Goal: Information Seeking & Learning: Learn about a topic

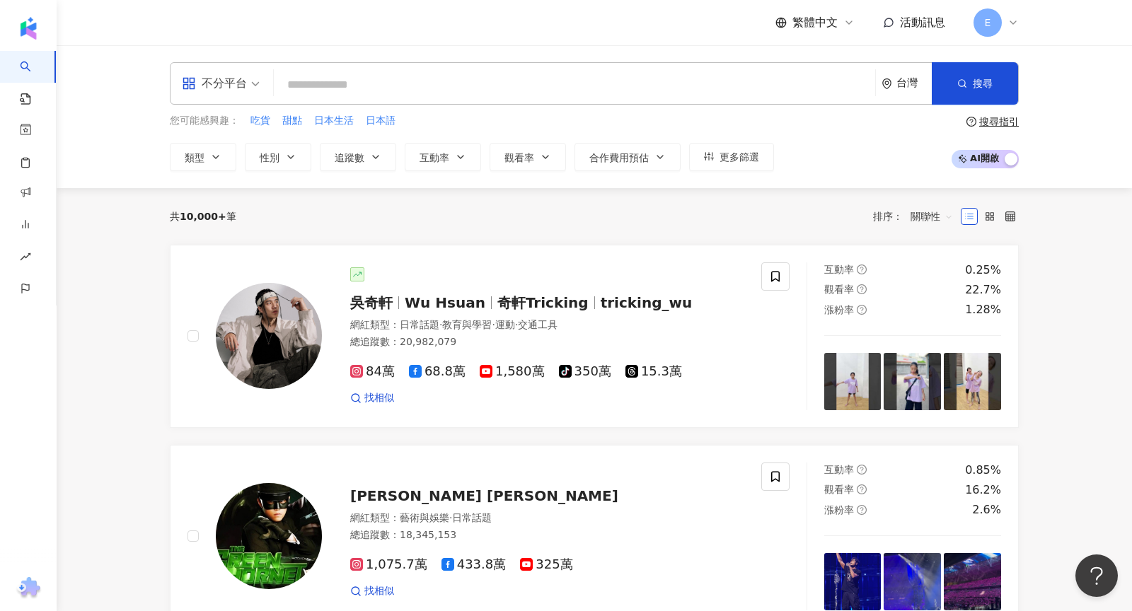
click at [232, 81] on div "不分平台" at bounding box center [214, 83] width 65 height 23
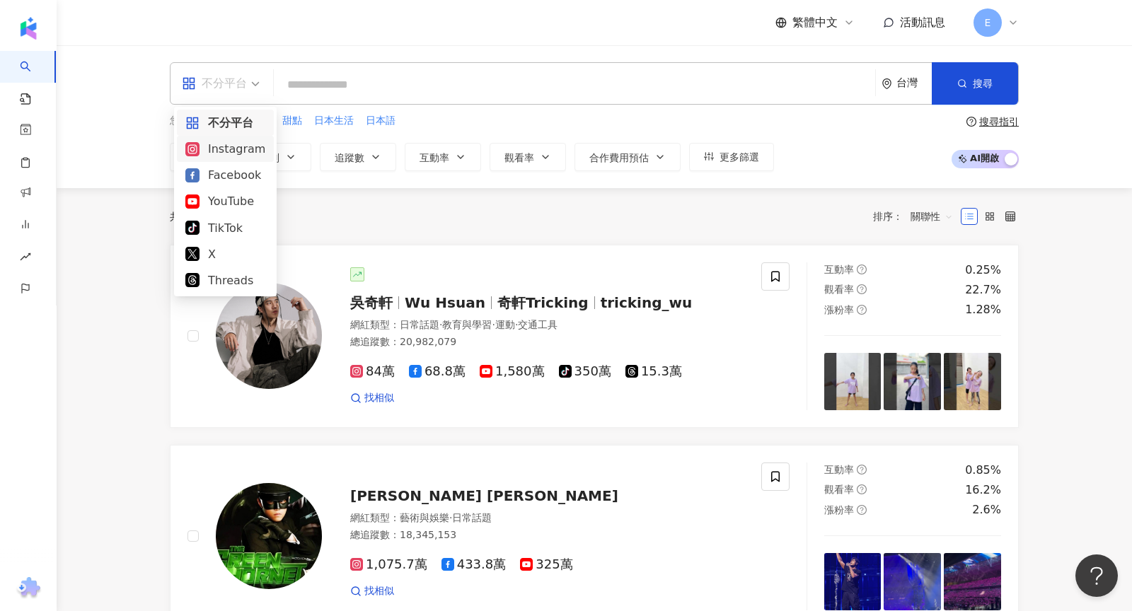
click at [225, 155] on div "Instagram" at bounding box center [225, 149] width 80 height 18
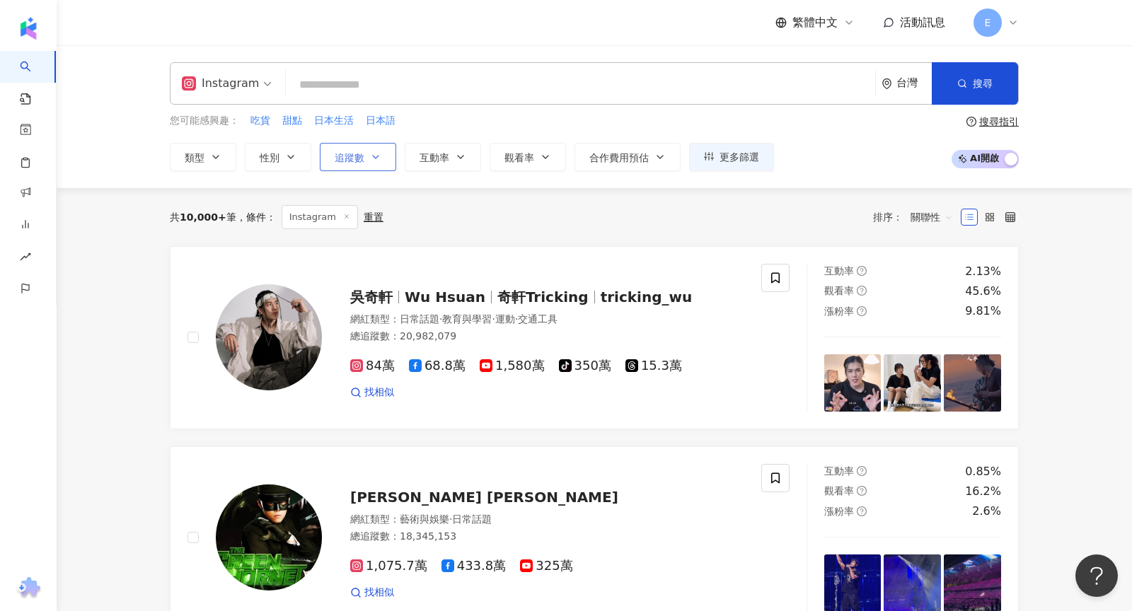
click at [350, 158] on span "追蹤數" at bounding box center [350, 157] width 30 height 11
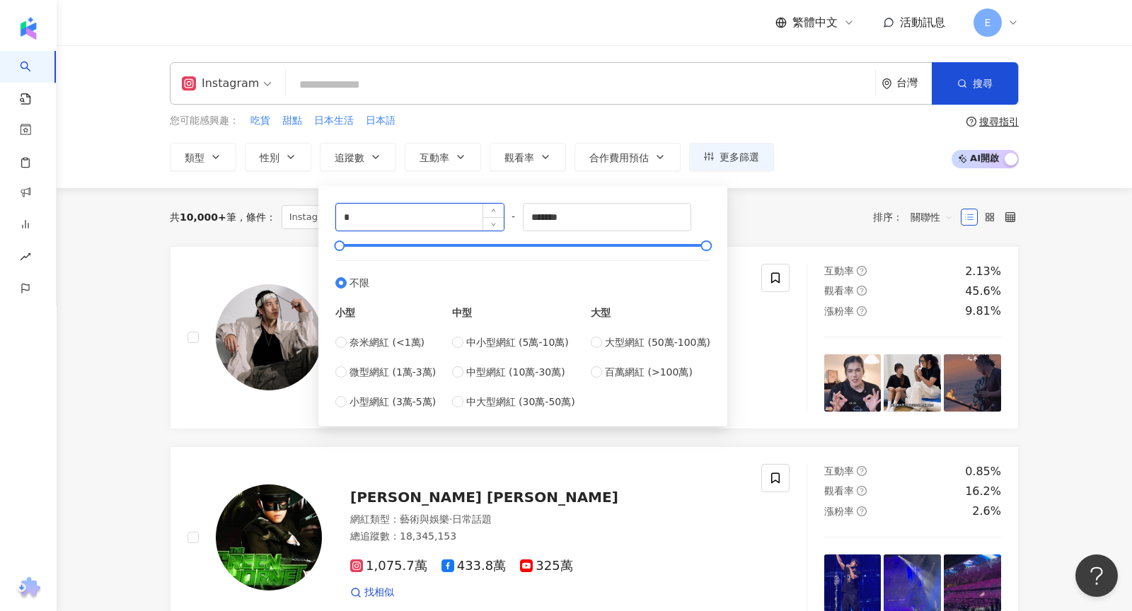
click at [393, 221] on input "*" at bounding box center [420, 217] width 168 height 27
type input "*"
type input "*****"
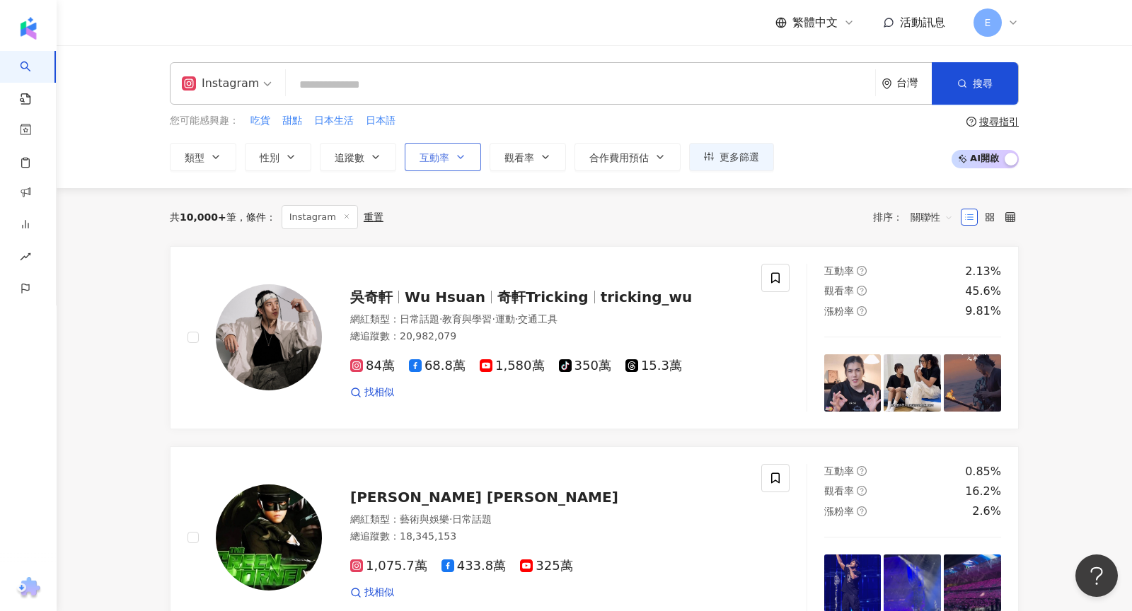
click at [435, 152] on span "互動率" at bounding box center [435, 157] width 30 height 11
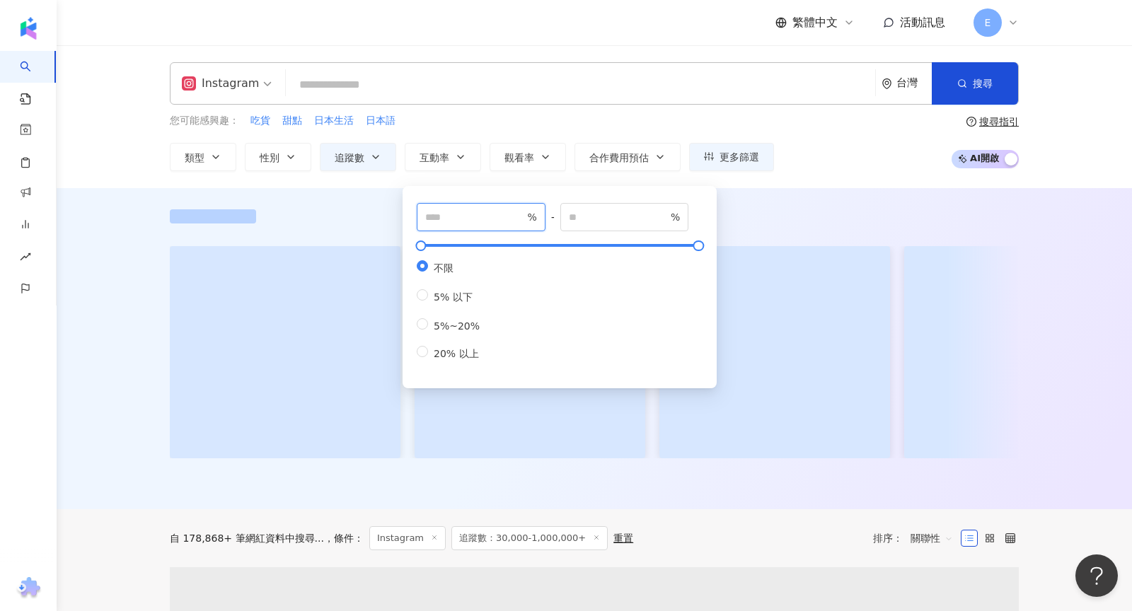
click at [443, 221] on input "number" at bounding box center [474, 217] width 99 height 16
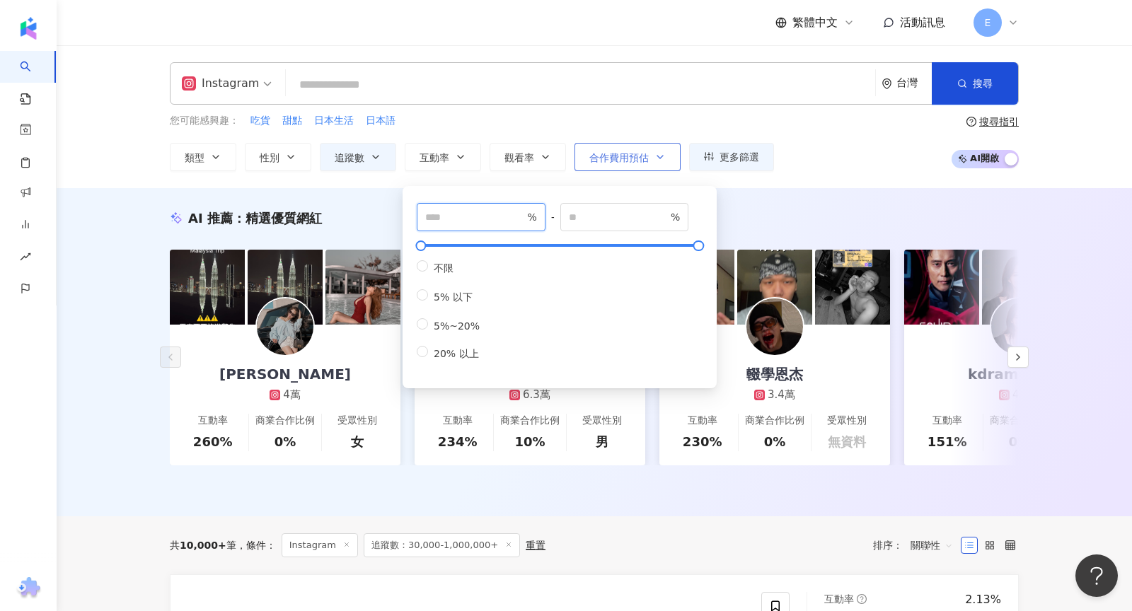
type input "*"
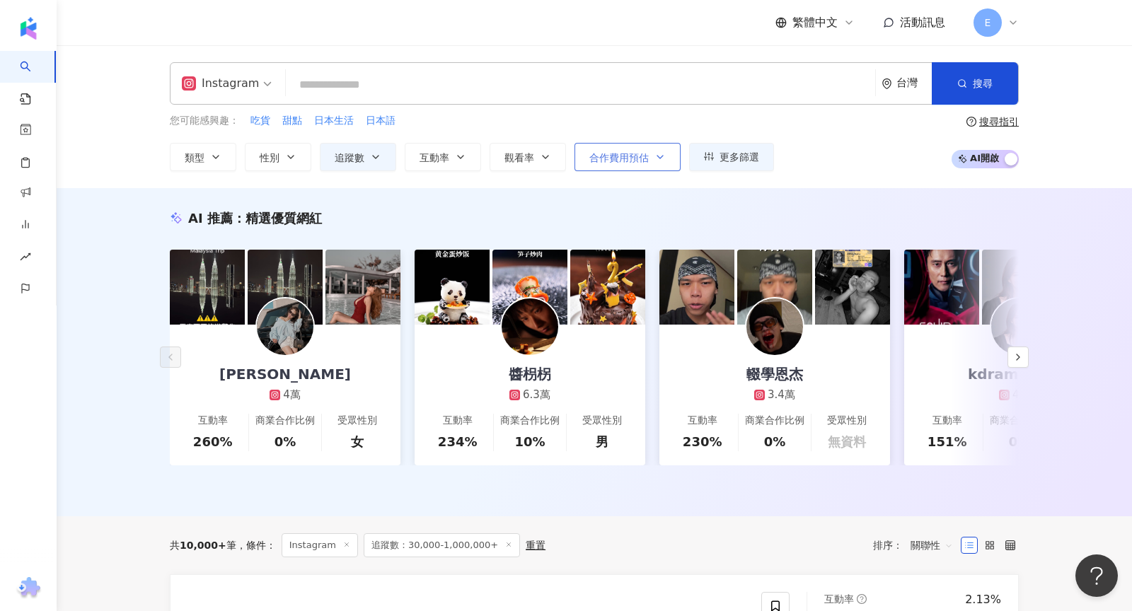
click at [583, 159] on button "合作費用預估" at bounding box center [627, 157] width 106 height 28
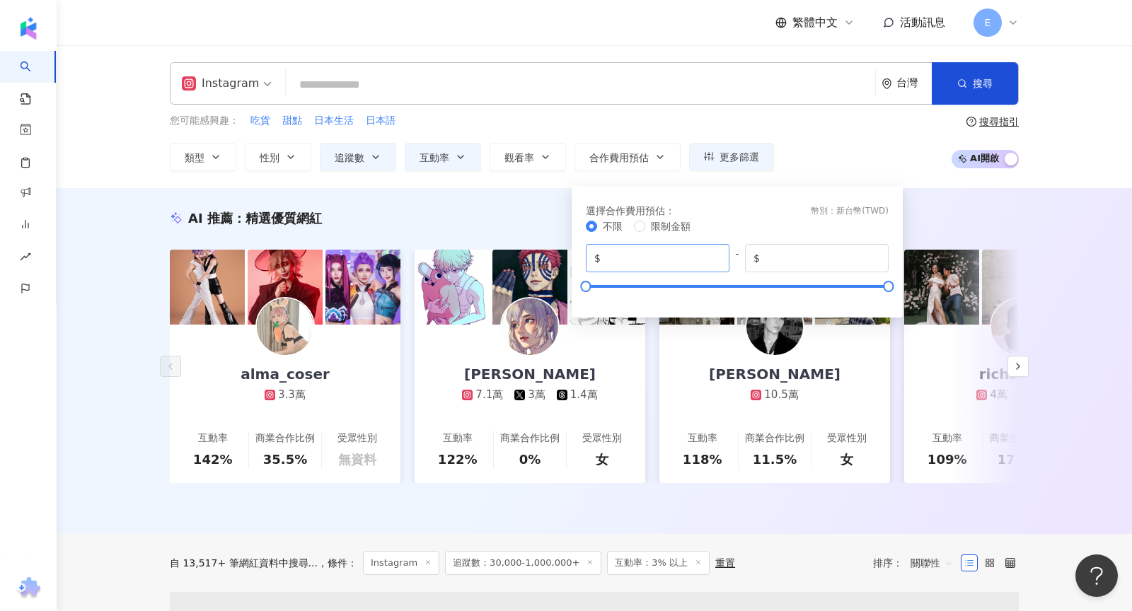
click at [625, 266] on span "$ *" at bounding box center [658, 258] width 144 height 28
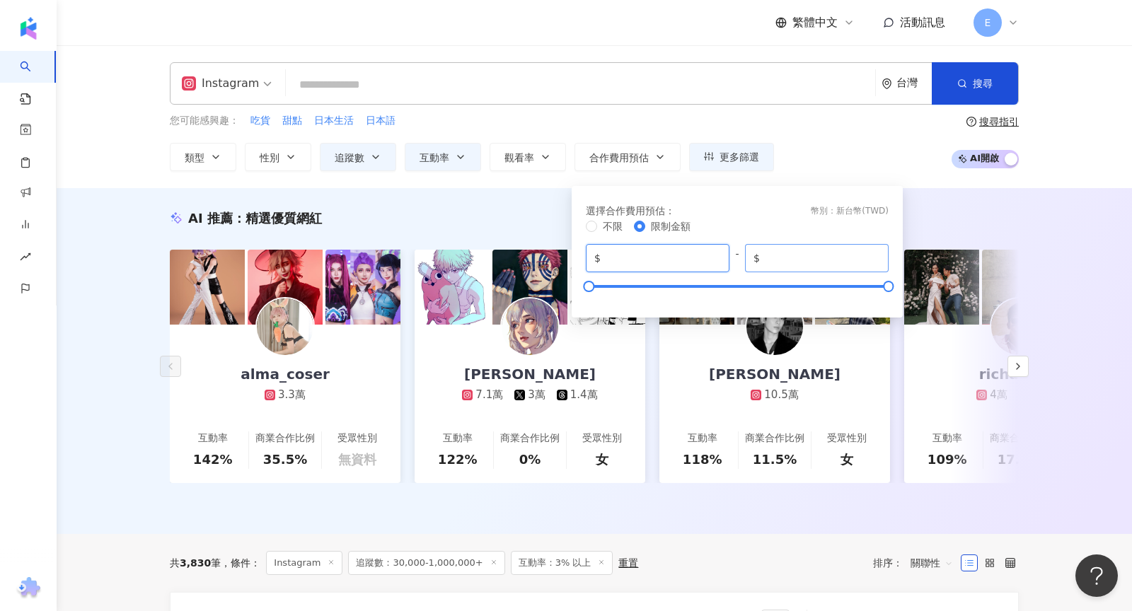
type input "*****"
click at [790, 258] on input "*******" at bounding box center [821, 258] width 117 height 16
type input "*****"
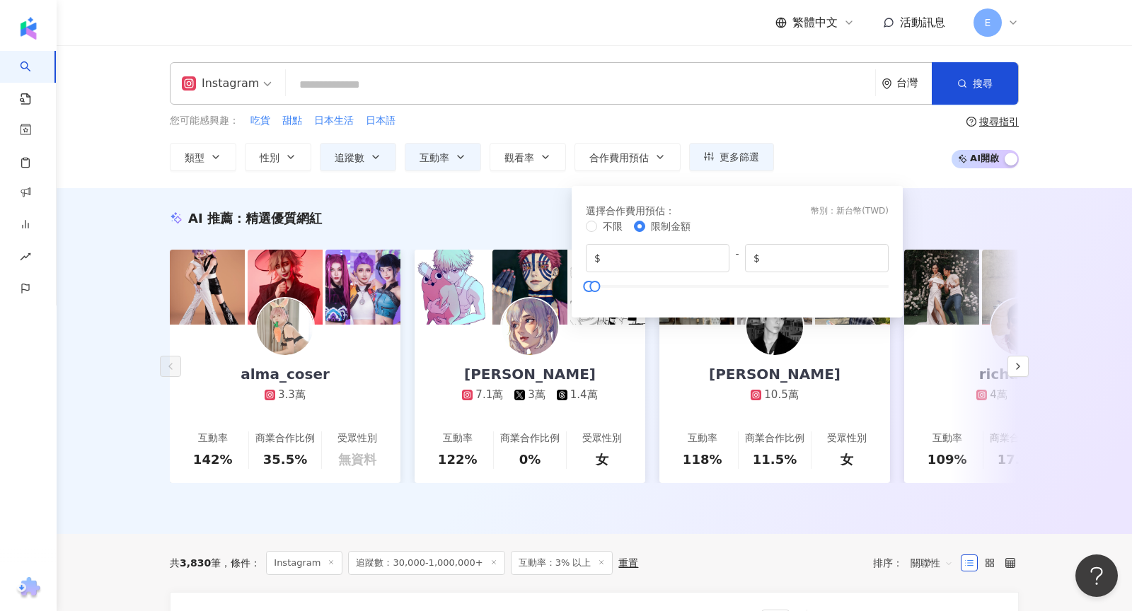
click at [844, 144] on div "您可能感興趣： 吃貨 甜點 日本生活 日本語 類型 性別 追蹤數 互動率 觀看率 合作費用預估 更多篩選 ***** - ******* 不限 小型 奈米網紅…" at bounding box center [594, 142] width 849 height 58
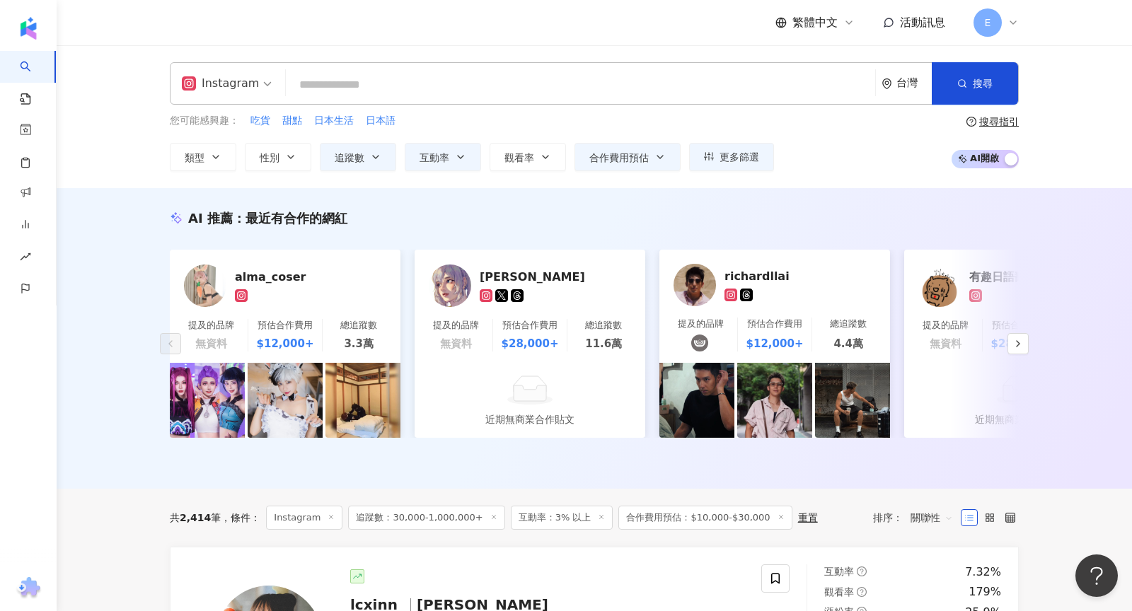
click at [371, 84] on input "search" at bounding box center [580, 84] width 578 height 27
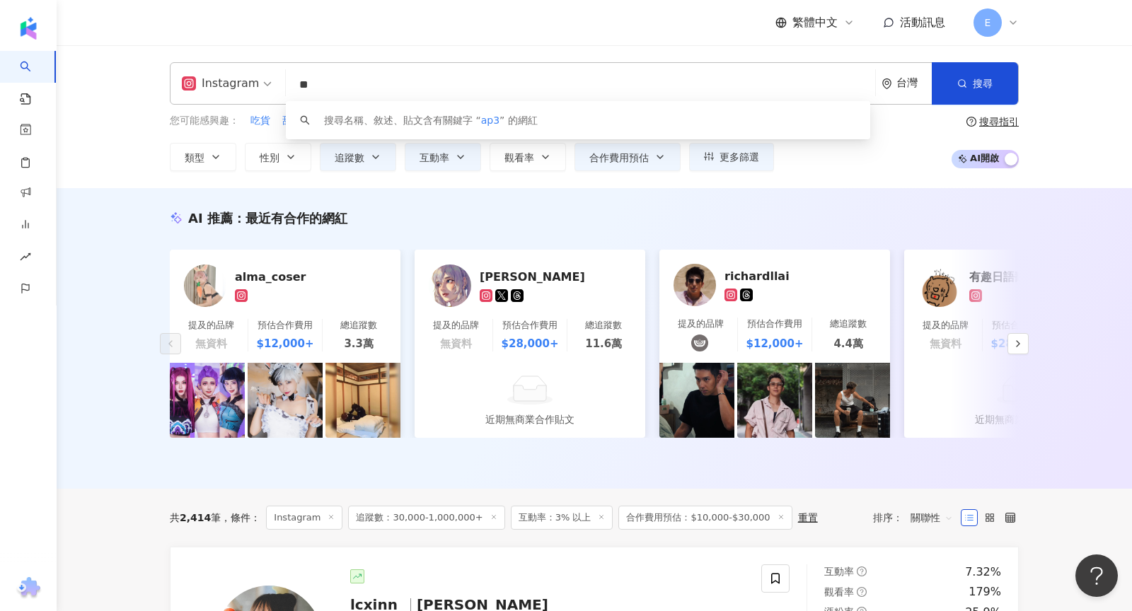
type input "*"
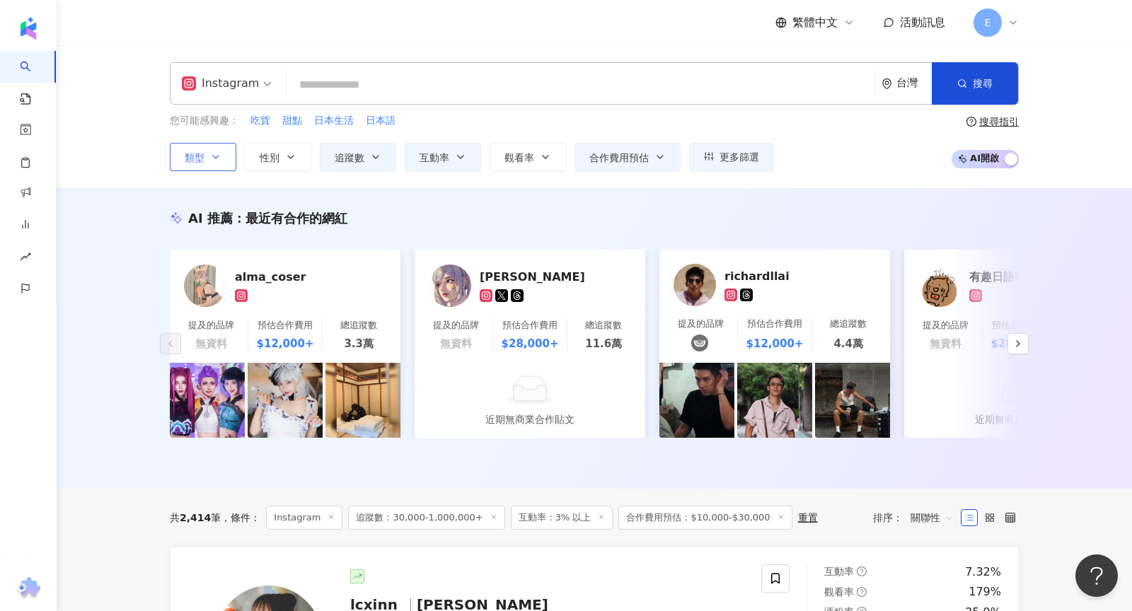
click at [214, 151] on icon "button" at bounding box center [215, 156] width 11 height 11
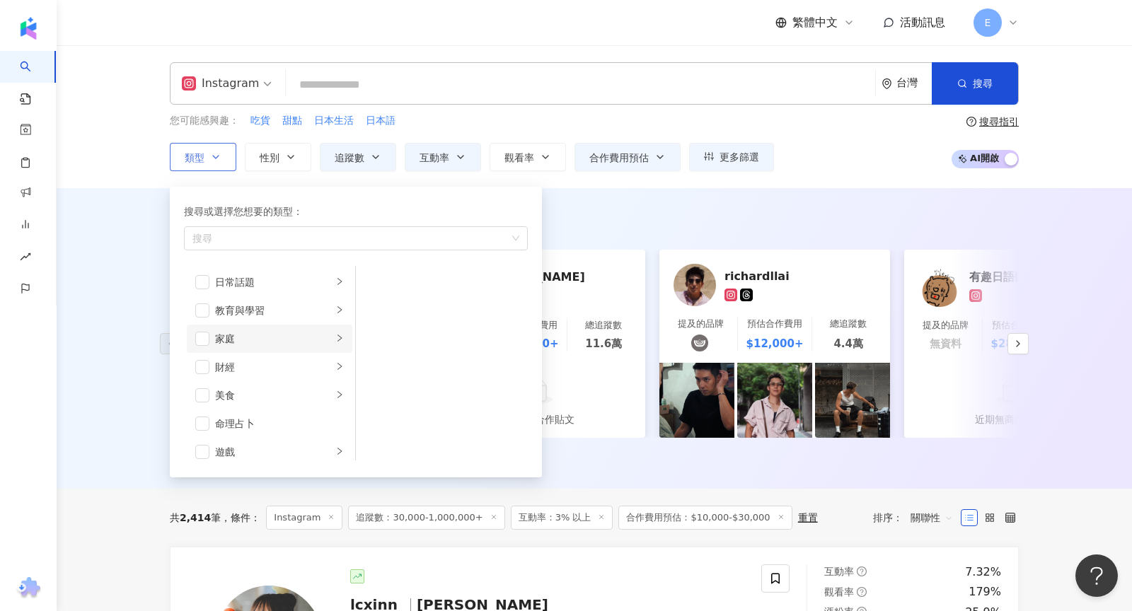
scroll to position [94, 0]
click at [204, 381] on span "button" at bounding box center [202, 387] width 14 height 14
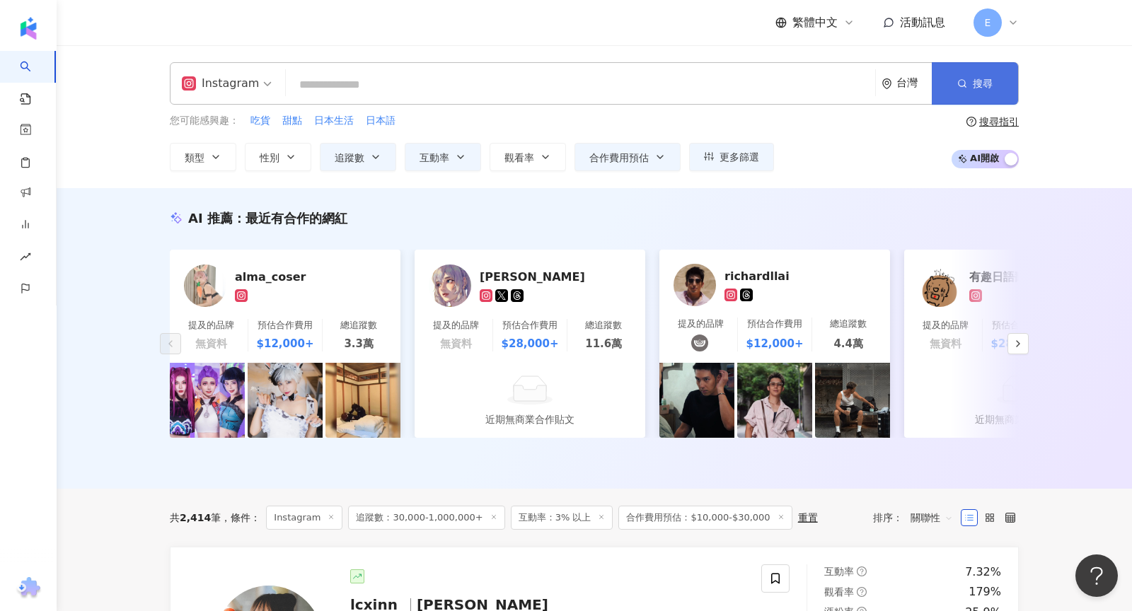
click at [998, 90] on button "搜尋" at bounding box center [975, 83] width 86 height 42
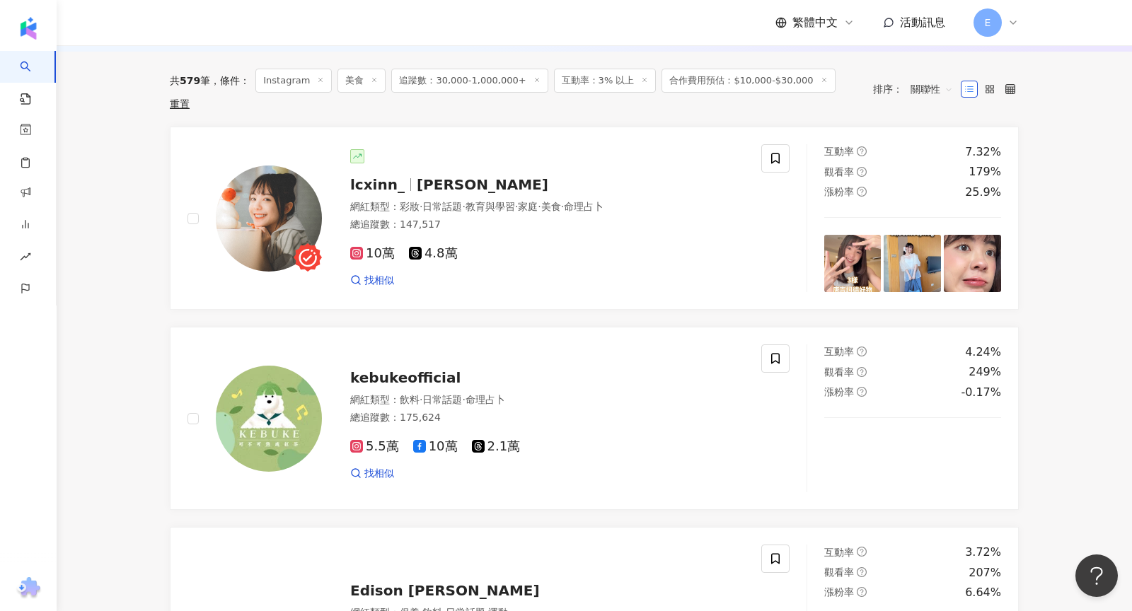
scroll to position [439, 0]
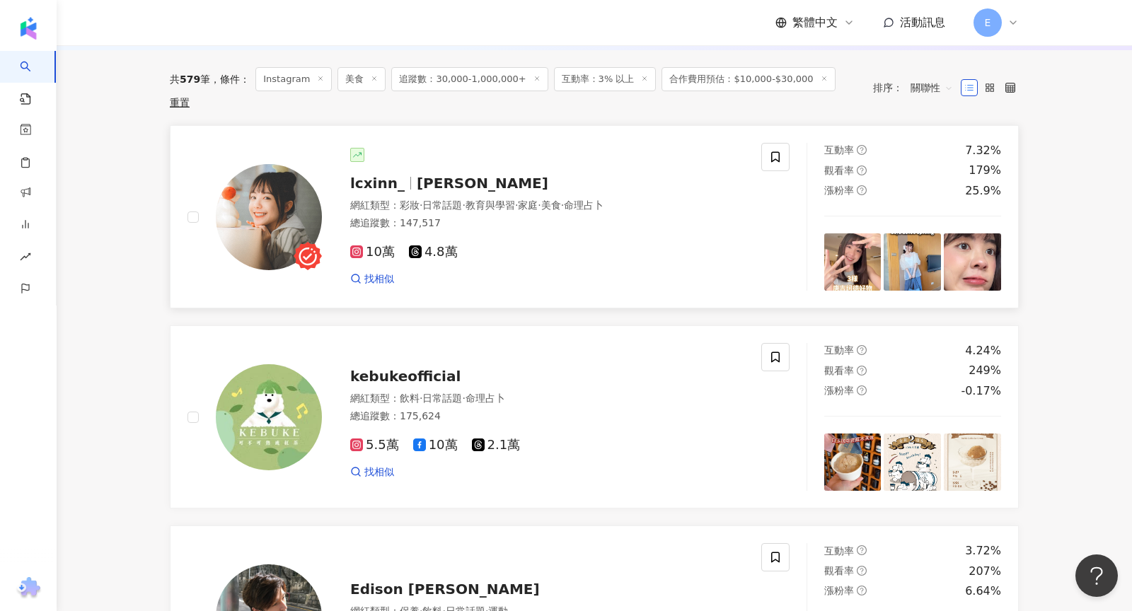
click at [422, 175] on span "林采欣" at bounding box center [483, 183] width 132 height 17
click at [691, 79] on span "合作費用預估：$10,000-$30,000" at bounding box center [748, 79] width 173 height 24
click at [722, 82] on span "合作費用預估：$10,000-$30,000" at bounding box center [748, 79] width 173 height 24
click at [821, 78] on icon at bounding box center [824, 78] width 7 height 7
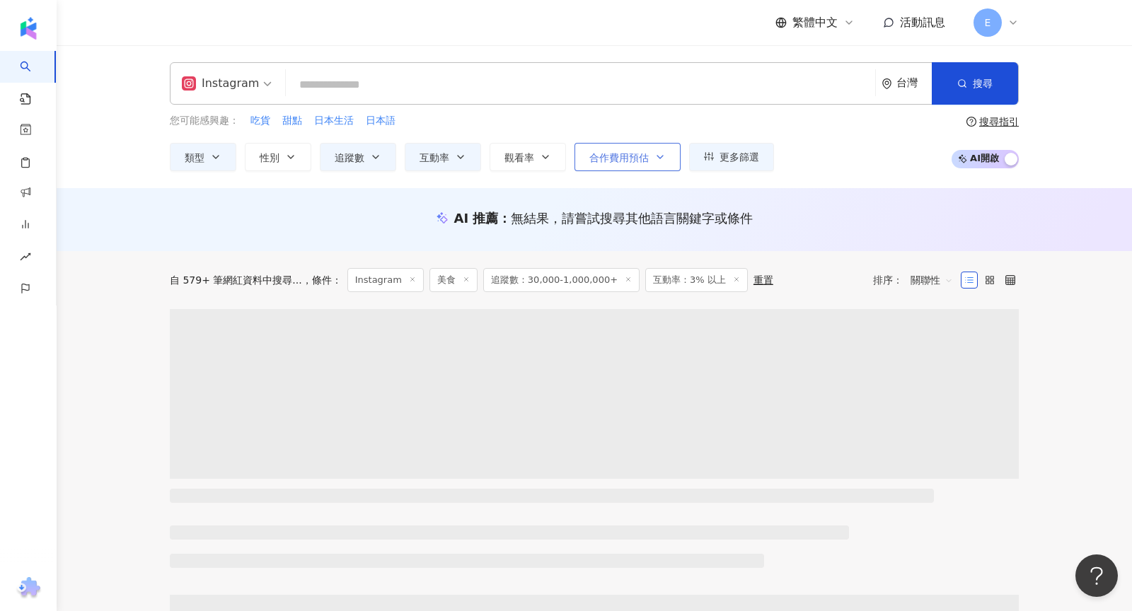
click at [622, 156] on span "合作費用預估" at bounding box center [618, 157] width 59 height 11
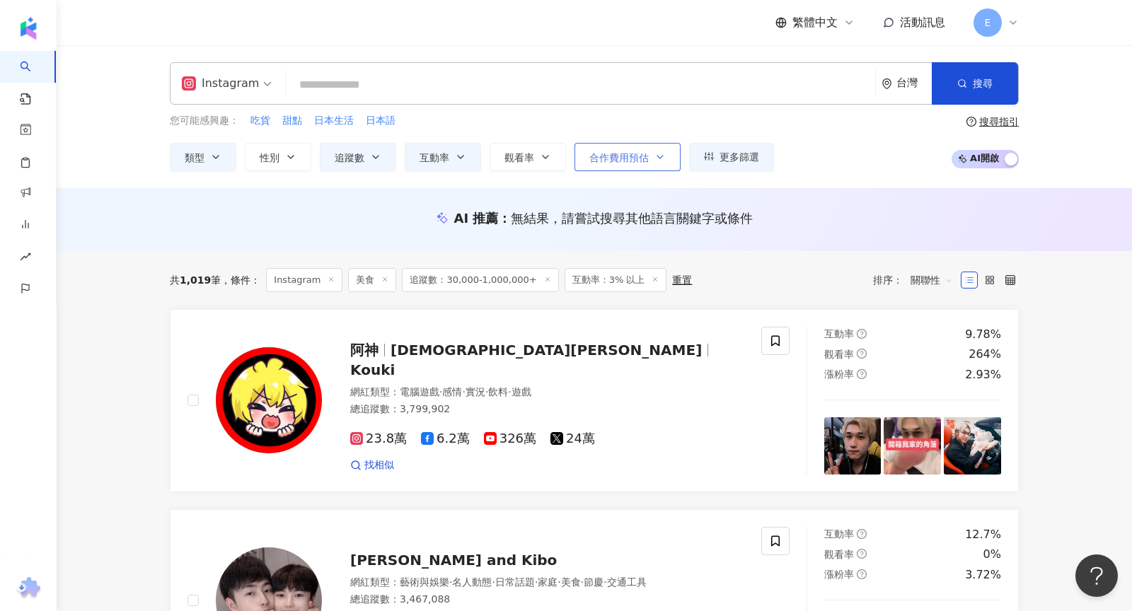
type input "*"
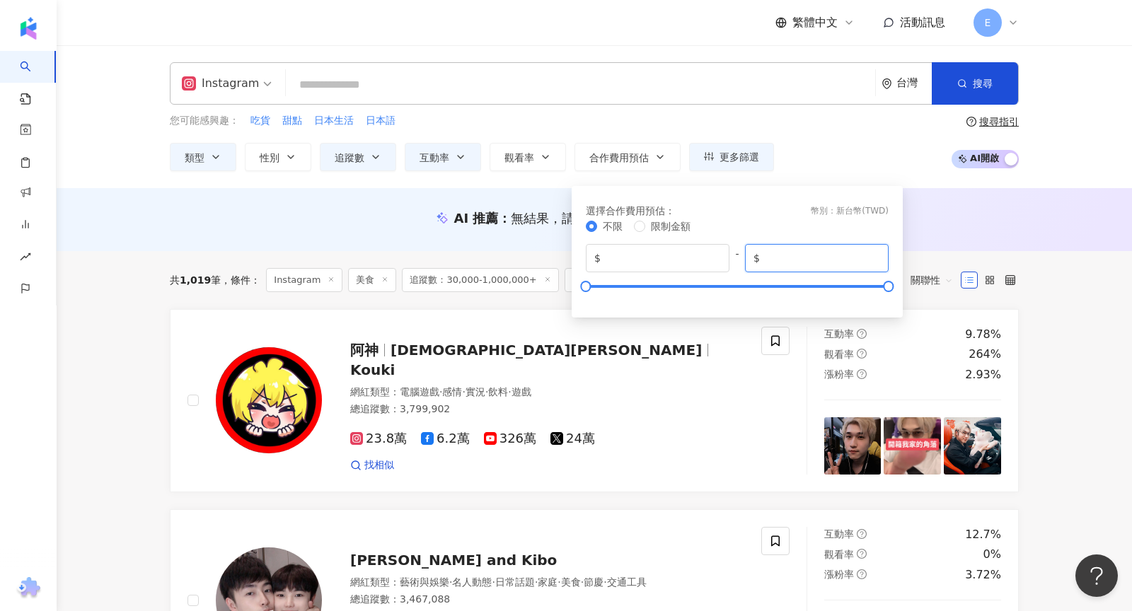
click at [774, 253] on input "*******" at bounding box center [821, 258] width 117 height 16
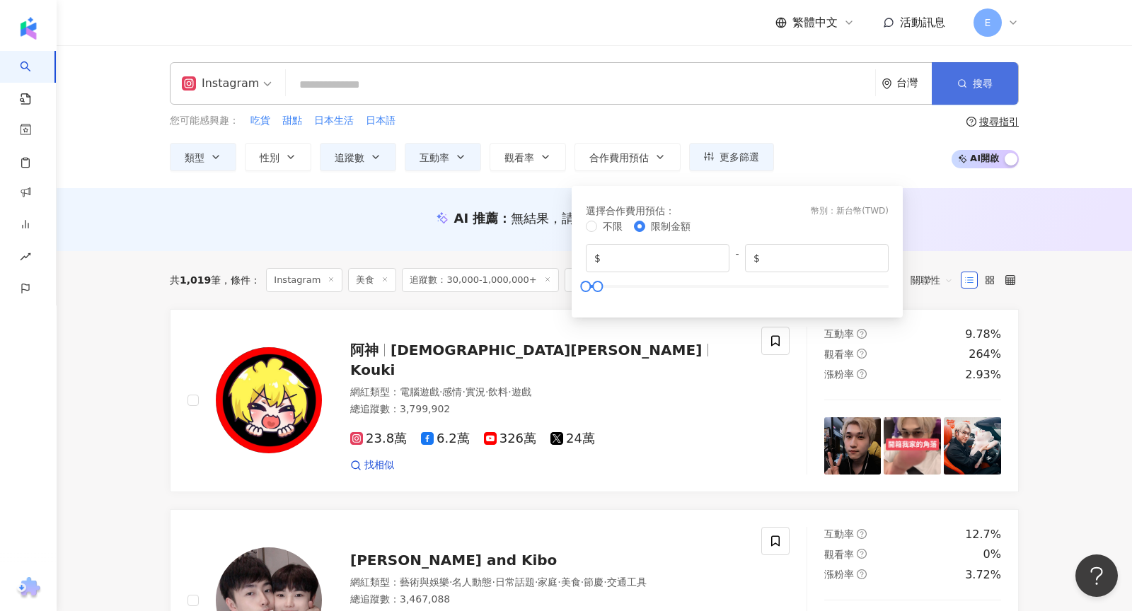
click at [973, 84] on span "搜尋" at bounding box center [983, 83] width 20 height 11
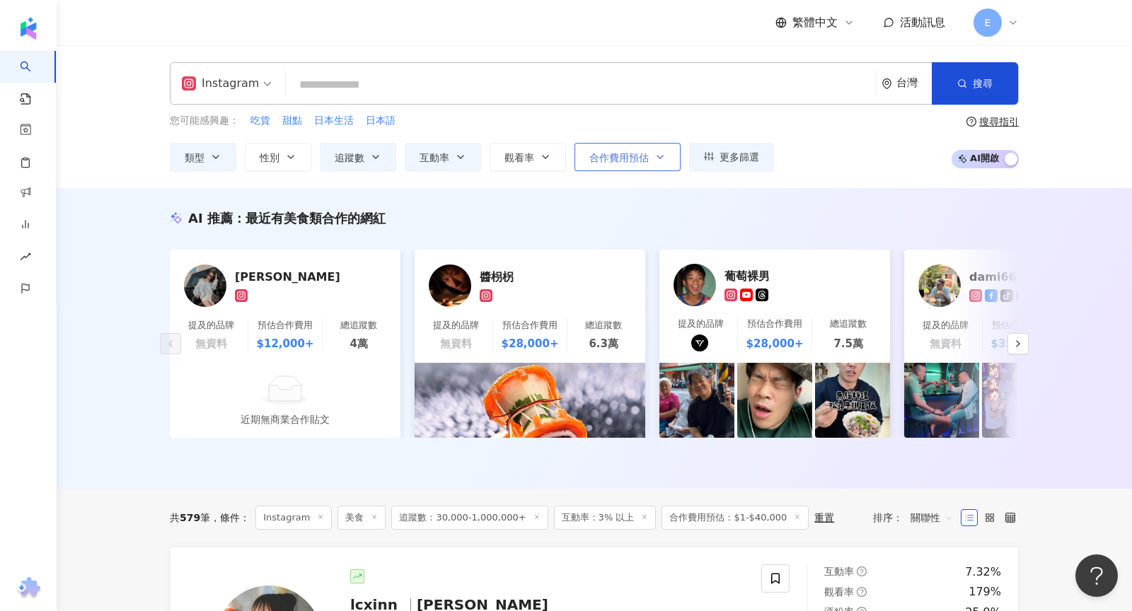
click at [618, 161] on span "合作費用預估" at bounding box center [618, 157] width 59 height 11
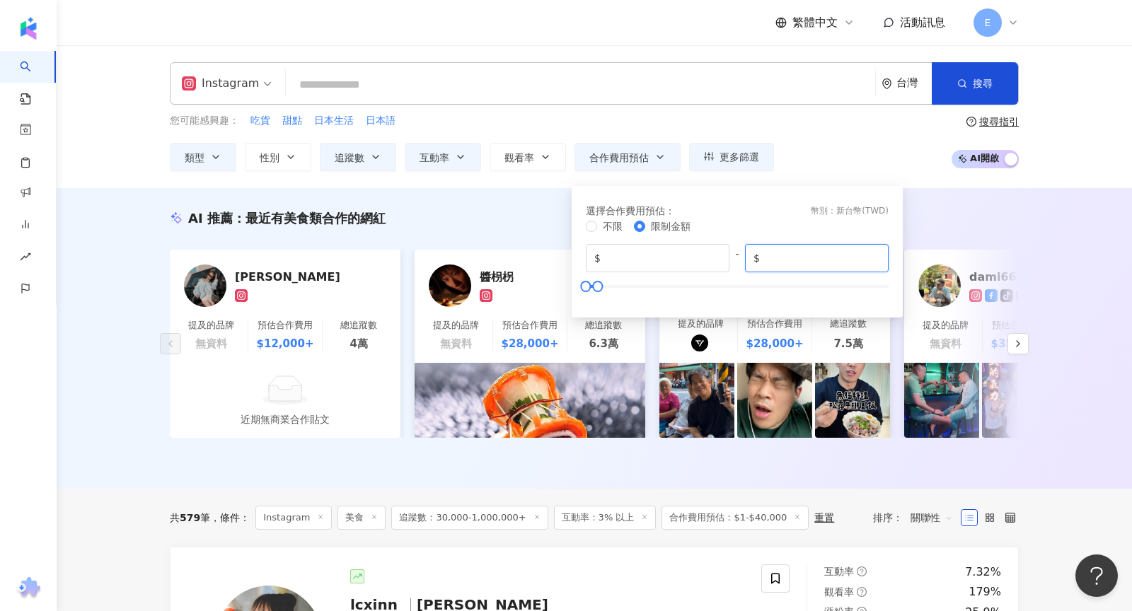
click at [769, 261] on input "*****" at bounding box center [821, 258] width 117 height 16
type input "*****"
click at [979, 81] on span "搜尋" at bounding box center [983, 83] width 20 height 11
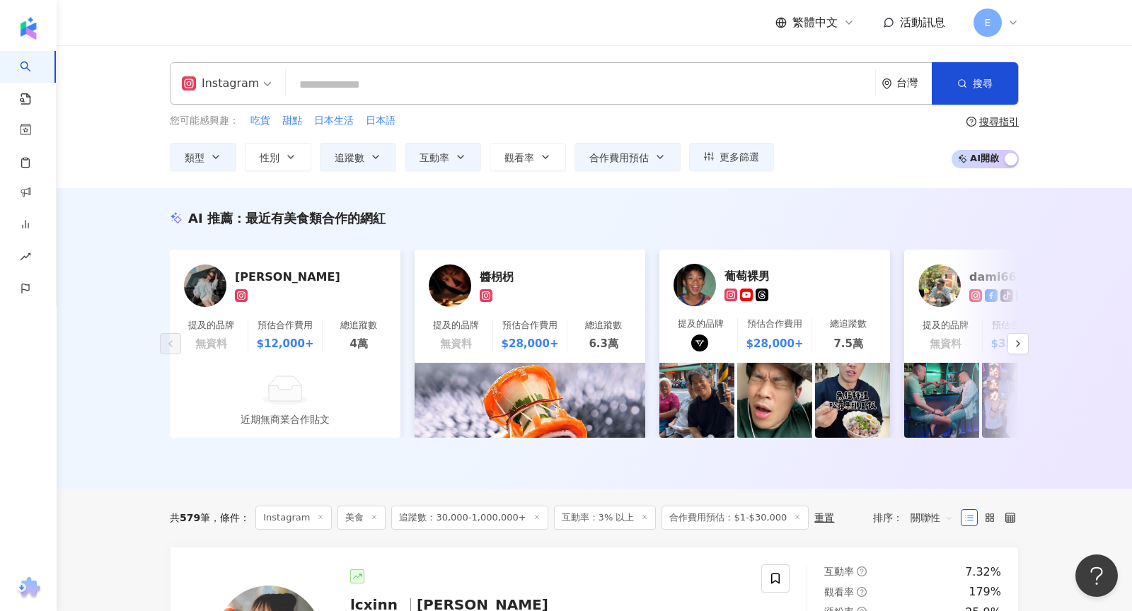
click at [314, 88] on input "search" at bounding box center [580, 84] width 578 height 27
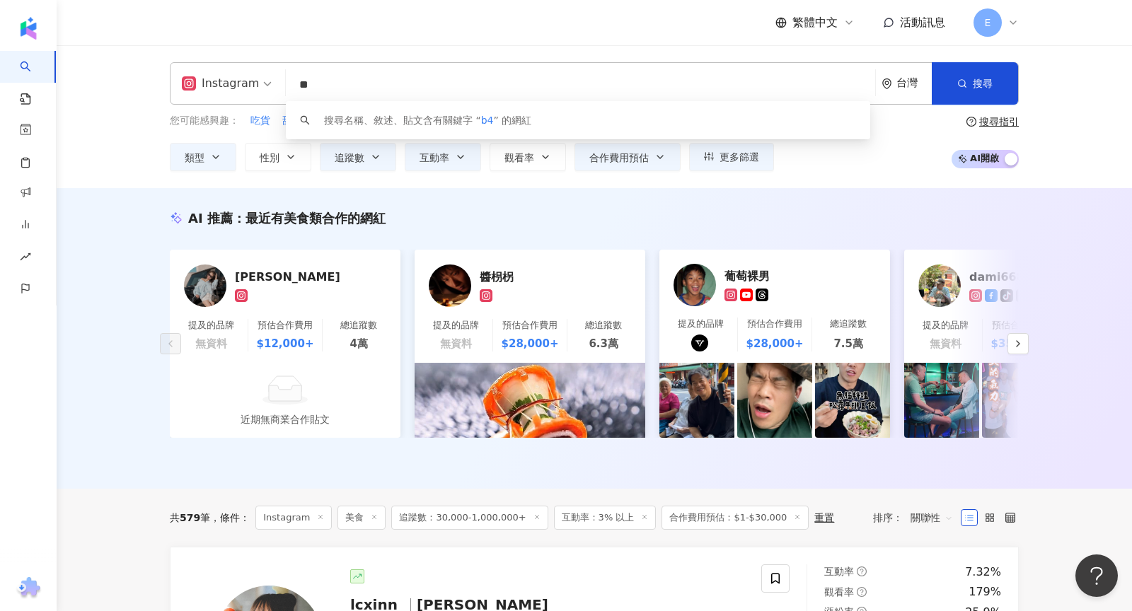
type input "*"
type input "**"
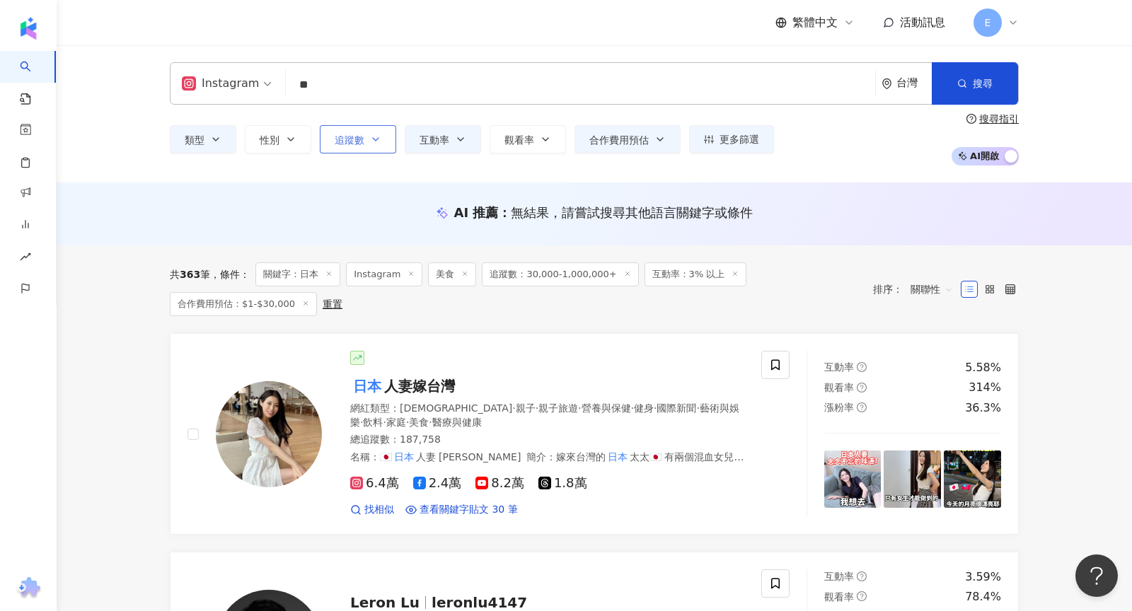
click at [339, 148] on button "追蹤數" at bounding box center [358, 139] width 76 height 28
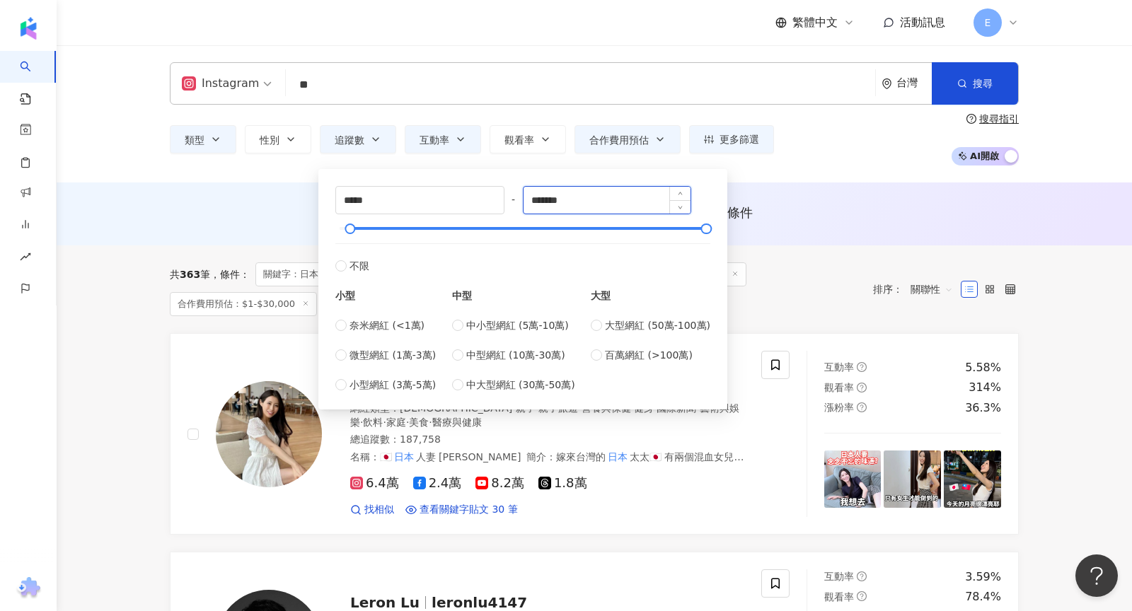
click at [559, 202] on input "*******" at bounding box center [608, 200] width 168 height 27
type input "*"
type input "*****"
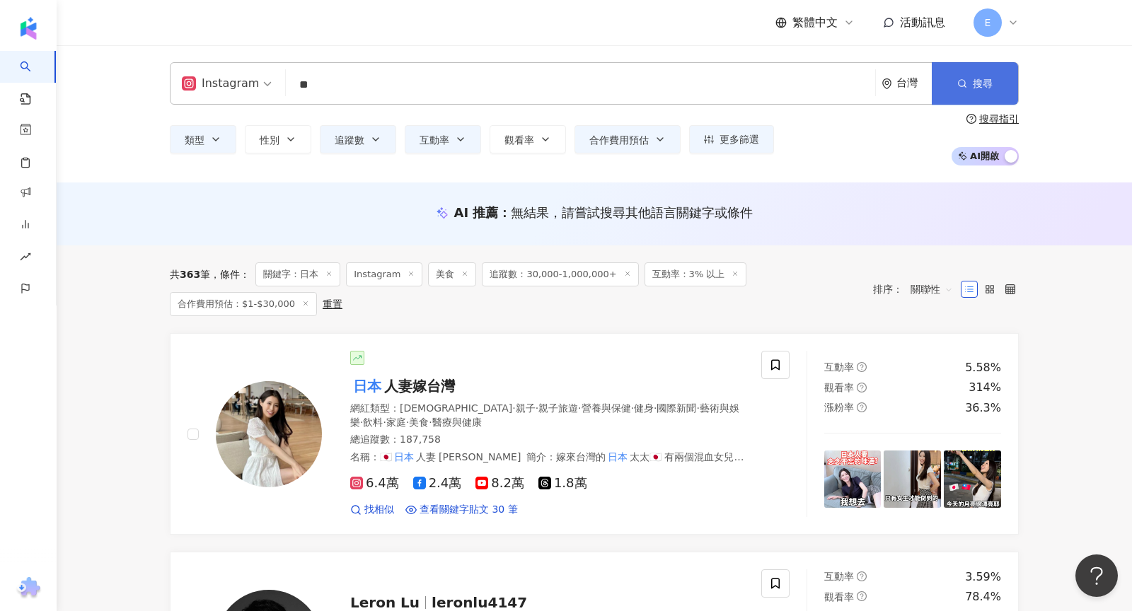
click at [982, 82] on span "搜尋" at bounding box center [983, 83] width 20 height 11
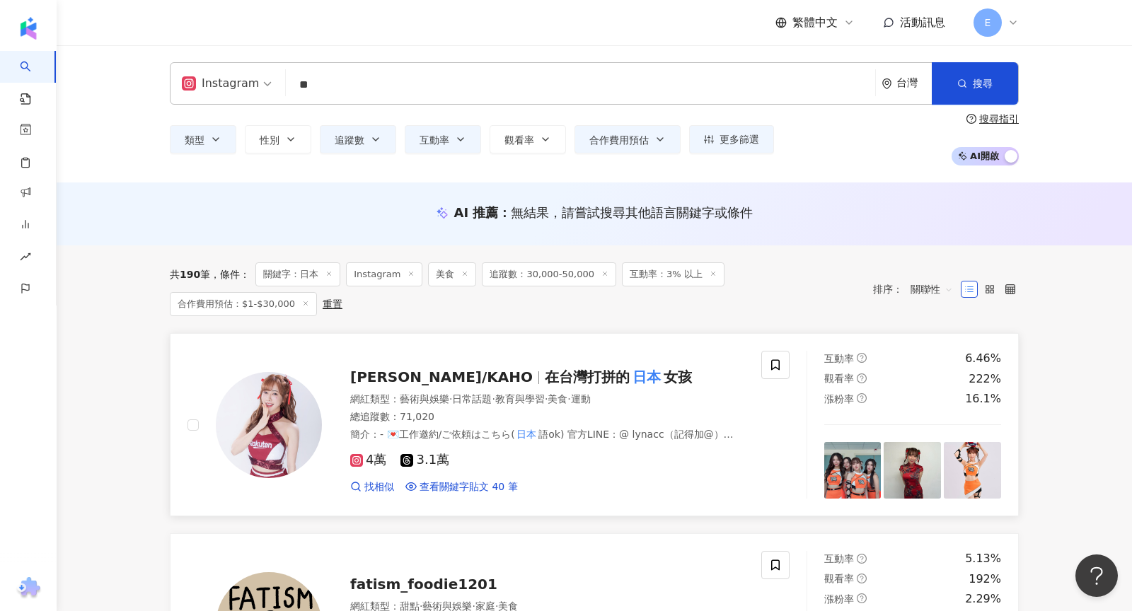
click at [550, 369] on span "在台灣打拼的" at bounding box center [587, 377] width 85 height 17
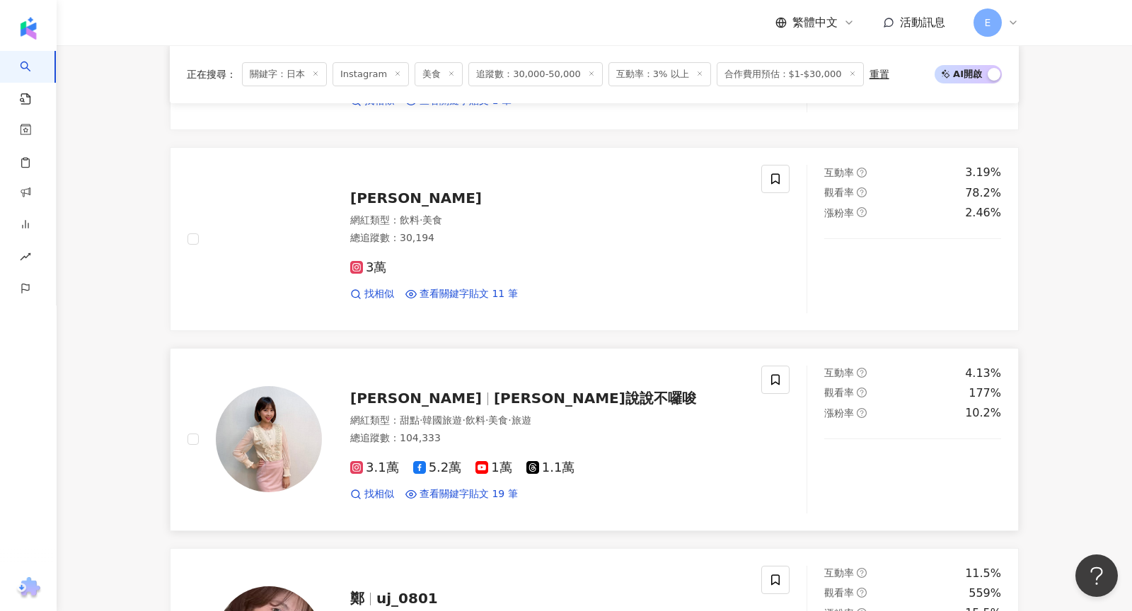
scroll to position [993, 0]
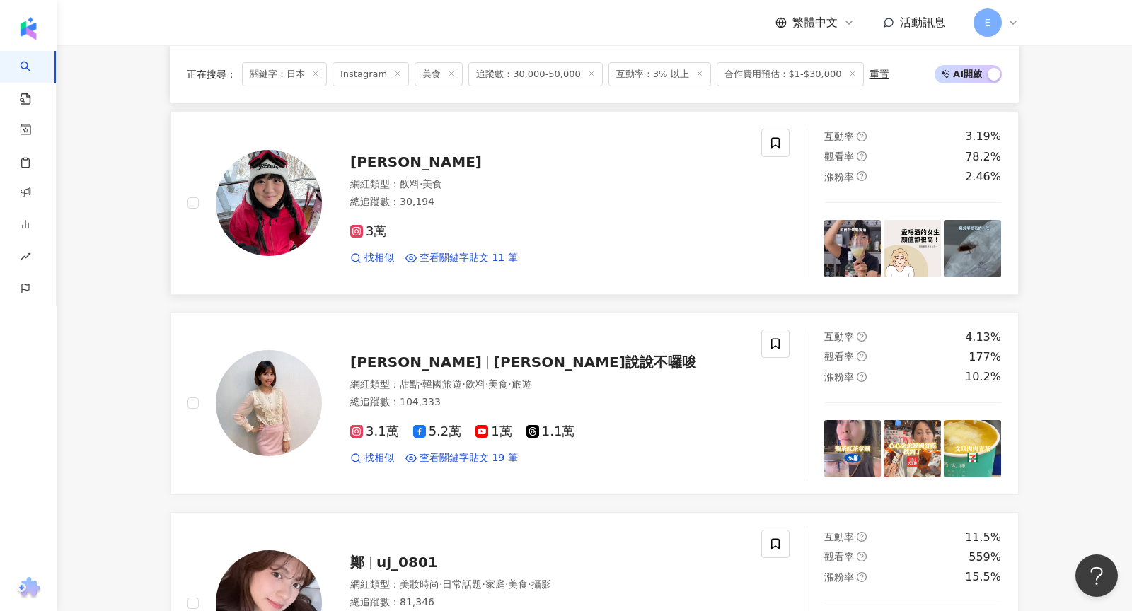
click at [412, 161] on span "Karen Hsiao" at bounding box center [416, 162] width 132 height 17
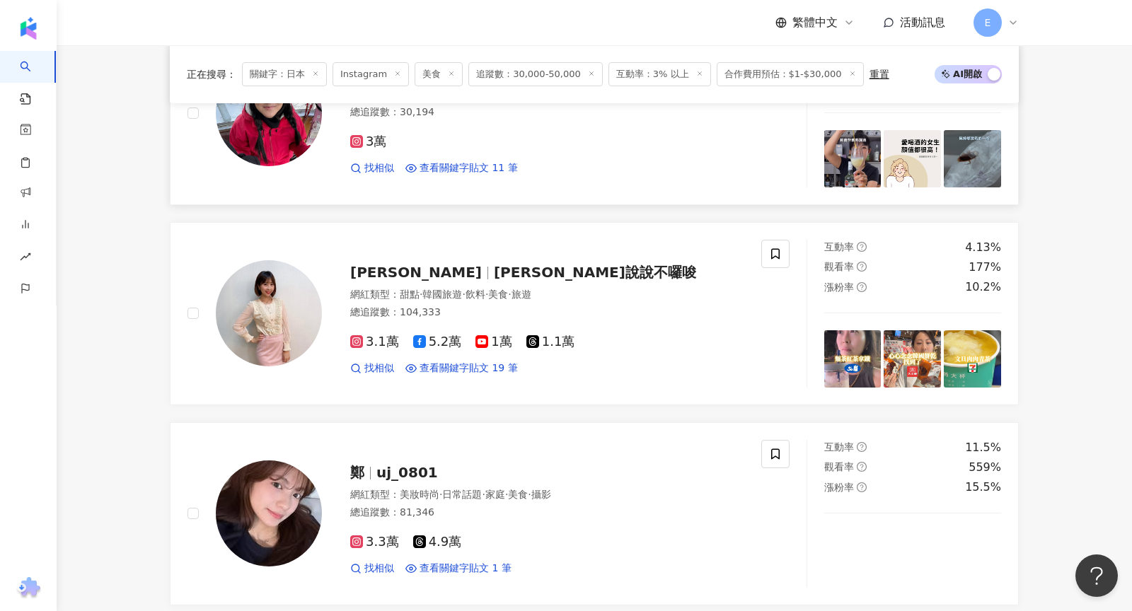
scroll to position [1084, 0]
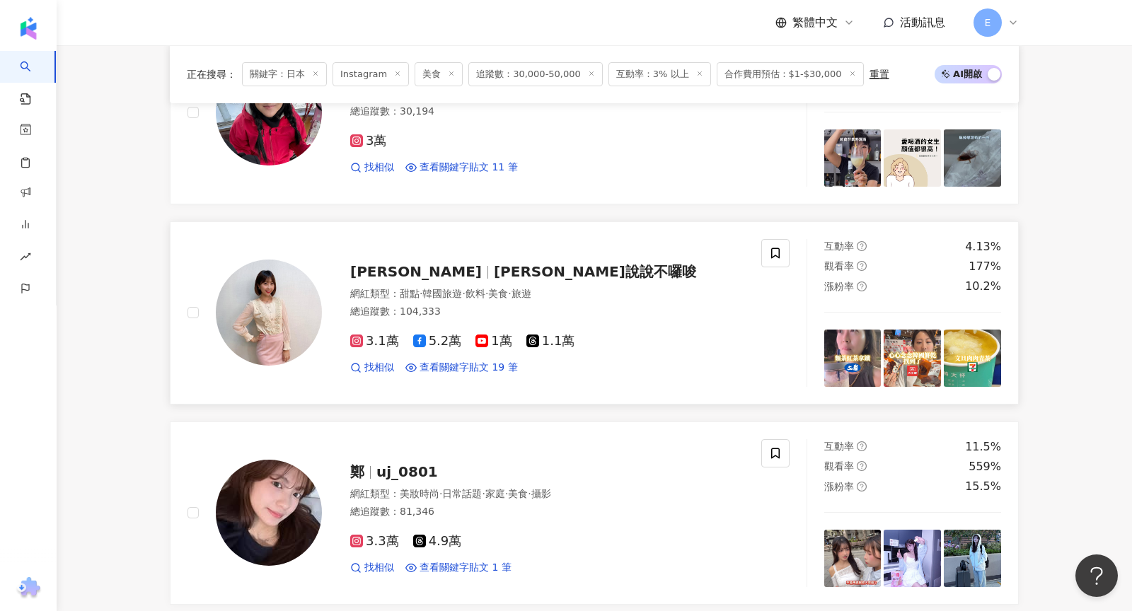
click at [494, 270] on span "羅羅說說不囉唆" at bounding box center [595, 271] width 202 height 17
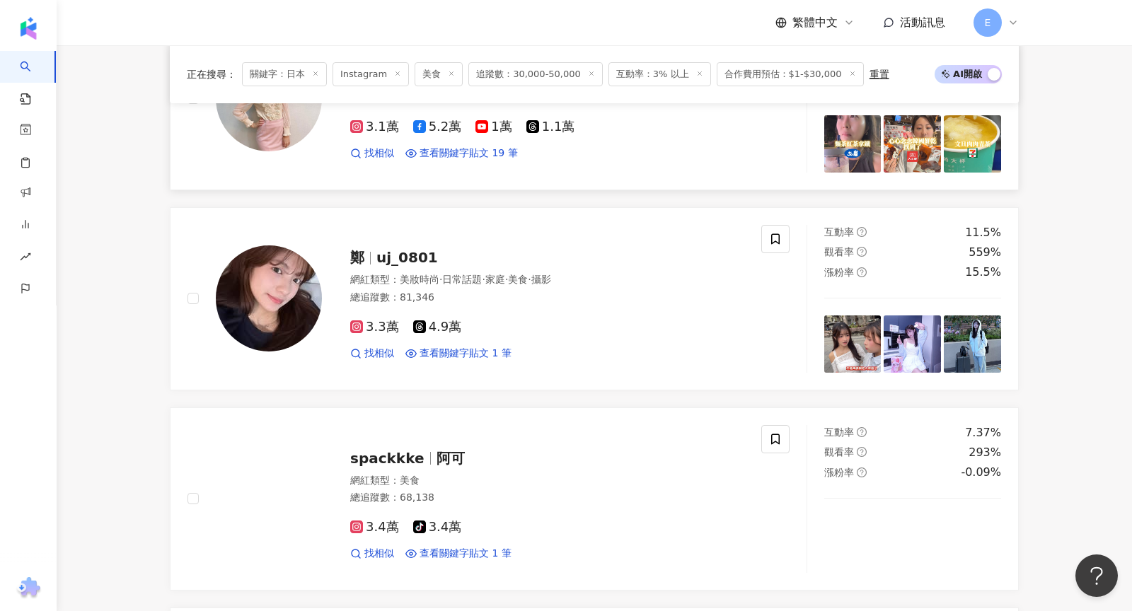
scroll to position [1300, 0]
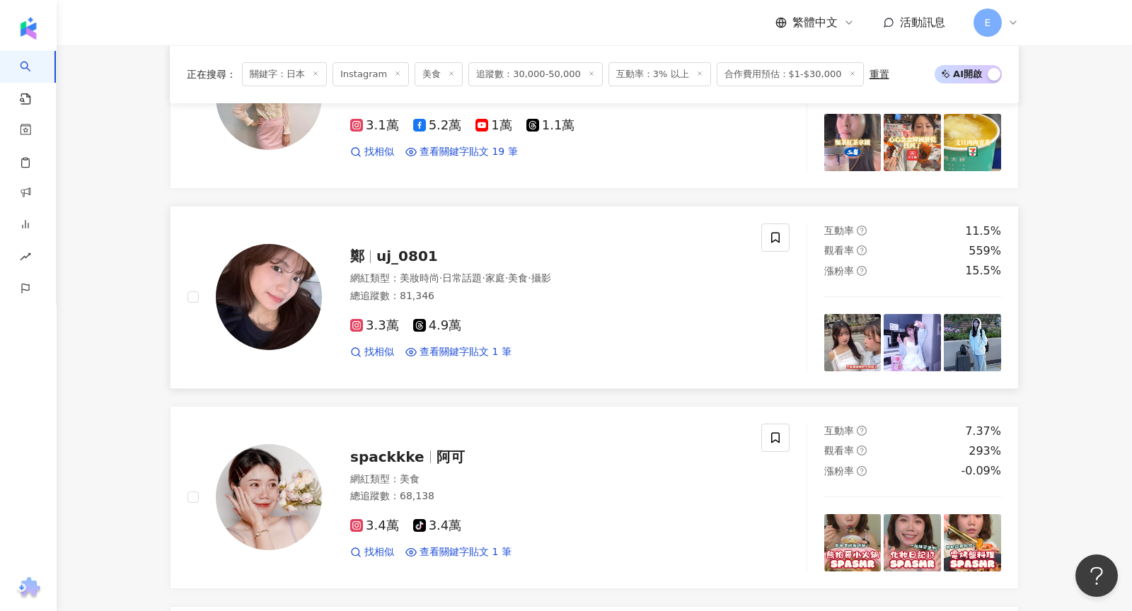
click at [397, 250] on span "uj_0801" at bounding box center [407, 256] width 62 height 17
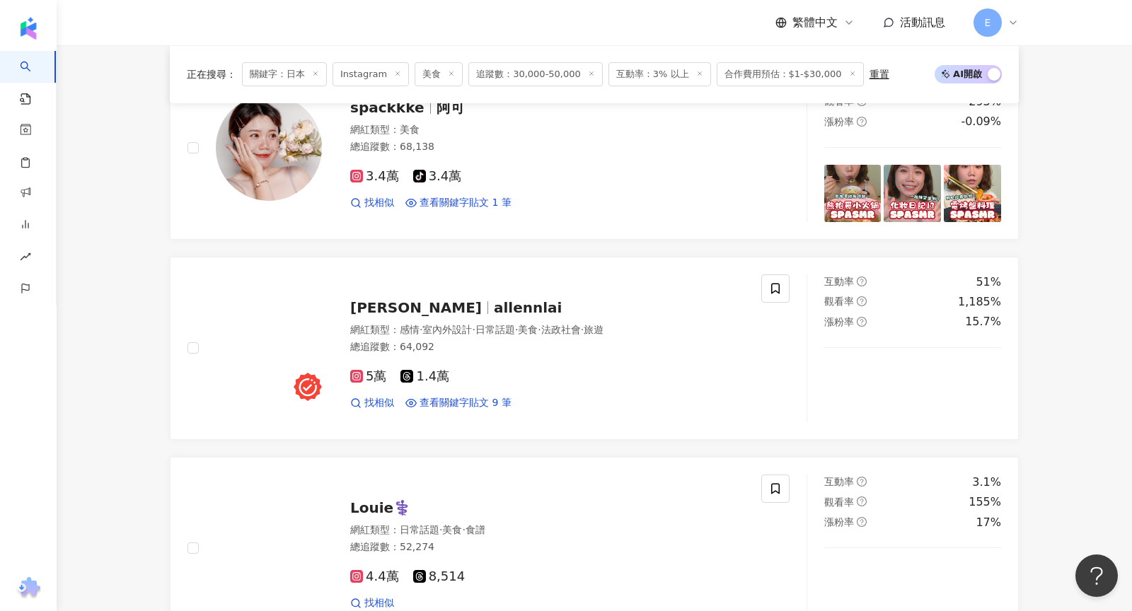
scroll to position [1564, 0]
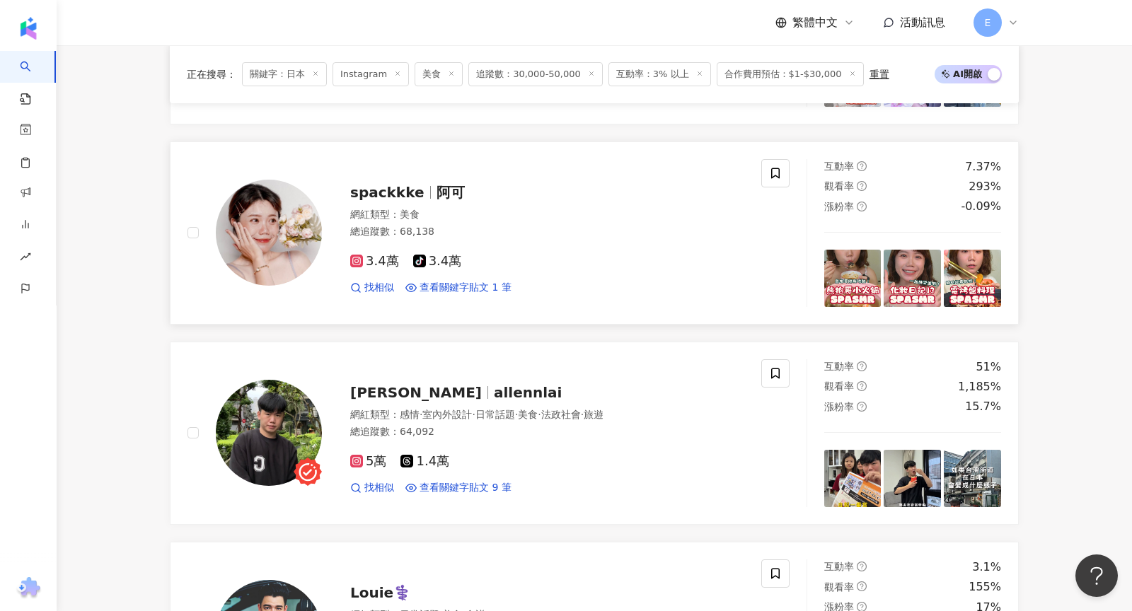
click at [400, 185] on span "spackkke" at bounding box center [387, 192] width 74 height 17
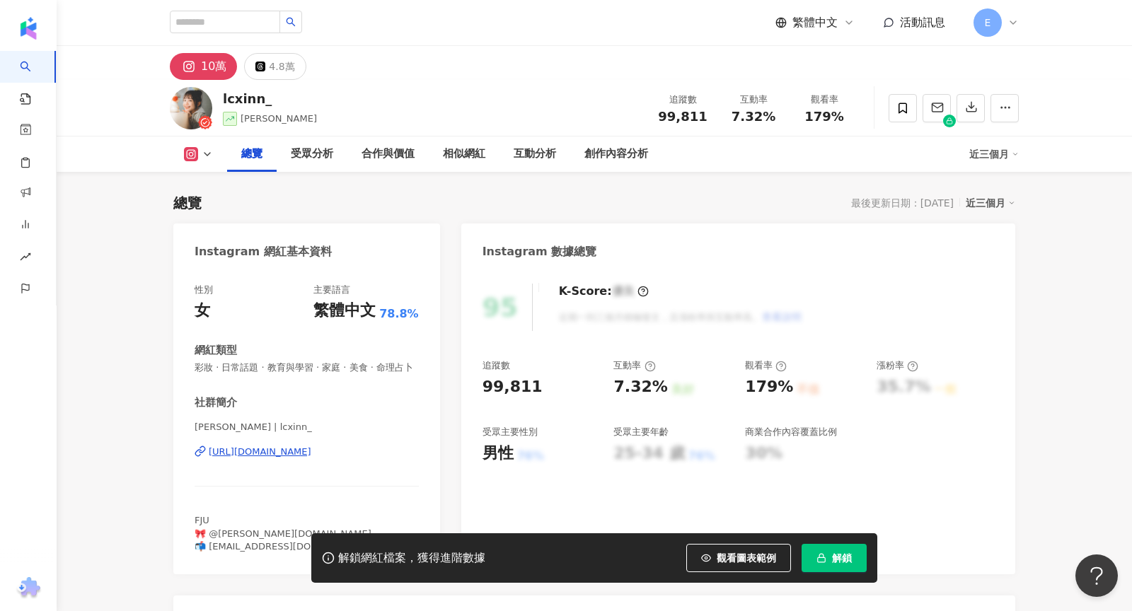
scroll to position [251, 0]
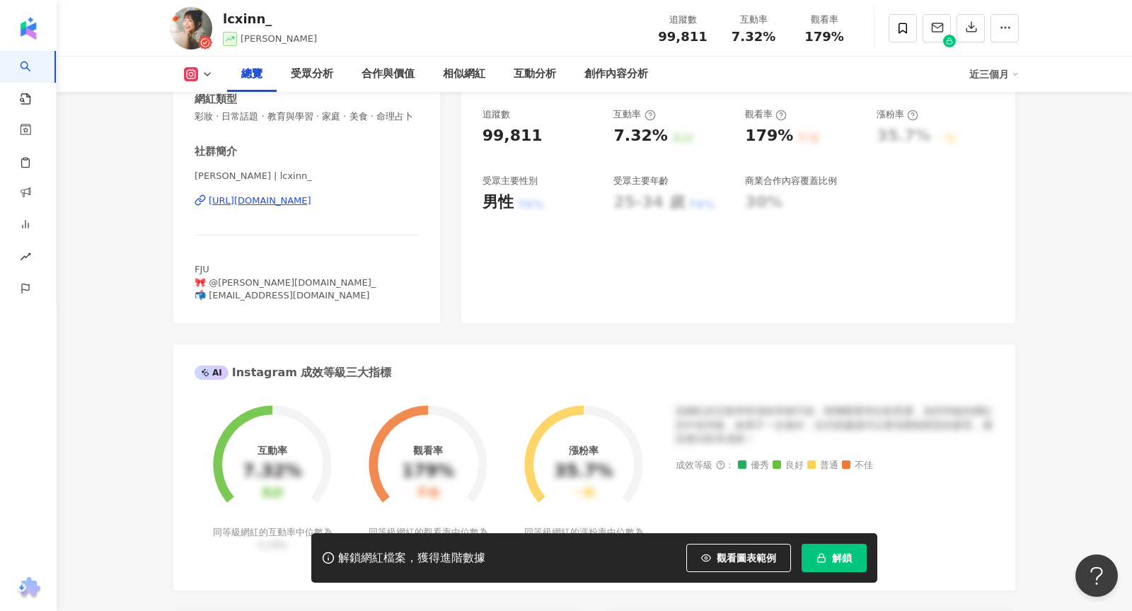
click at [311, 202] on div "[URL][DOMAIN_NAME]" at bounding box center [260, 201] width 103 height 13
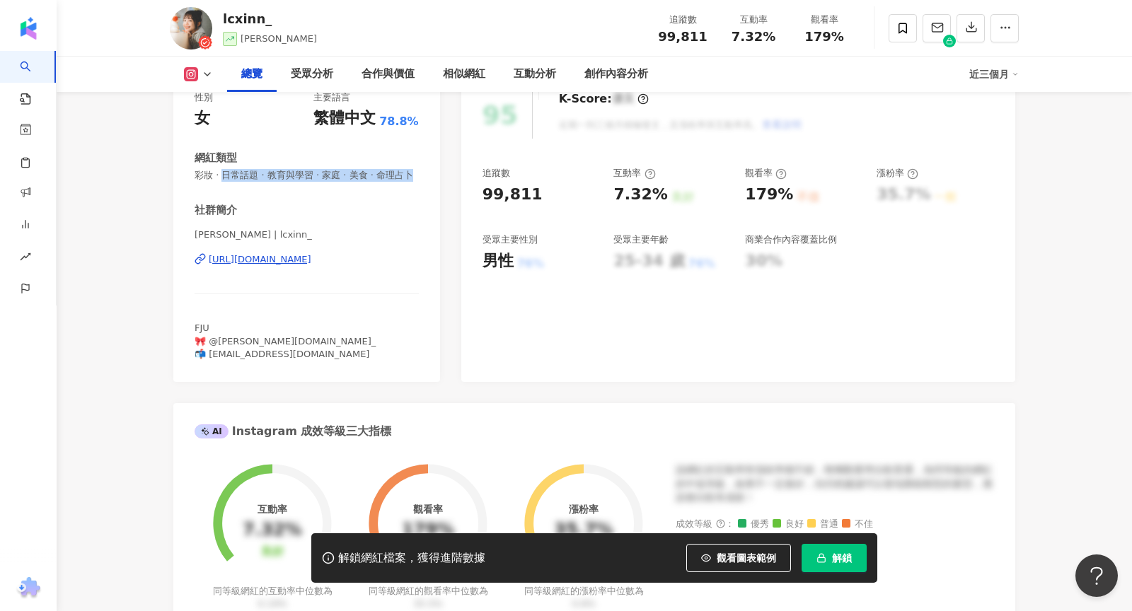
drag, startPoint x: 220, startPoint y: 173, endPoint x: 337, endPoint y: 185, distance: 117.4
click at [354, 184] on div "性別 女 主要語言 繁體中文 78.8% 網紅類型 彩妝 · 日常話題 · 教育與學習 · 家庭 · 美食 · 命理占卜 社群簡介 采欣 | lcxinn_ …" at bounding box center [307, 226] width 224 height 270
click at [197, 176] on span "彩妝 · 日常話題 · 教育與學習 · 家庭 · 美食 · 命理占卜" at bounding box center [307, 175] width 224 height 13
drag, startPoint x: 197, startPoint y: 176, endPoint x: 403, endPoint y: 185, distance: 206.1
click at [403, 185] on div "性別 女 主要語言 繁體中文 78.8% 網紅類型 彩妝 · 日常話題 · 教育與學習 · 家庭 · 美食 · 命理占卜 社群簡介 采欣 | lcxinn_ …" at bounding box center [307, 226] width 224 height 270
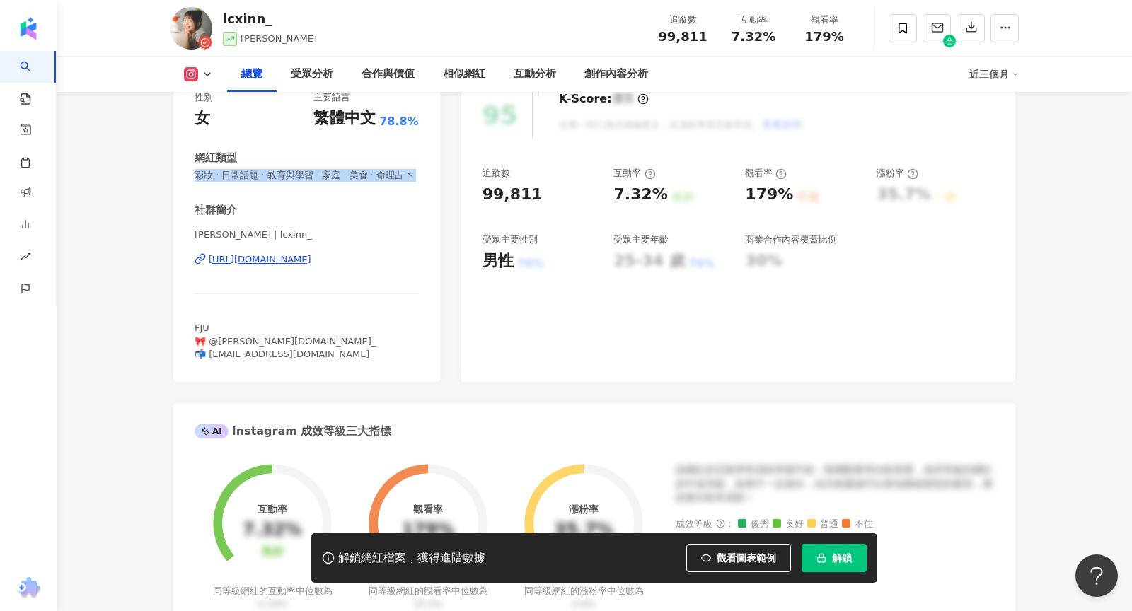
copy span "彩妝 · 日常話題 · 教育與學習 · 家庭 · 美食 · 命理占卜"
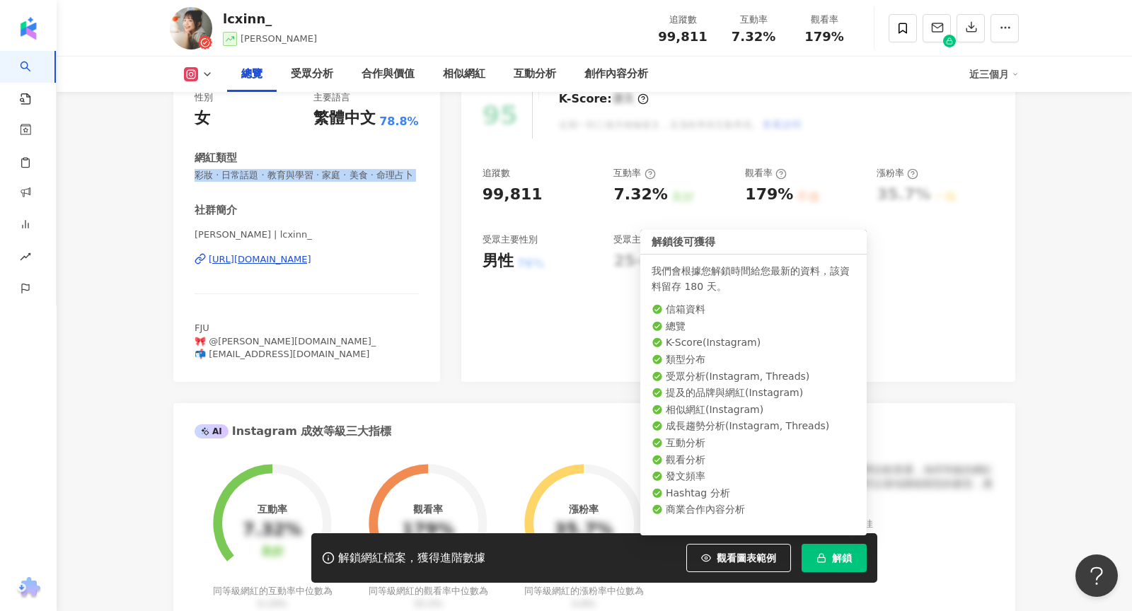
click at [827, 562] on button "解鎖" at bounding box center [834, 558] width 65 height 28
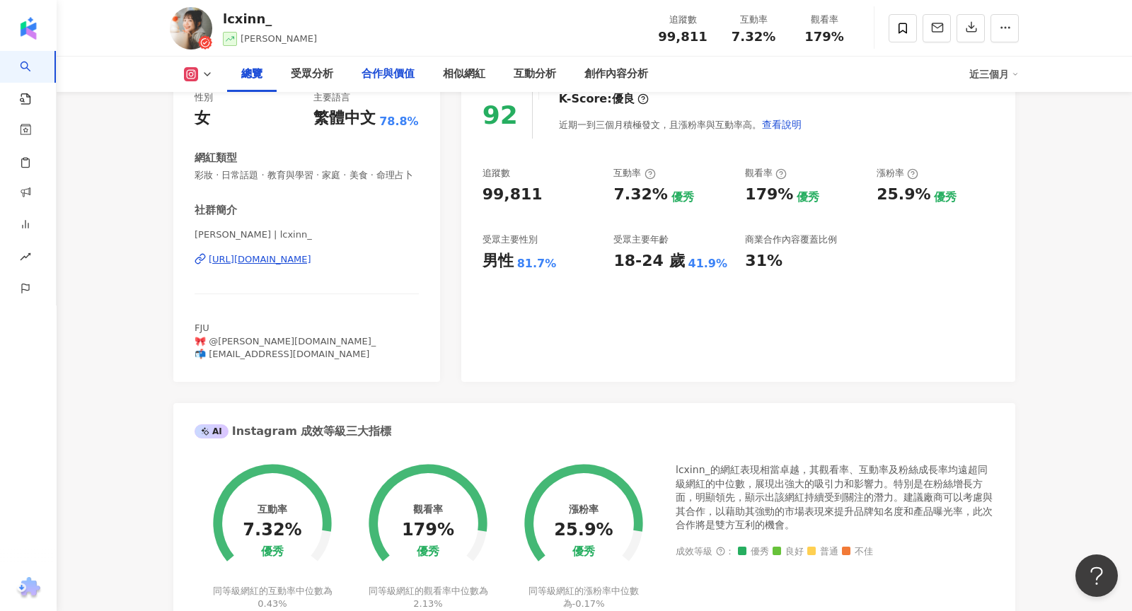
click at [379, 75] on div "合作與價值" at bounding box center [388, 74] width 53 height 17
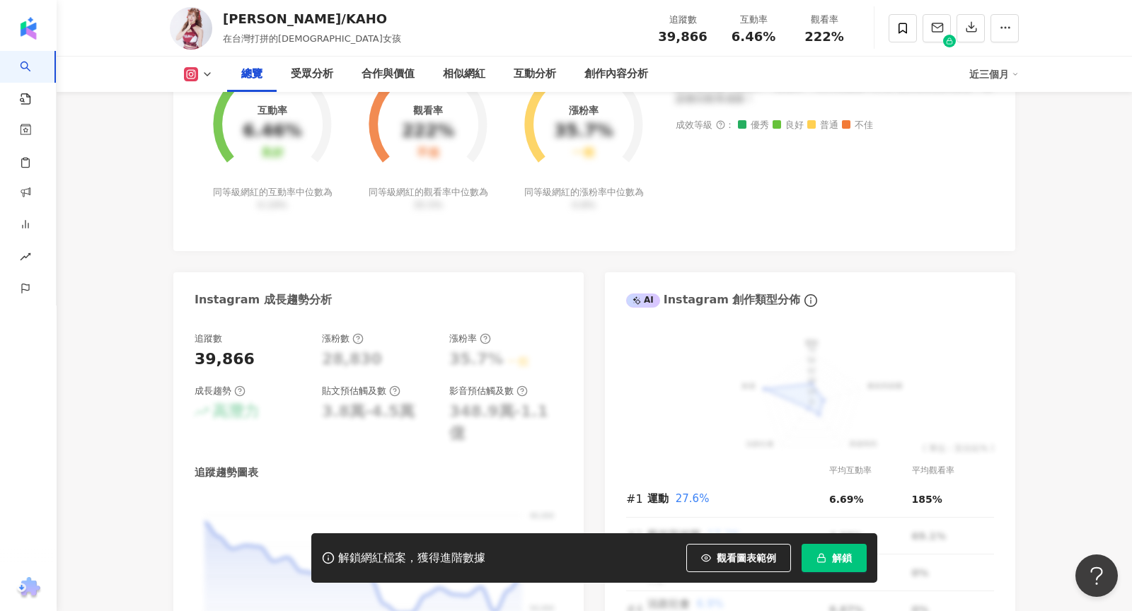
scroll to position [621, 0]
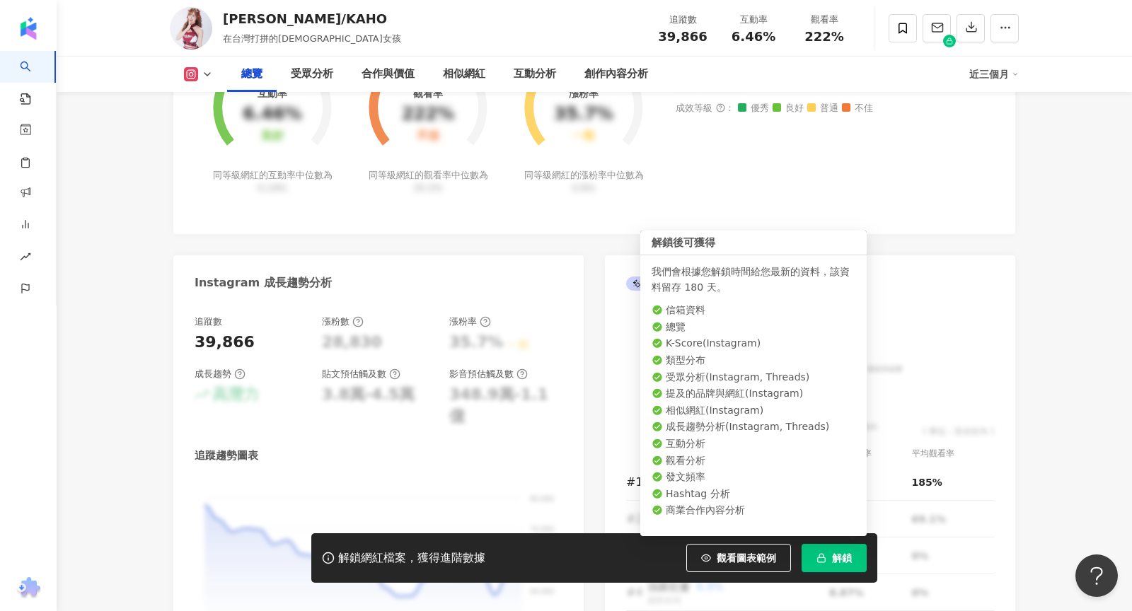
click at [824, 554] on icon "button" at bounding box center [821, 558] width 10 height 10
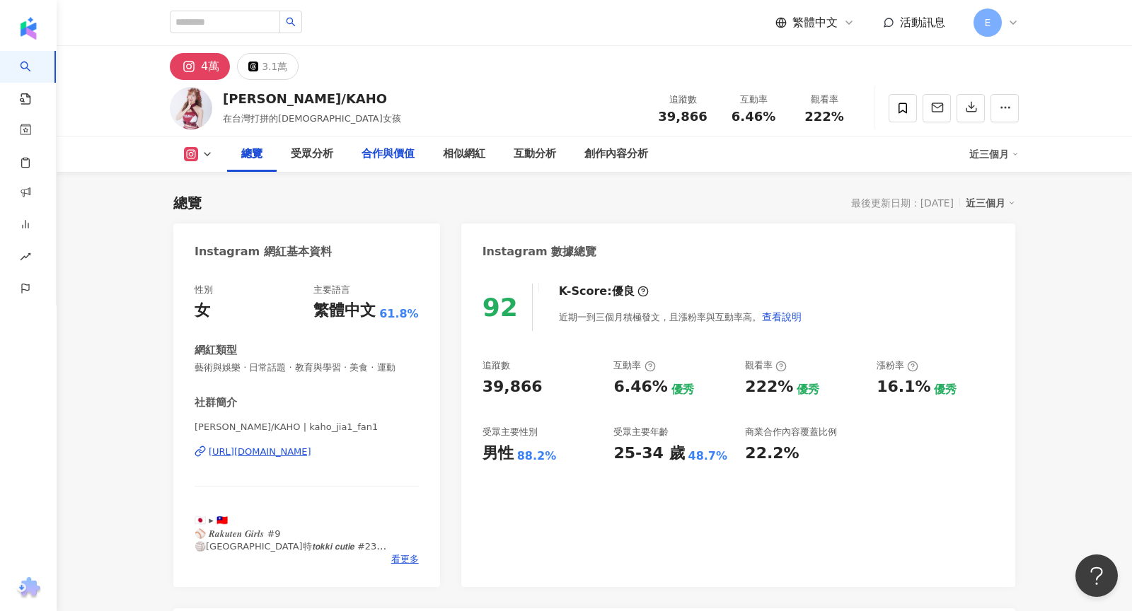
click at [379, 154] on div "合作與價值" at bounding box center [388, 154] width 53 height 17
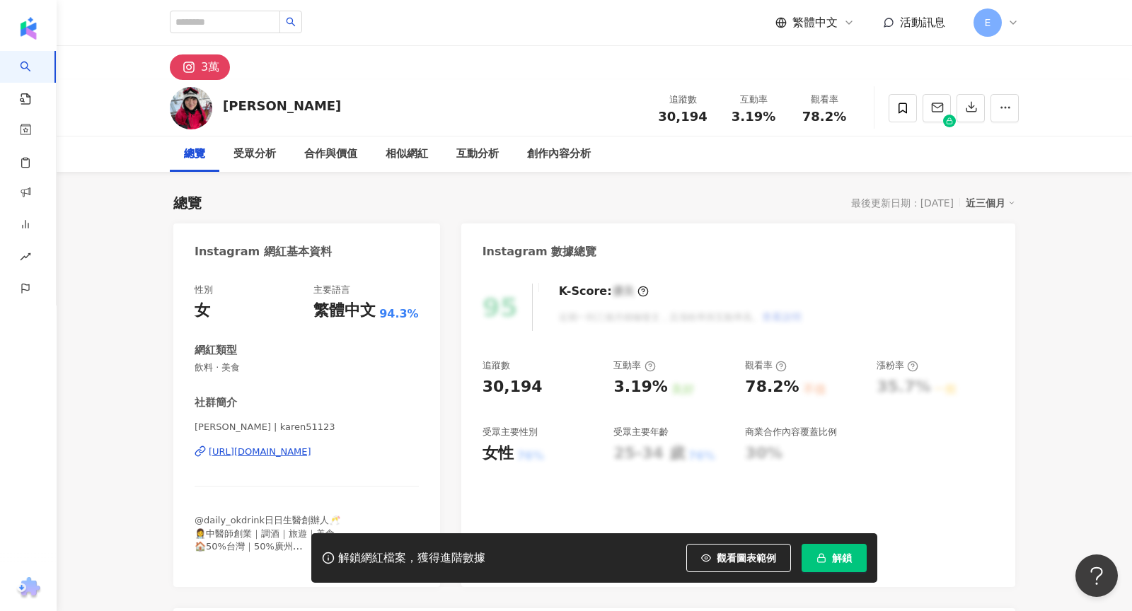
scroll to position [69, 0]
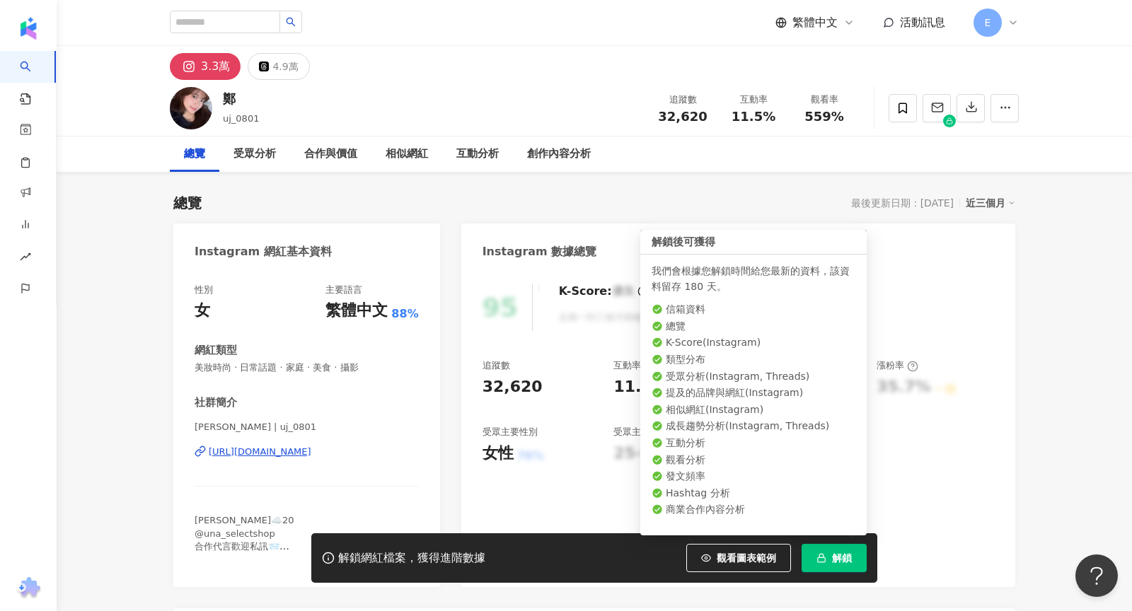
click at [844, 563] on span "解鎖" at bounding box center [842, 558] width 20 height 11
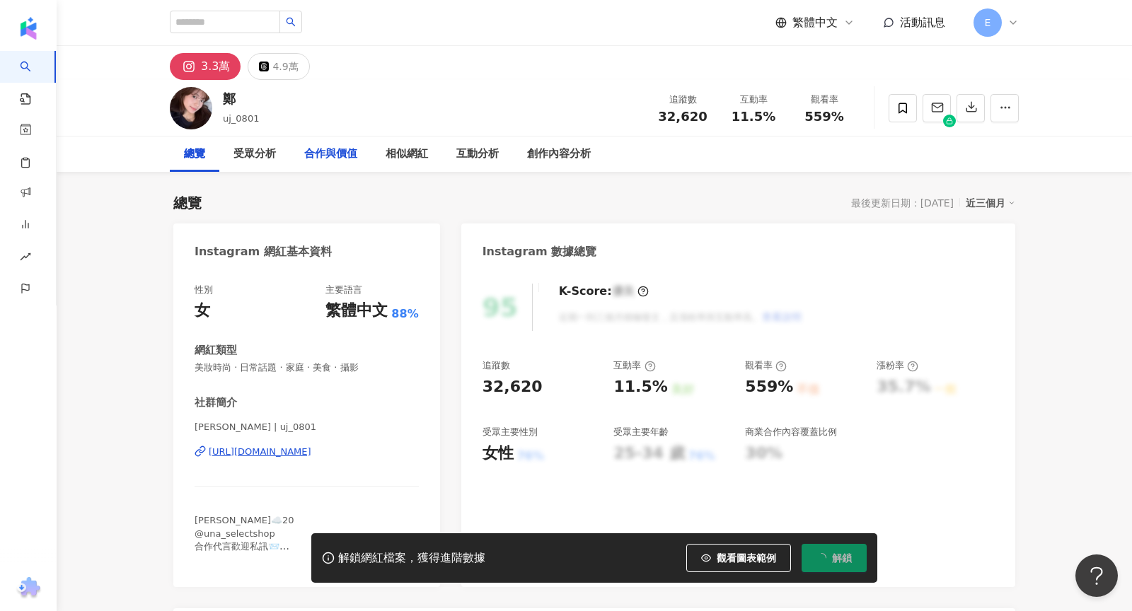
click at [346, 151] on div "合作與價值" at bounding box center [330, 154] width 53 height 17
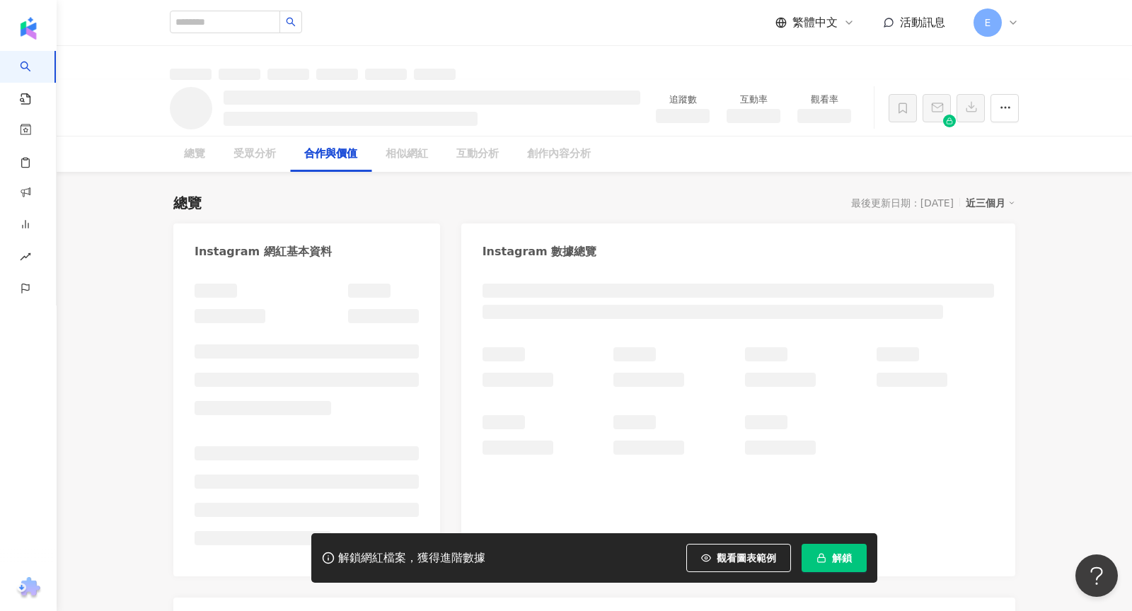
scroll to position [1597, 0]
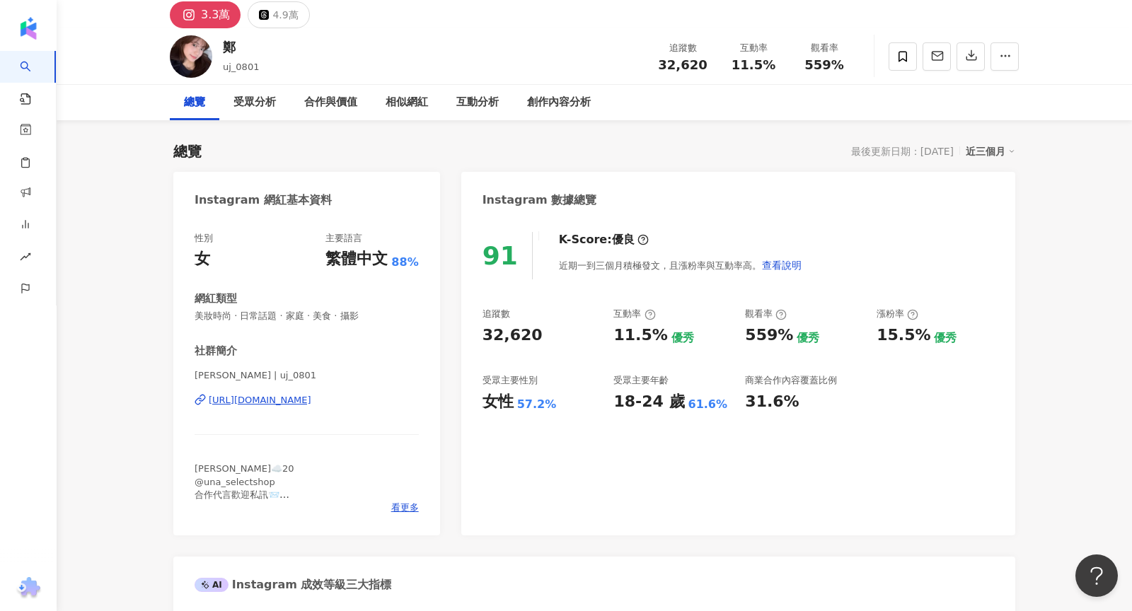
scroll to position [81, 0]
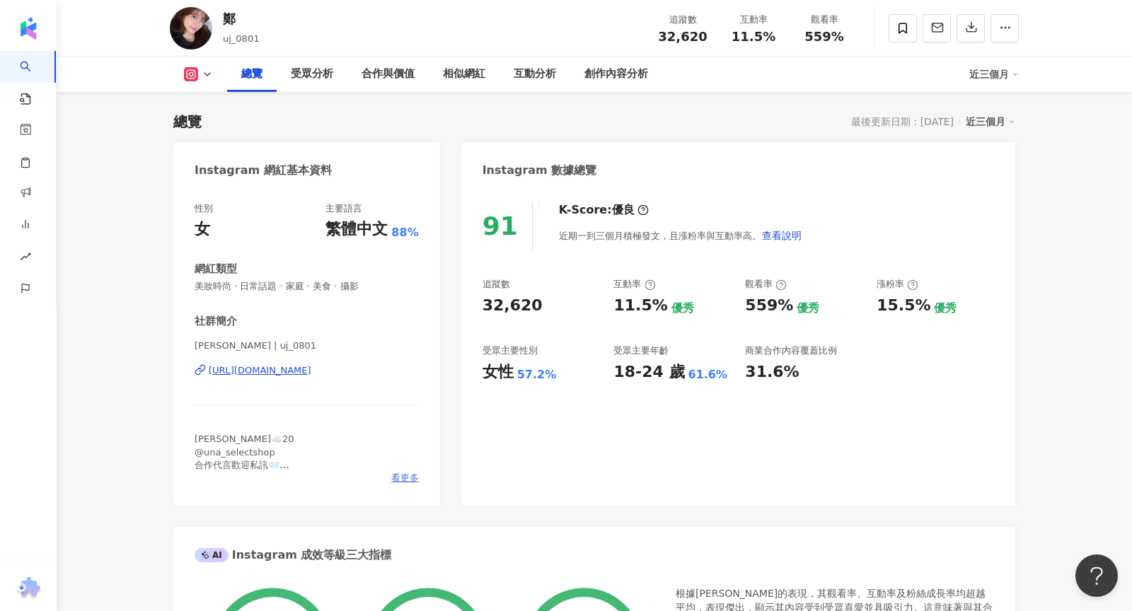
click at [403, 478] on span "看更多" at bounding box center [405, 478] width 28 height 13
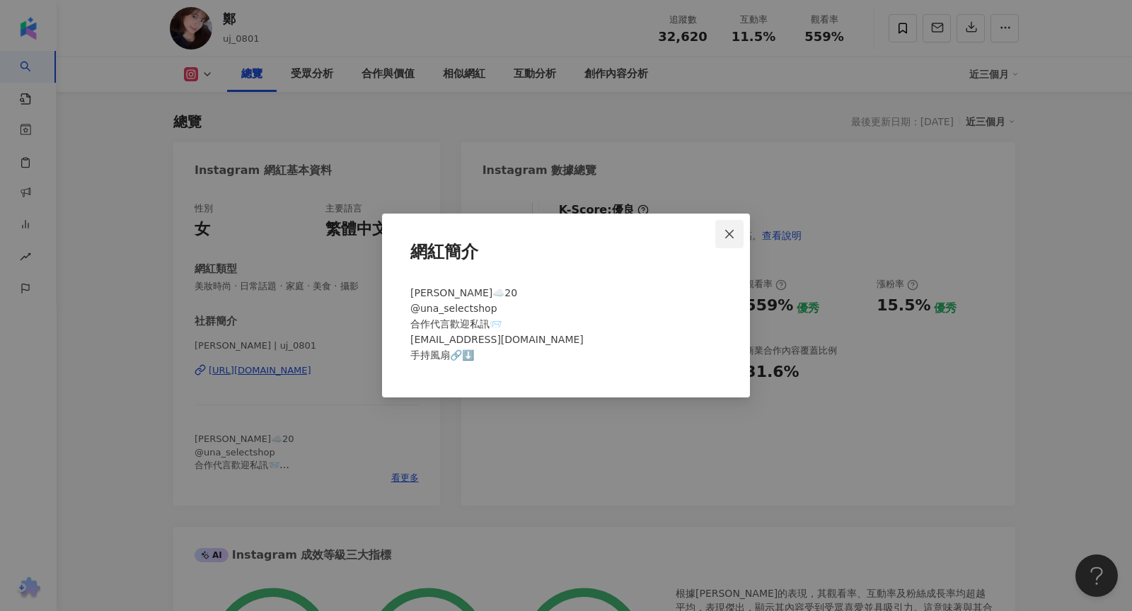
click at [729, 235] on icon "close" at bounding box center [729, 234] width 11 height 11
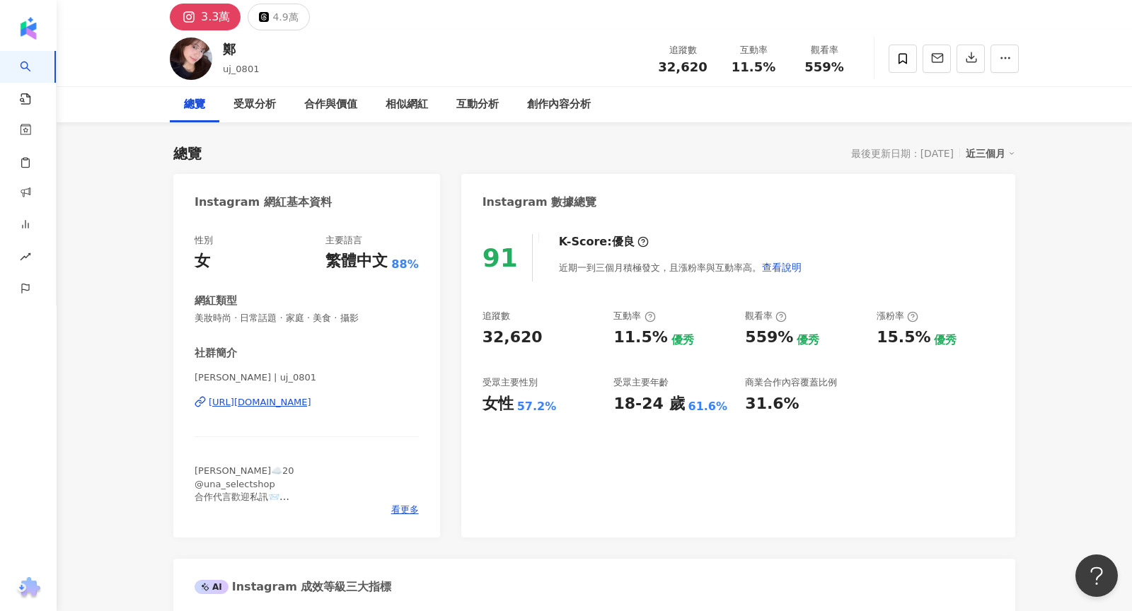
scroll to position [88, 0]
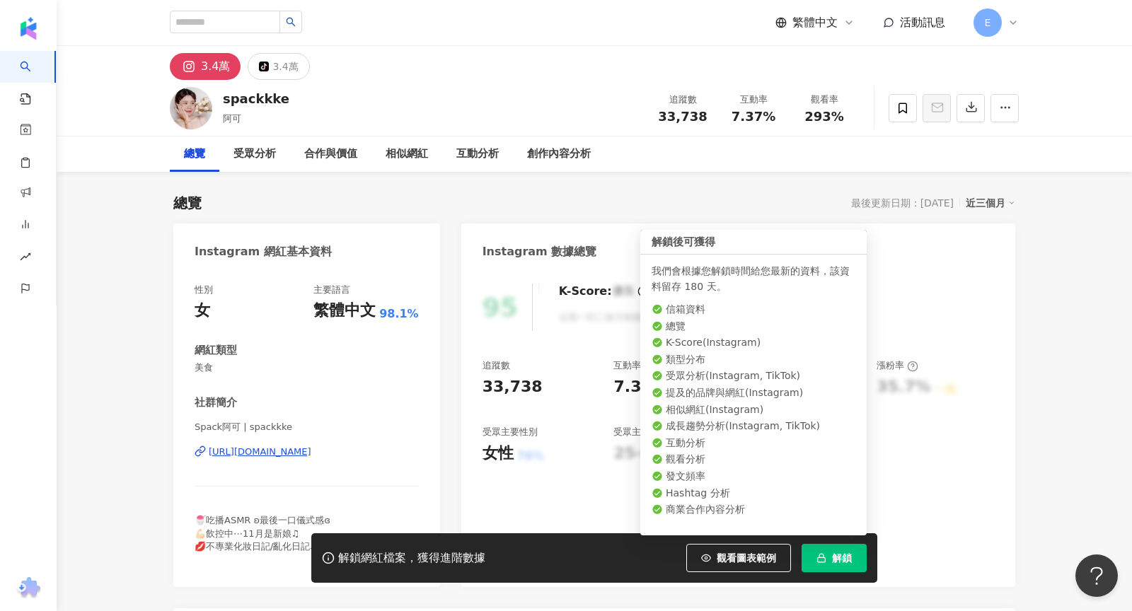
click at [849, 567] on button "解鎖" at bounding box center [834, 558] width 65 height 28
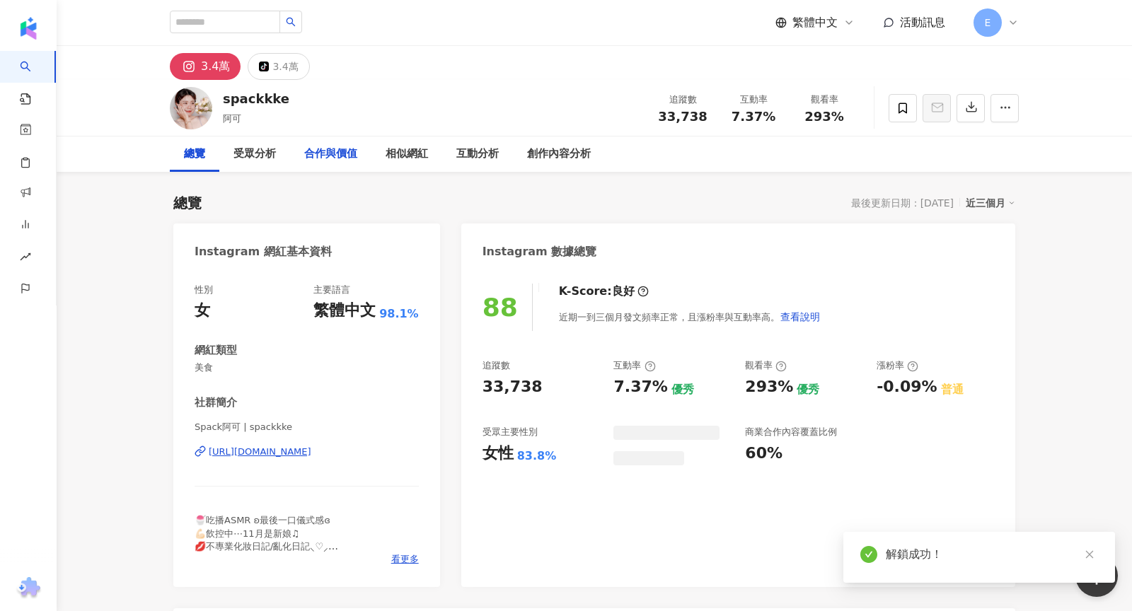
click at [332, 160] on div "合作與價值" at bounding box center [330, 154] width 53 height 17
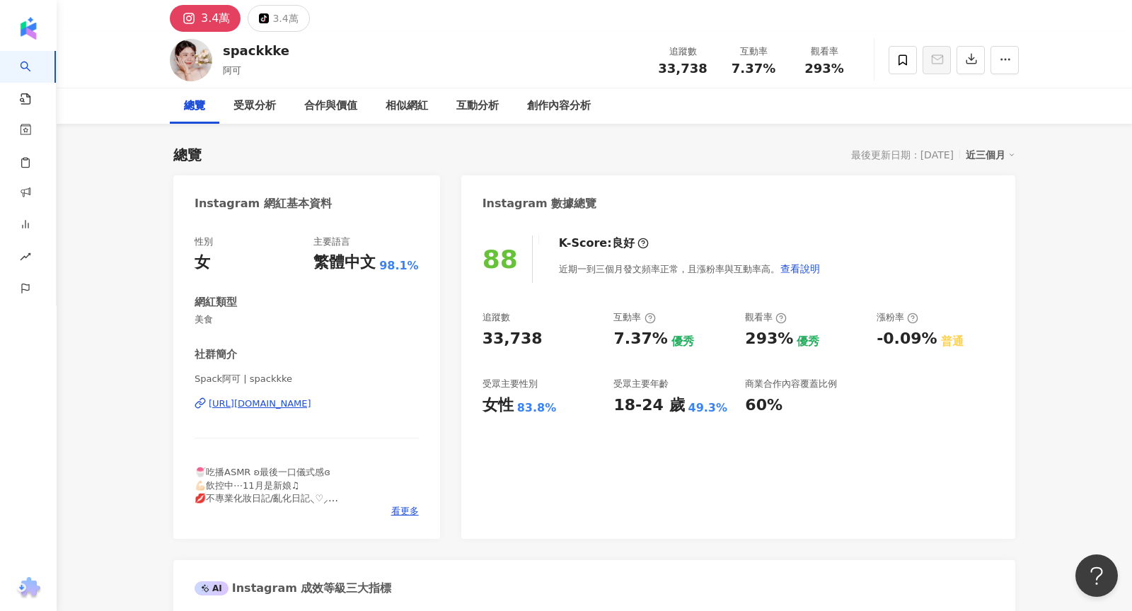
scroll to position [22, 0]
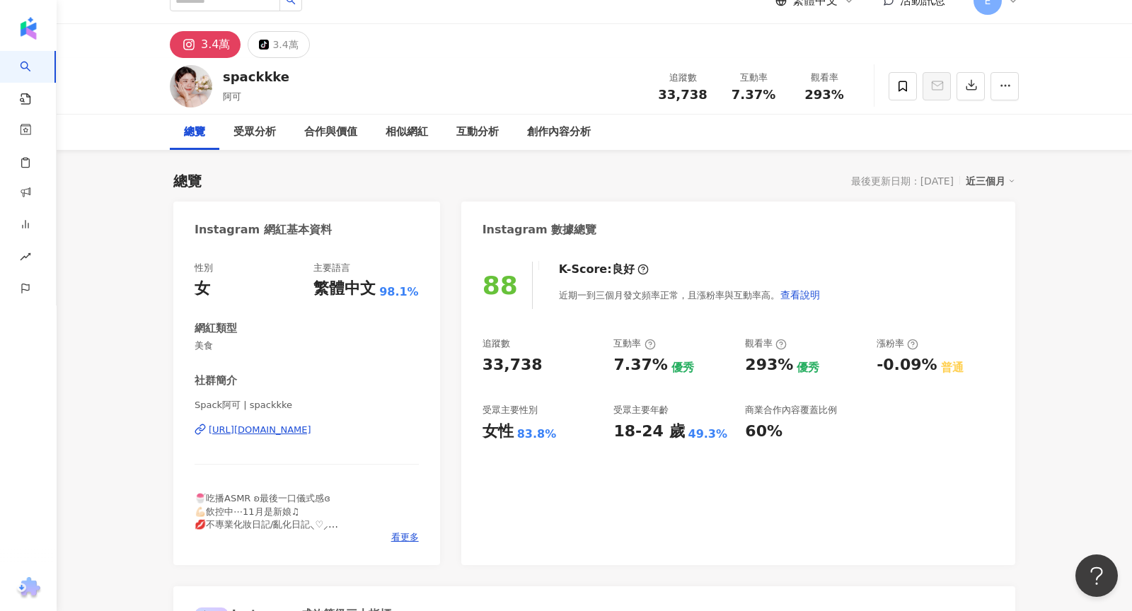
click at [318, 448] on div "Spack阿可 | spackkke https://www.instagram.com/spackkke/" at bounding box center [307, 440] width 224 height 83
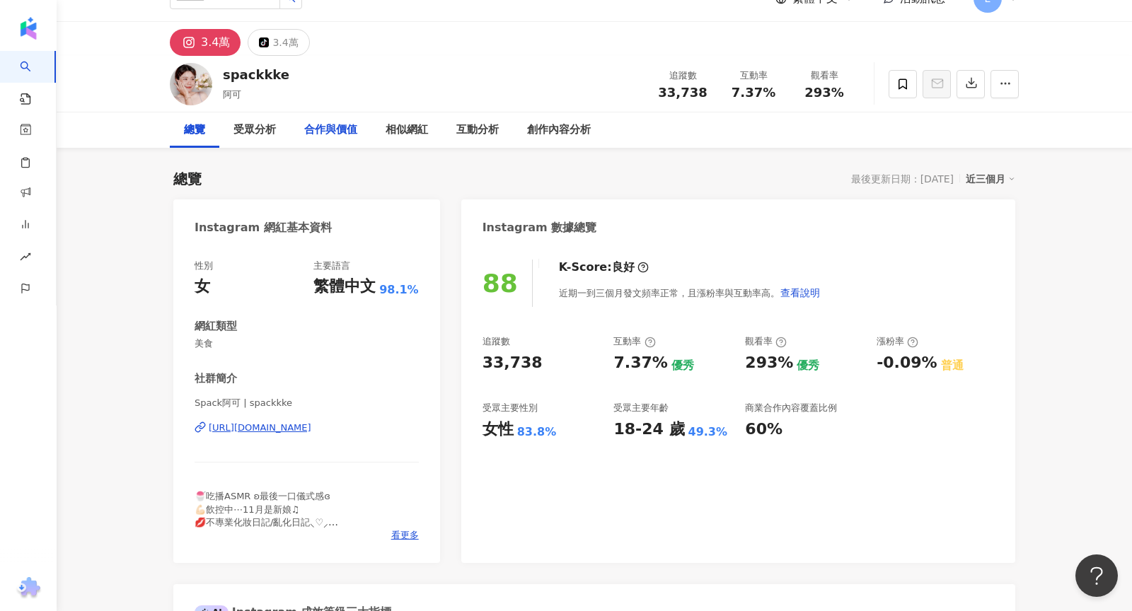
click at [330, 129] on div "合作與價值" at bounding box center [330, 130] width 53 height 17
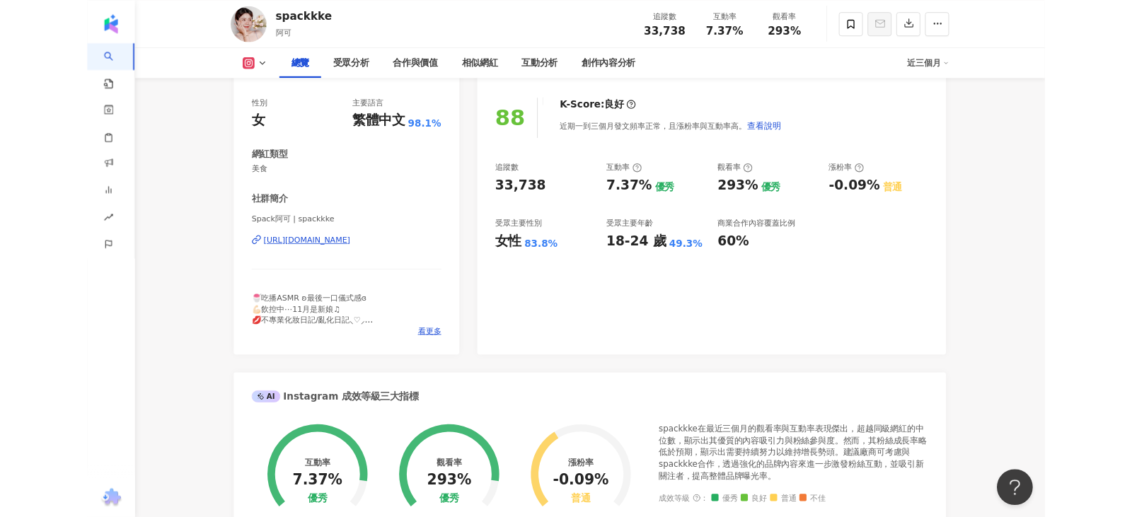
scroll to position [123, 0]
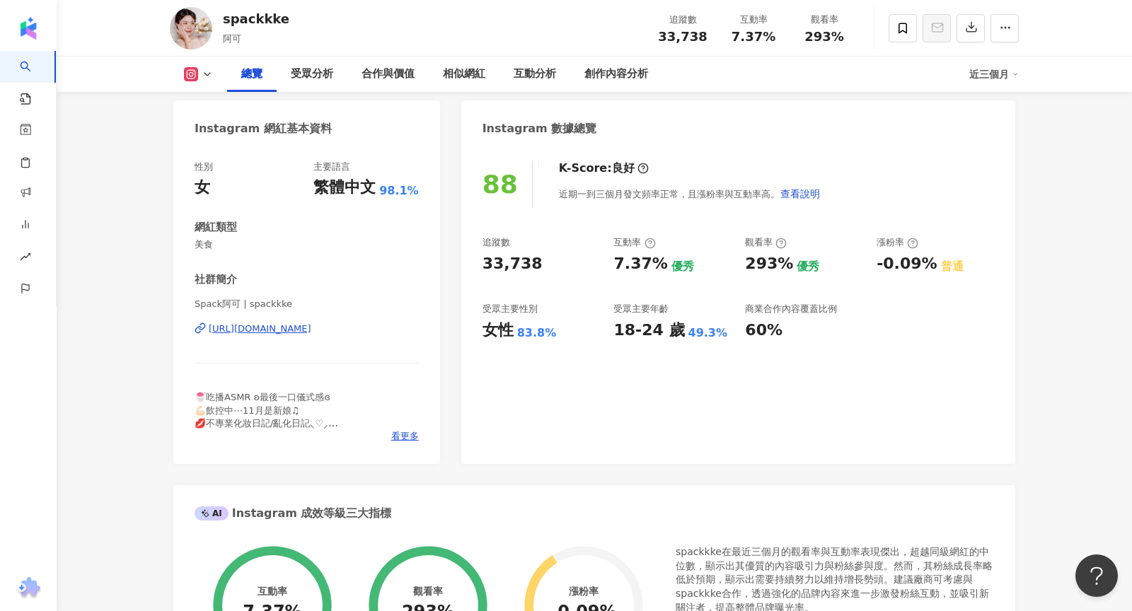
click at [311, 333] on div "https://www.instagram.com/spackkke/" at bounding box center [260, 329] width 103 height 13
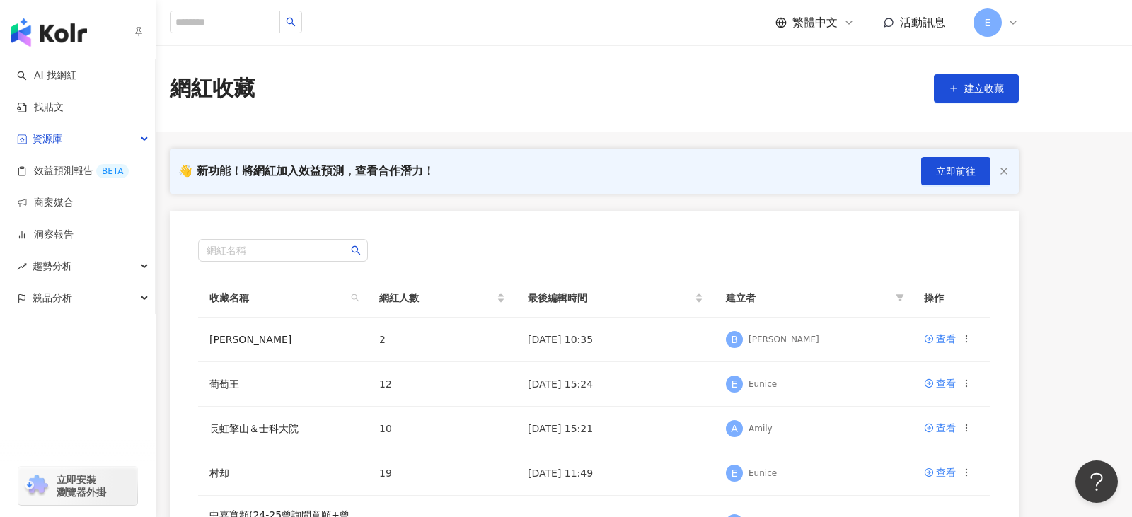
click at [68, 32] on img "button" at bounding box center [49, 32] width 76 height 28
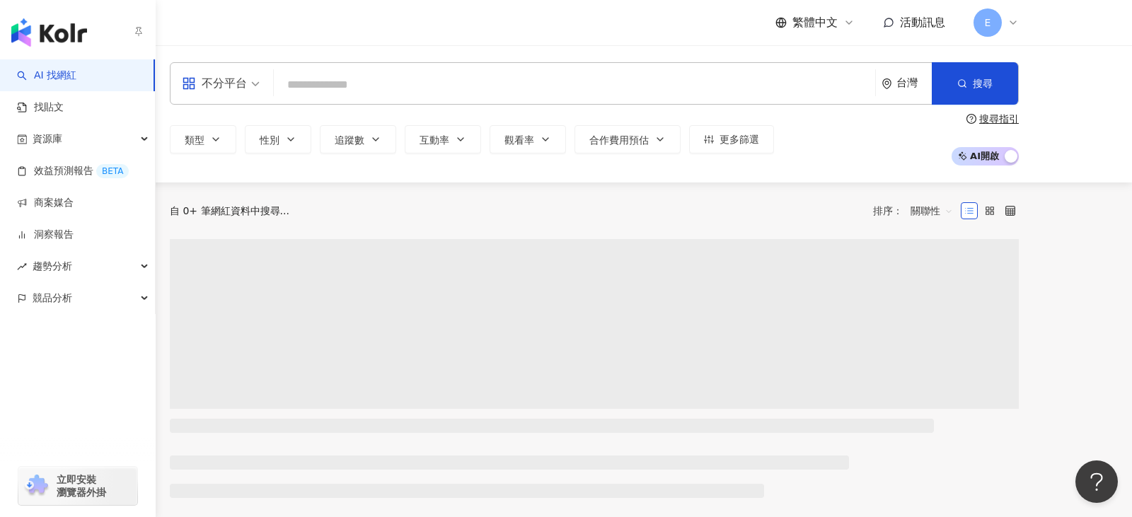
click at [62, 75] on link "AI 找網紅" at bounding box center [46, 76] width 59 height 14
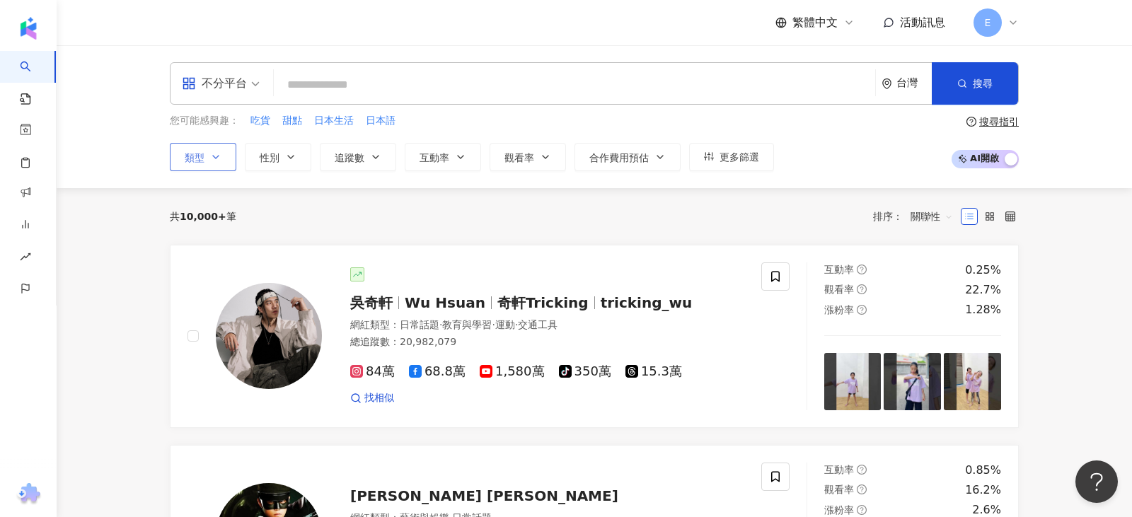
click at [213, 153] on icon "button" at bounding box center [215, 156] width 11 height 11
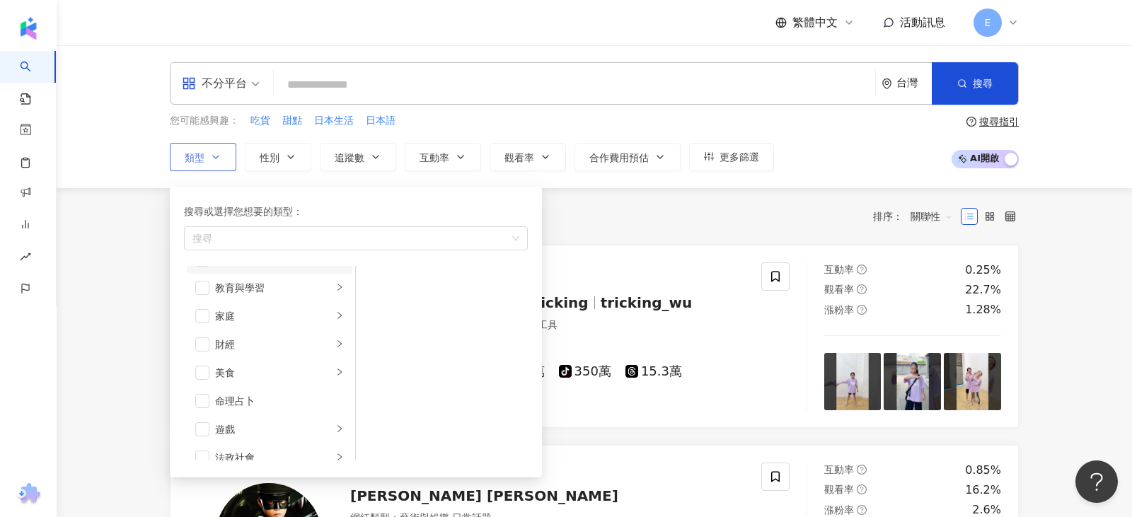
scroll to position [121, 0]
click at [205, 356] on span "button" at bounding box center [202, 360] width 14 height 14
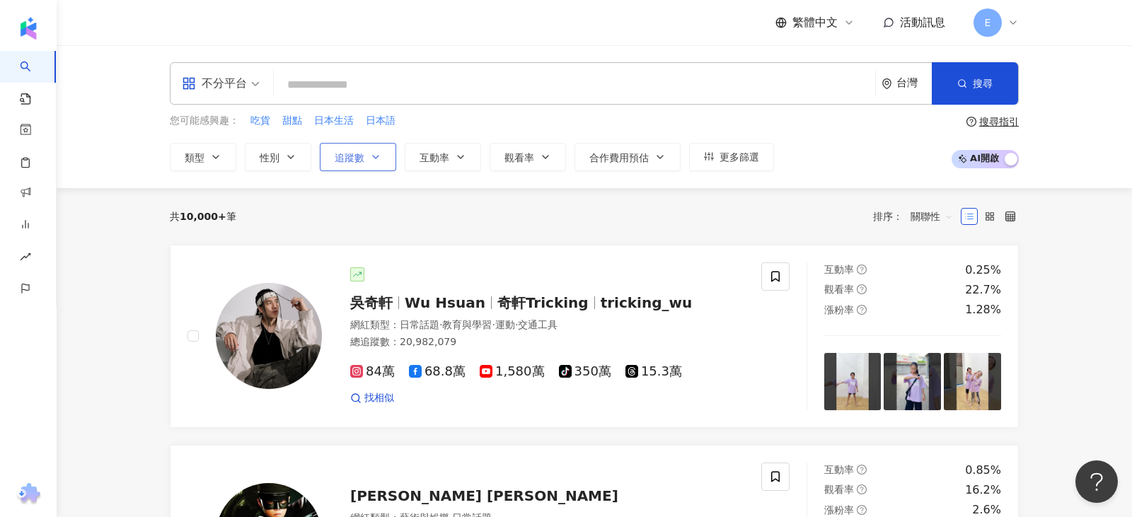
click at [351, 152] on span "追蹤數" at bounding box center [350, 157] width 30 height 11
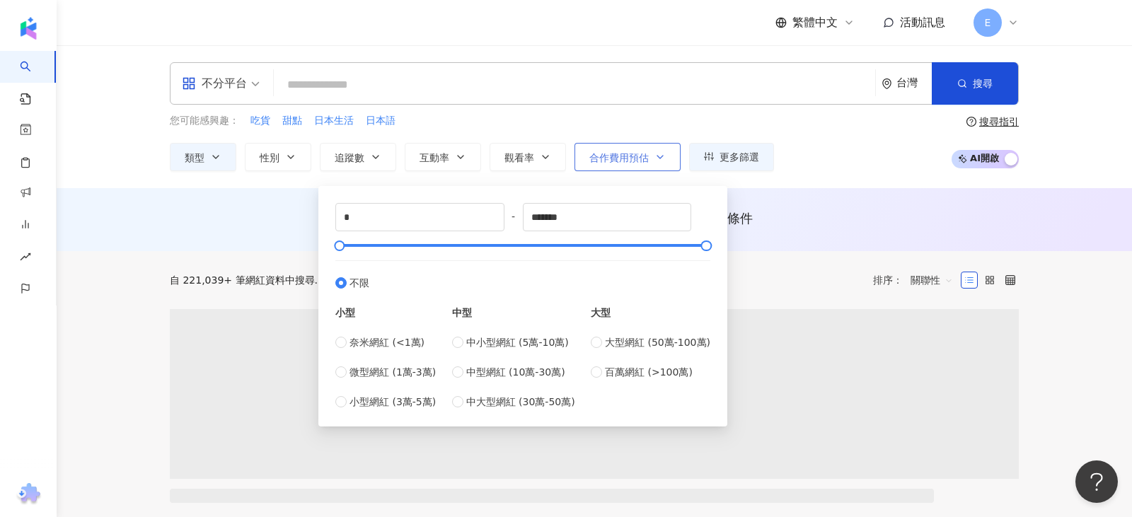
click at [616, 152] on span "合作費用預估" at bounding box center [618, 157] width 59 height 11
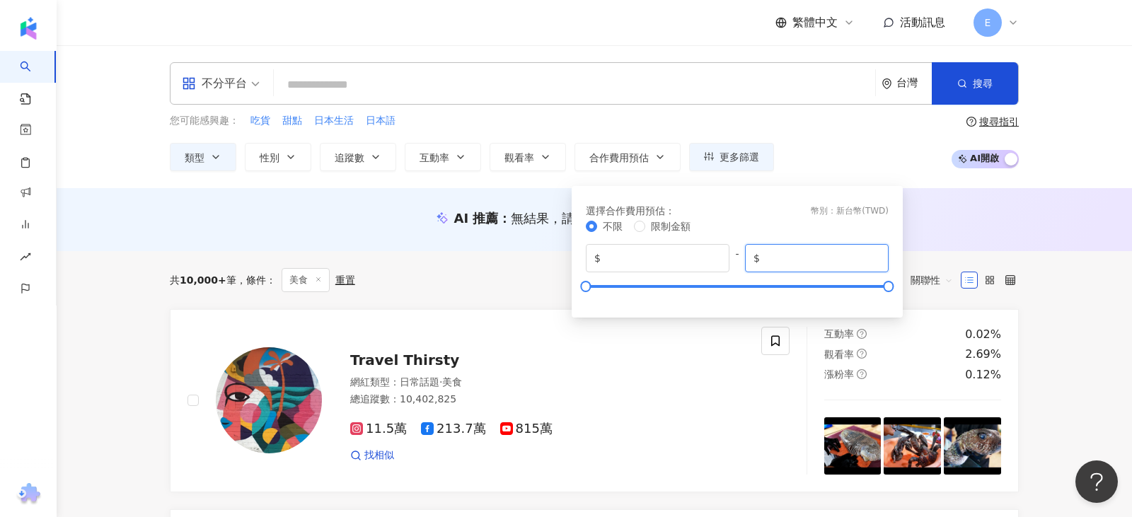
click at [763, 251] on input "*******" at bounding box center [821, 258] width 117 height 16
type input "*****"
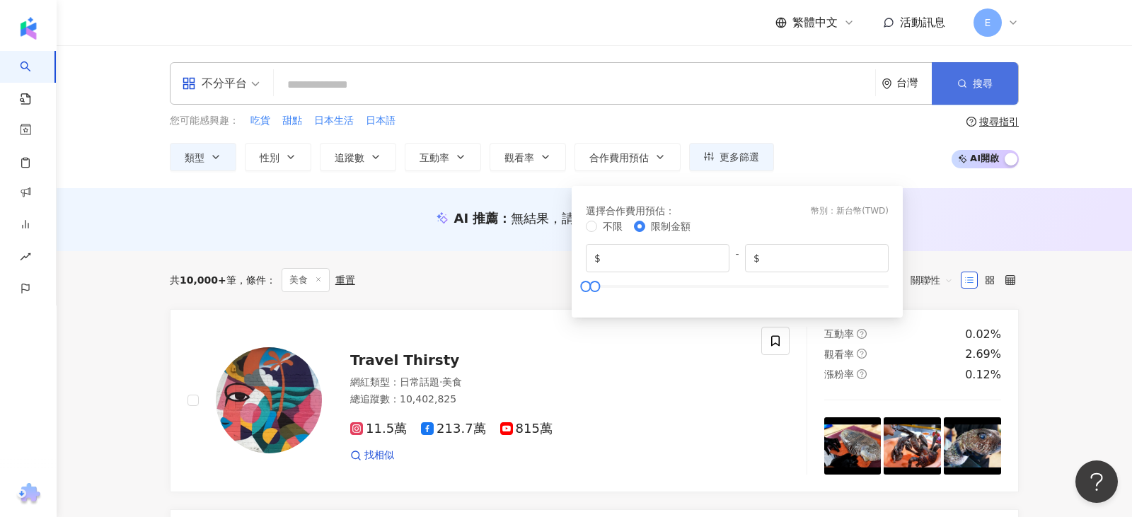
click at [973, 88] on span "搜尋" at bounding box center [983, 83] width 20 height 11
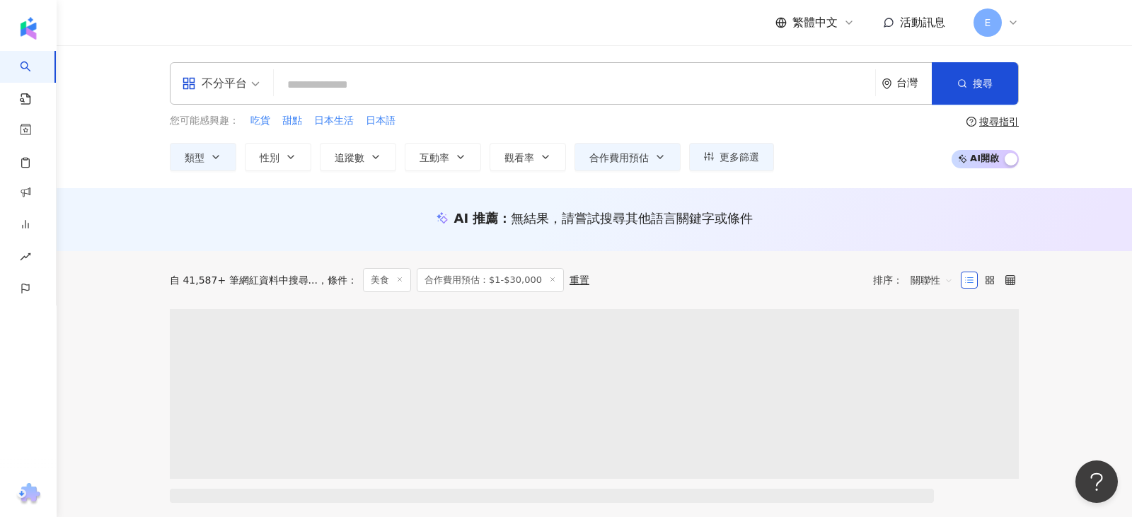
click at [241, 86] on div "不分平台" at bounding box center [214, 83] width 65 height 23
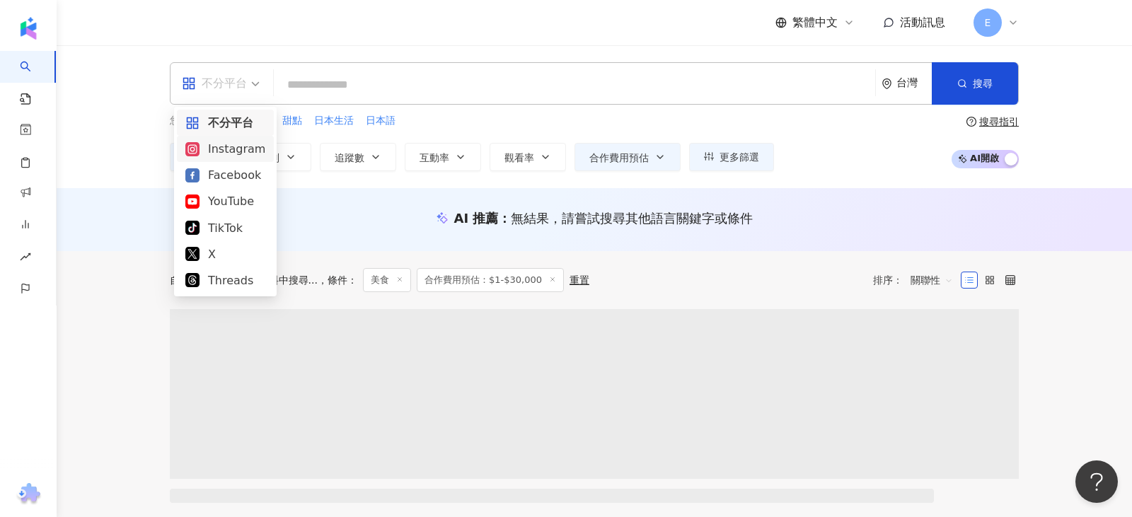
click at [236, 151] on div "Instagram" at bounding box center [225, 149] width 80 height 18
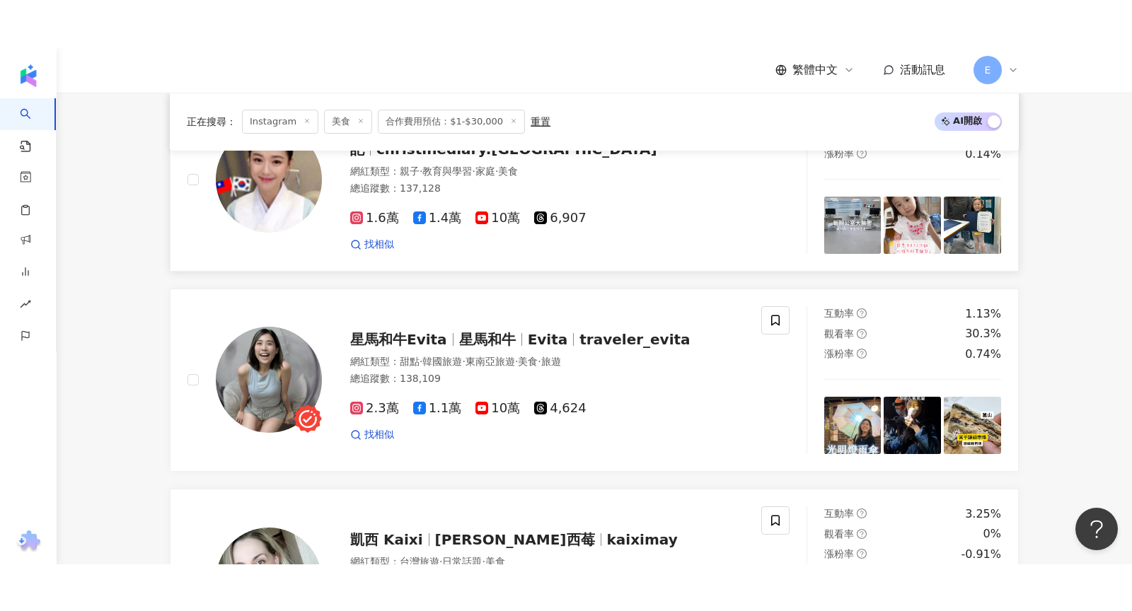
scroll to position [669, 0]
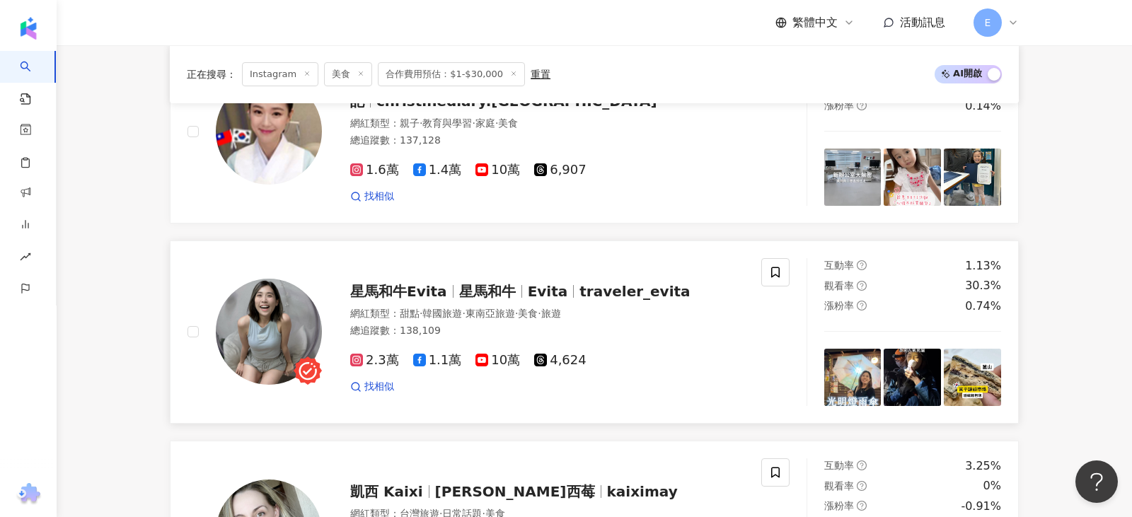
click at [634, 286] on span "traveler_evita" at bounding box center [634, 291] width 110 height 17
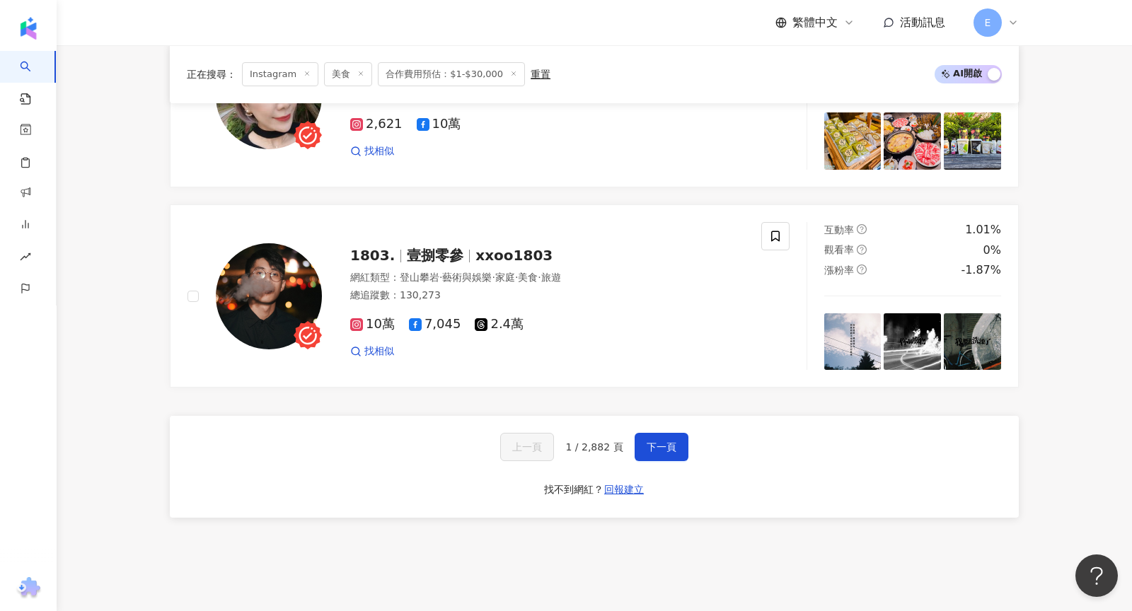
scroll to position [2310, 0]
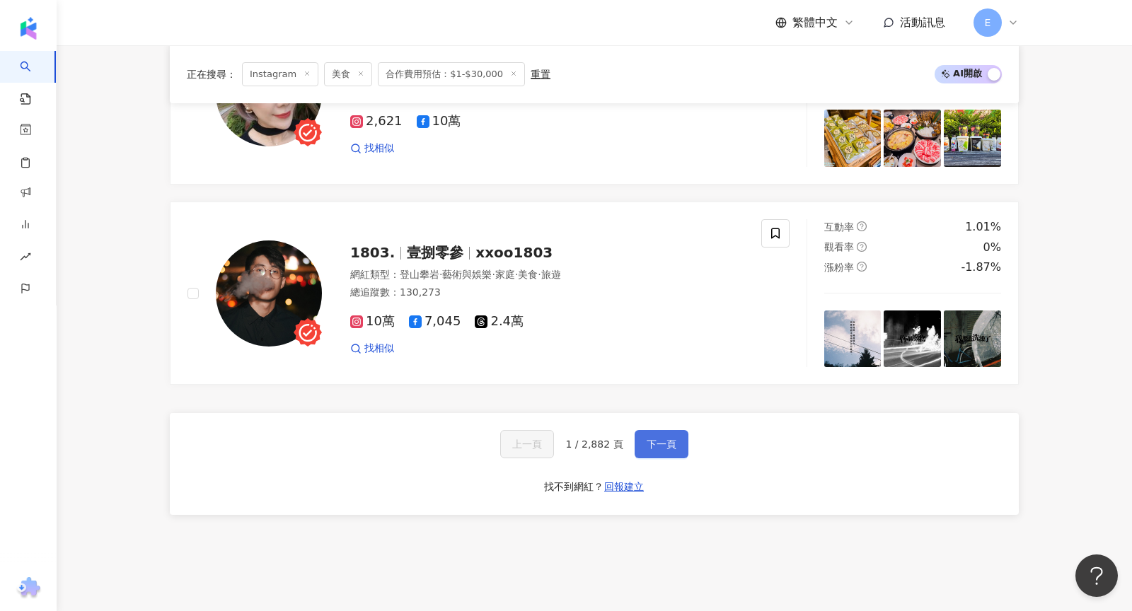
click at [654, 439] on span "下一頁" at bounding box center [662, 444] width 30 height 11
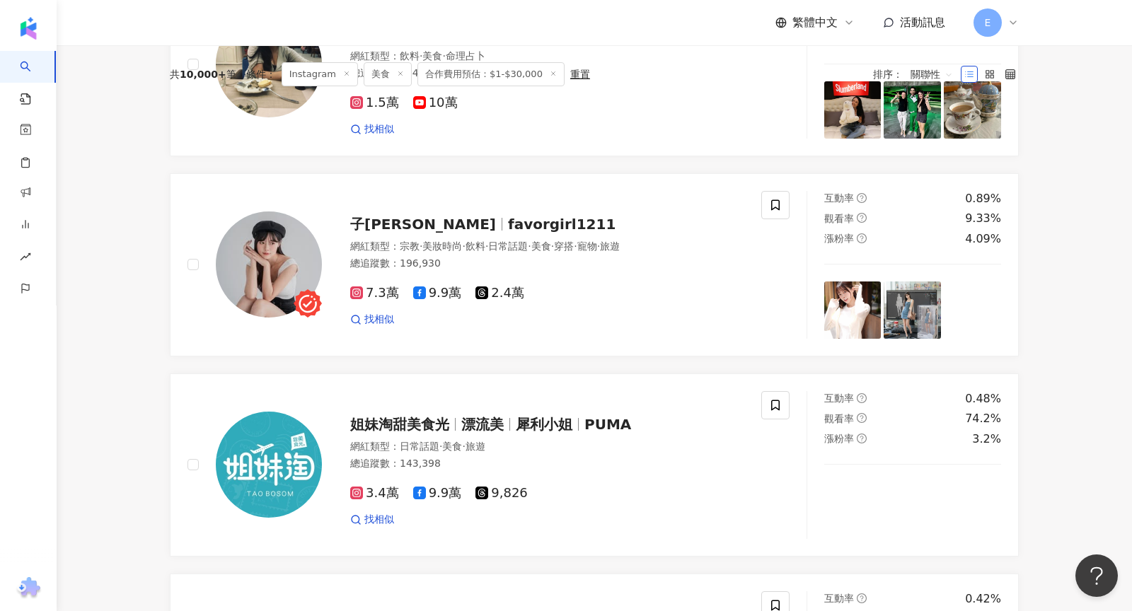
scroll to position [0, 0]
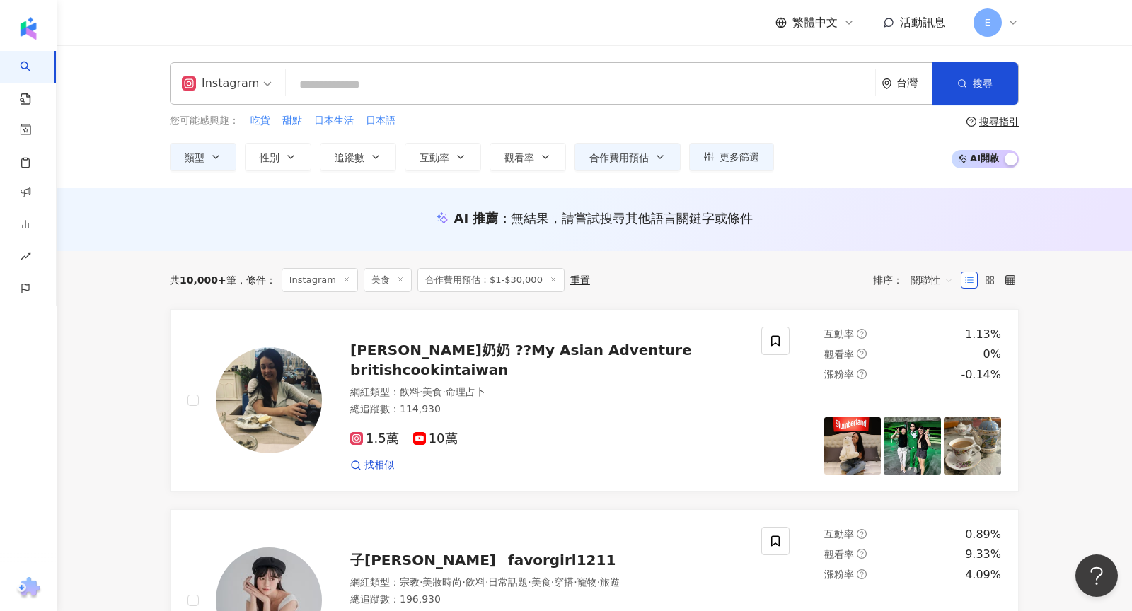
click at [928, 277] on span "關聯性" at bounding box center [932, 280] width 42 height 23
click at [933, 330] on div "追蹤數" at bounding box center [931, 332] width 35 height 16
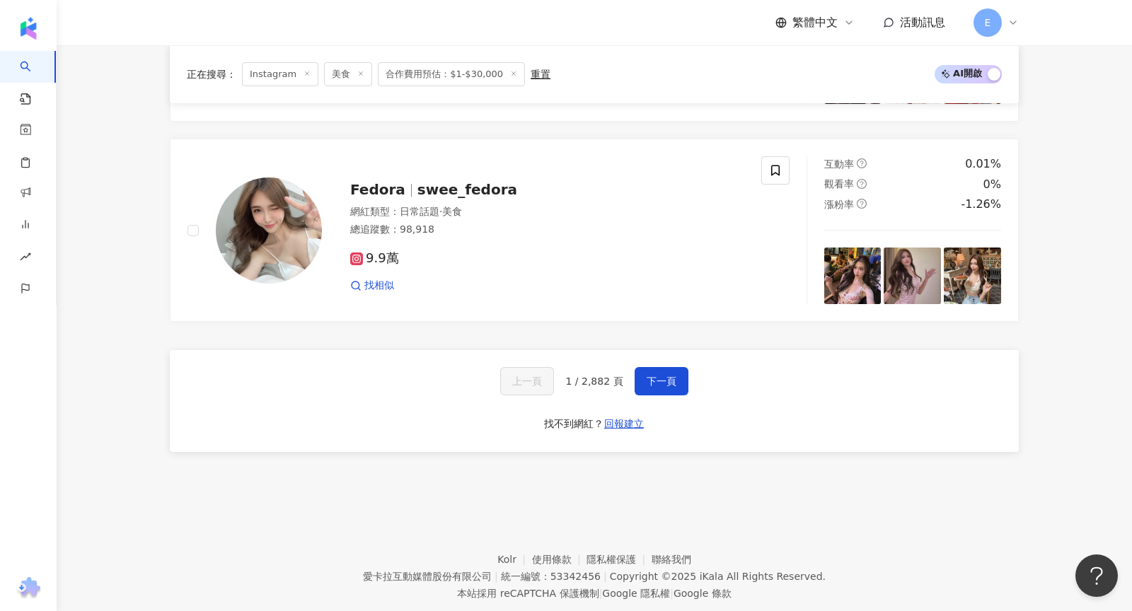
scroll to position [2377, 0]
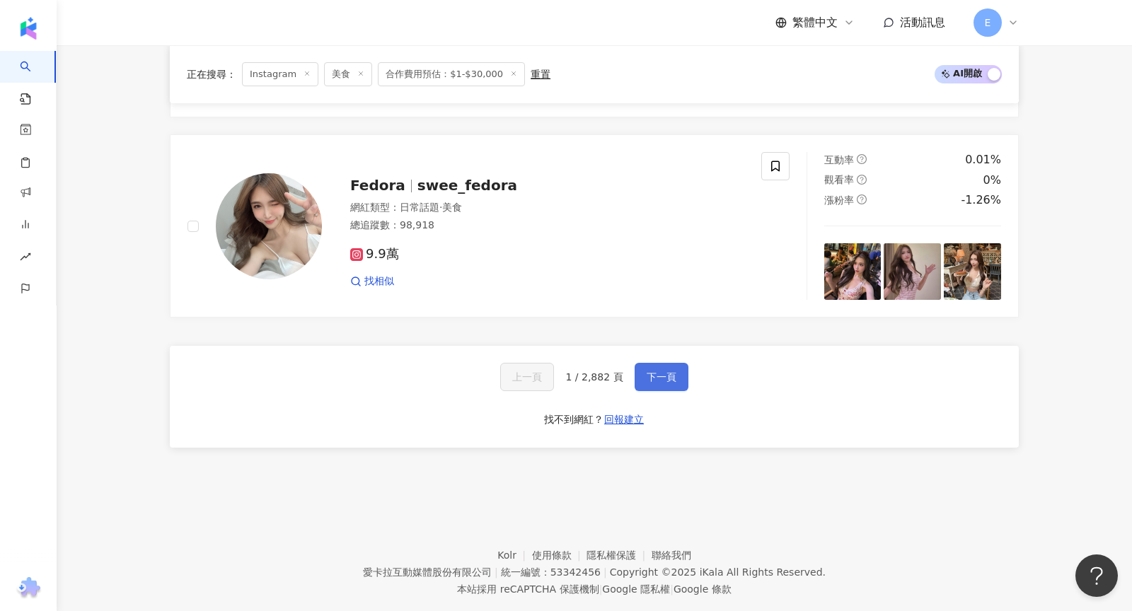
click at [671, 371] on span "下一頁" at bounding box center [662, 376] width 30 height 11
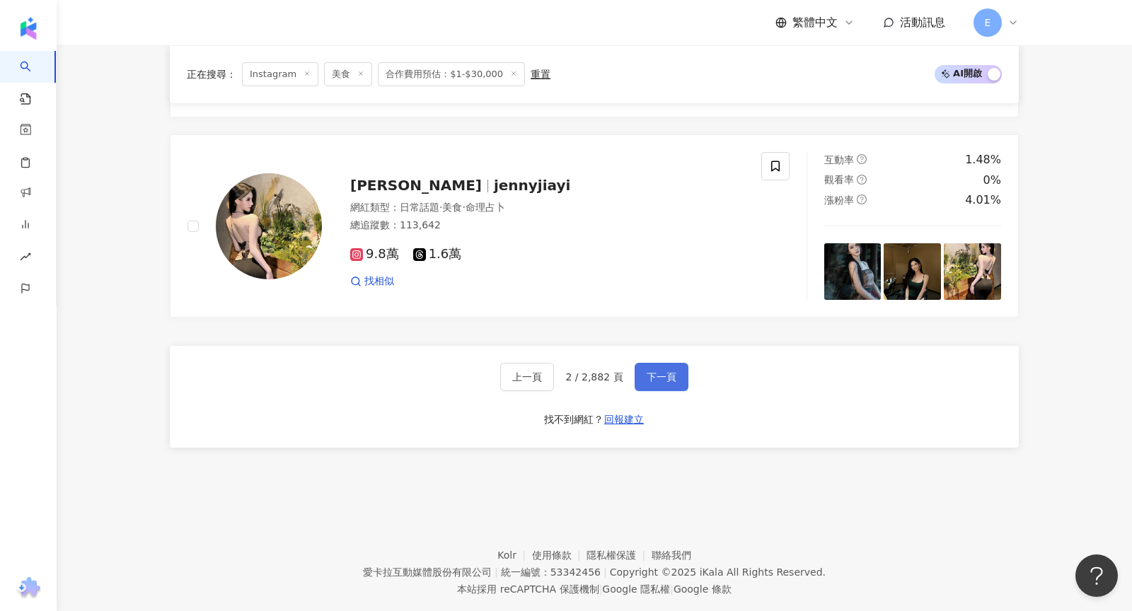
click at [671, 371] on span "下一頁" at bounding box center [662, 376] width 30 height 11
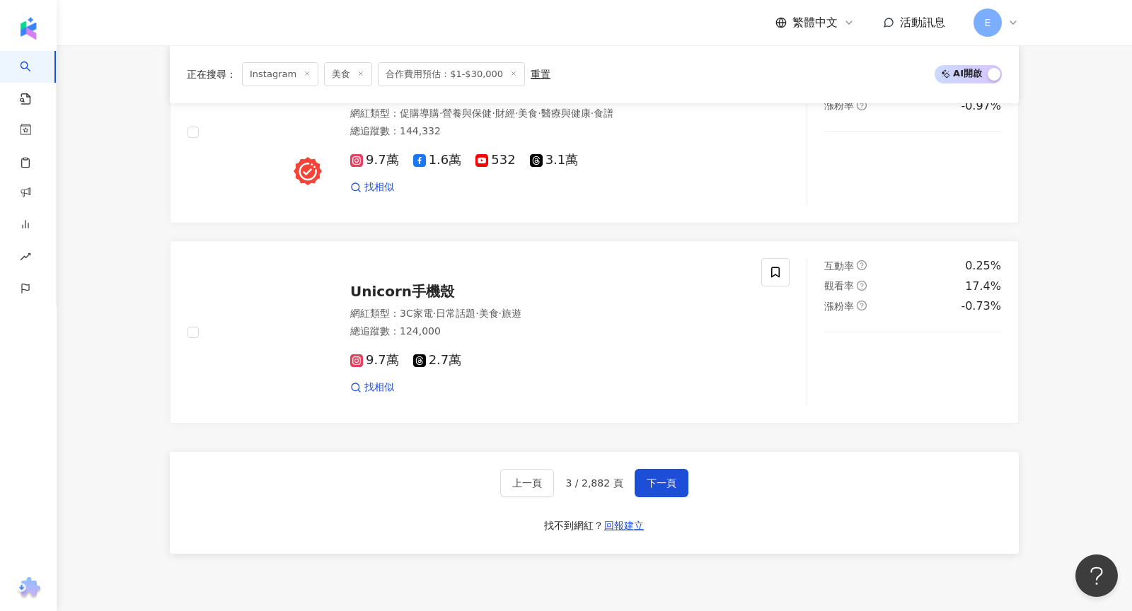
scroll to position [2297, 0]
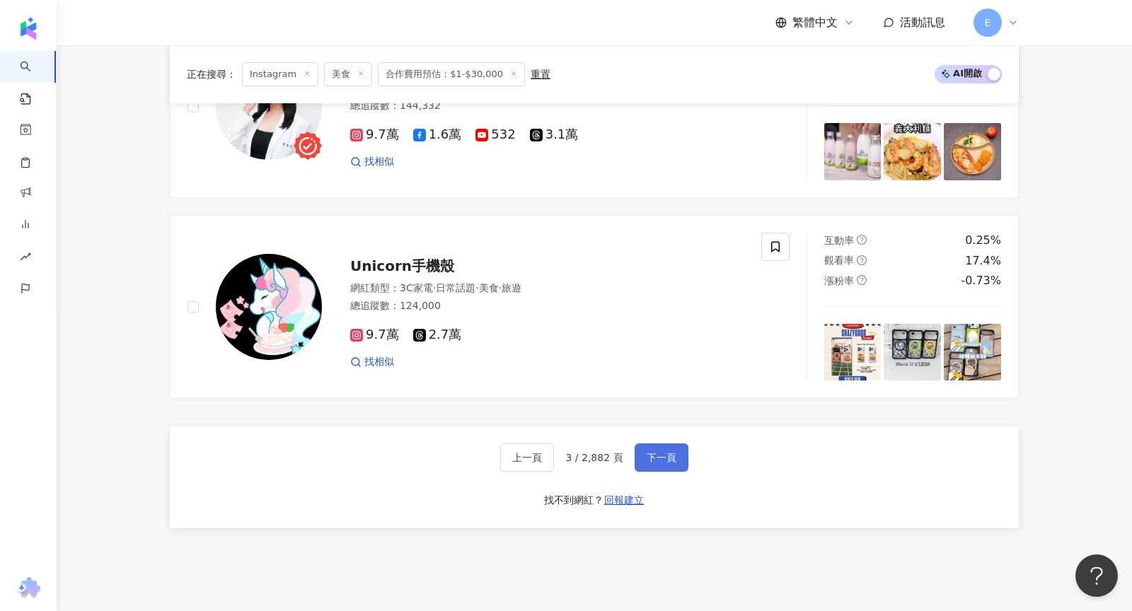
click at [654, 452] on span "下一頁" at bounding box center [662, 457] width 30 height 11
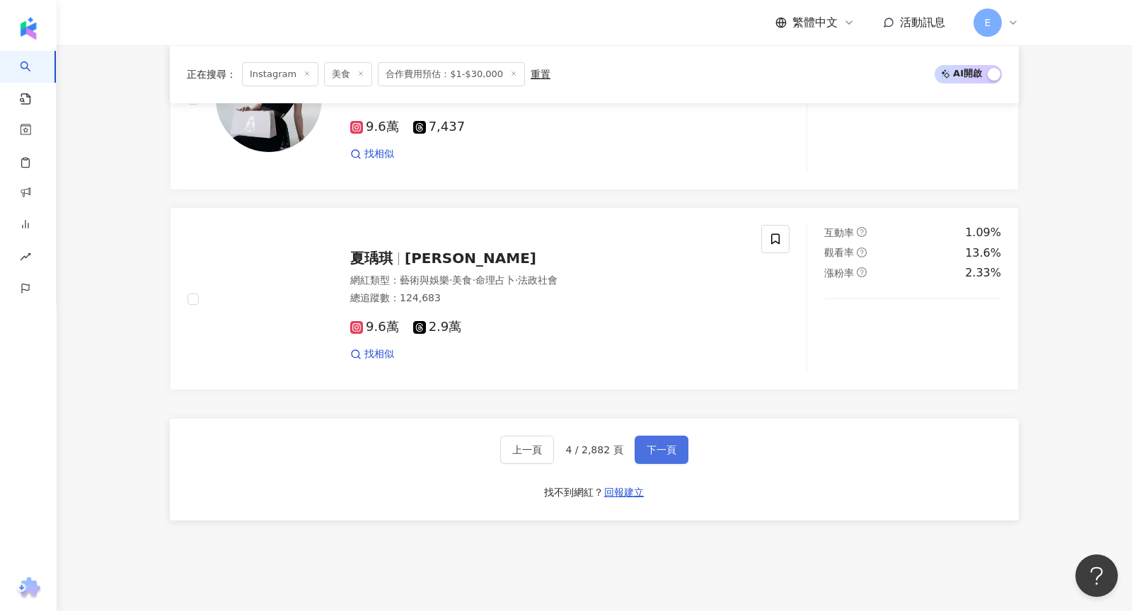
scroll to position [2395, 0]
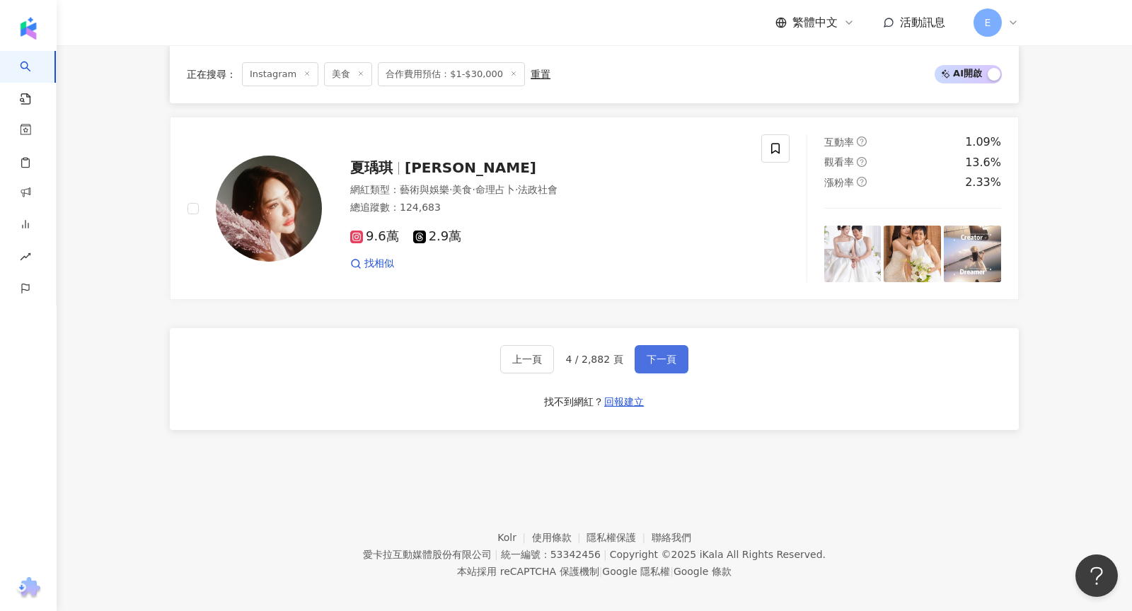
click at [666, 345] on button "下一頁" at bounding box center [662, 359] width 54 height 28
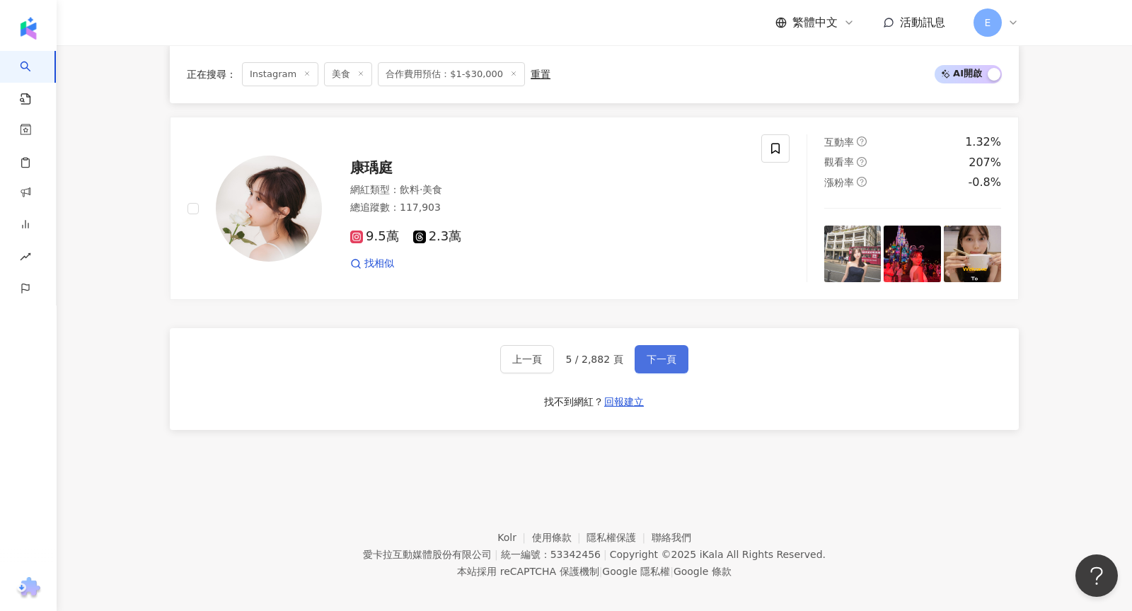
click at [664, 354] on span "下一頁" at bounding box center [662, 359] width 30 height 11
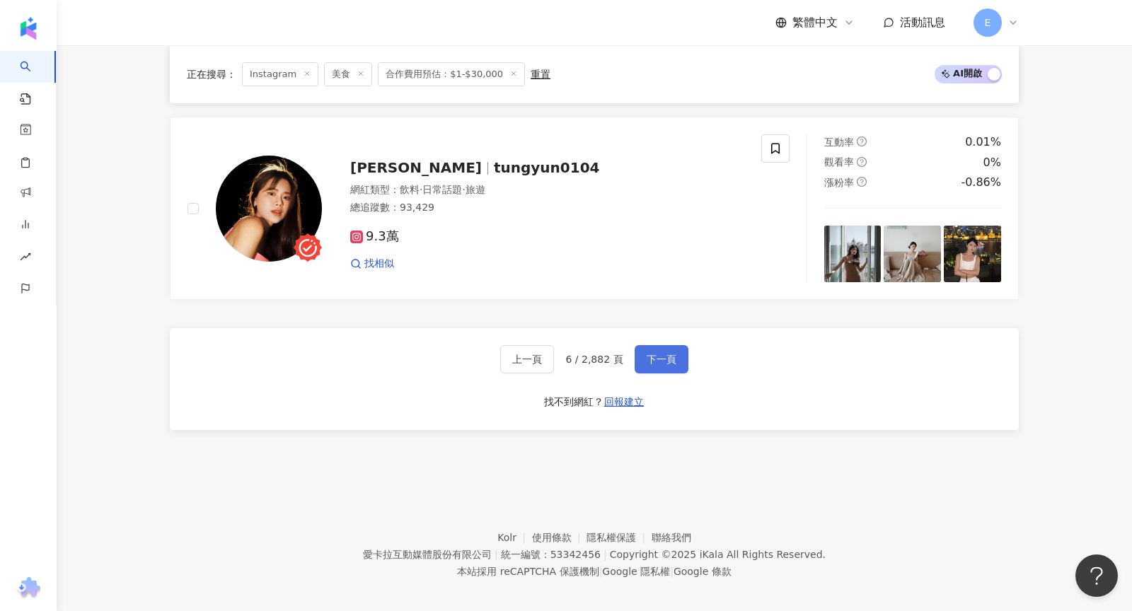
click at [664, 354] on span "下一頁" at bounding box center [662, 359] width 30 height 11
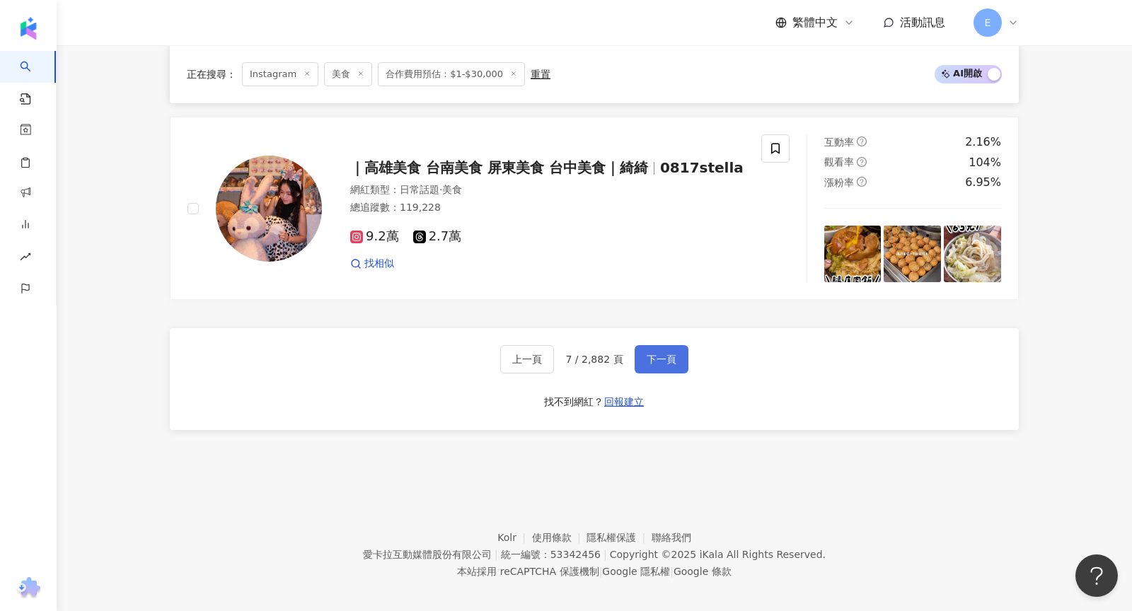
click at [664, 354] on span "下一頁" at bounding box center [662, 359] width 30 height 11
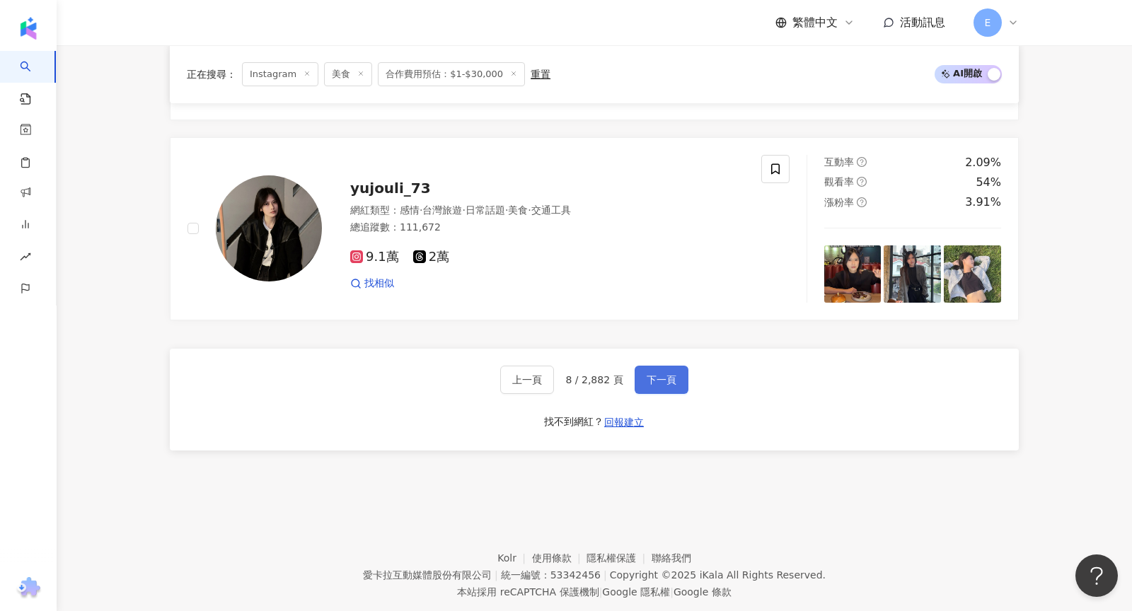
click at [664, 374] on span "下一頁" at bounding box center [662, 379] width 30 height 11
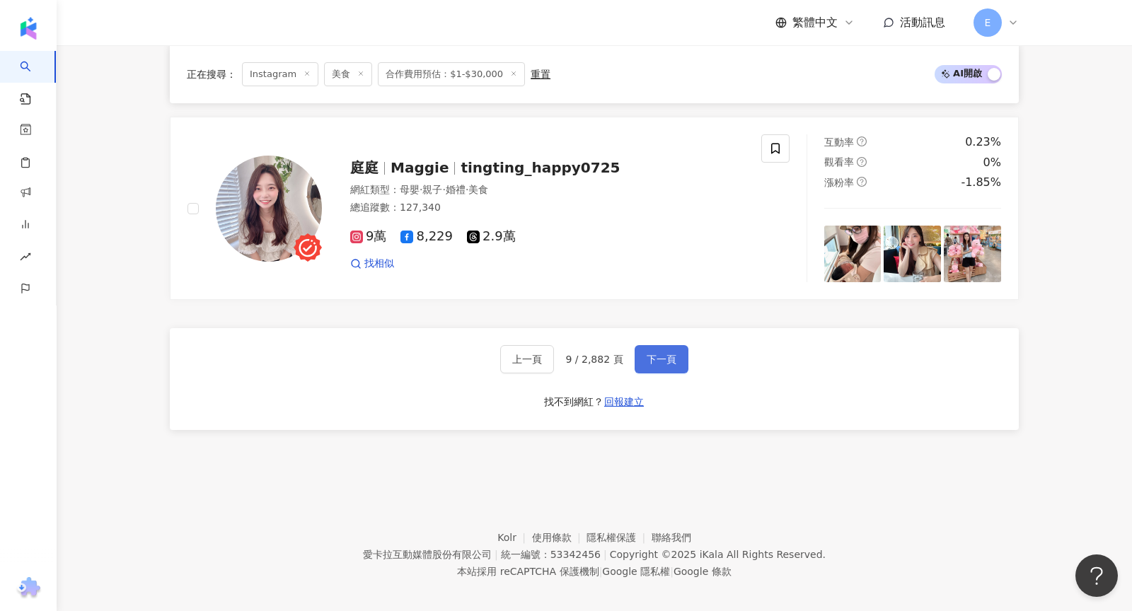
click at [664, 354] on span "下一頁" at bounding box center [662, 359] width 30 height 11
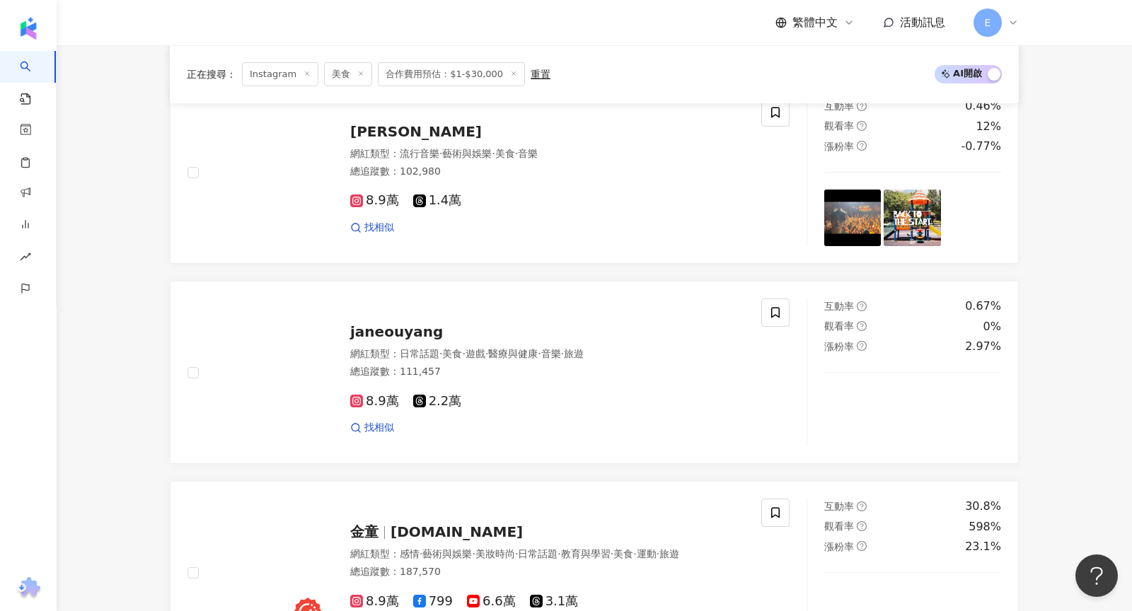
scroll to position [2425, 0]
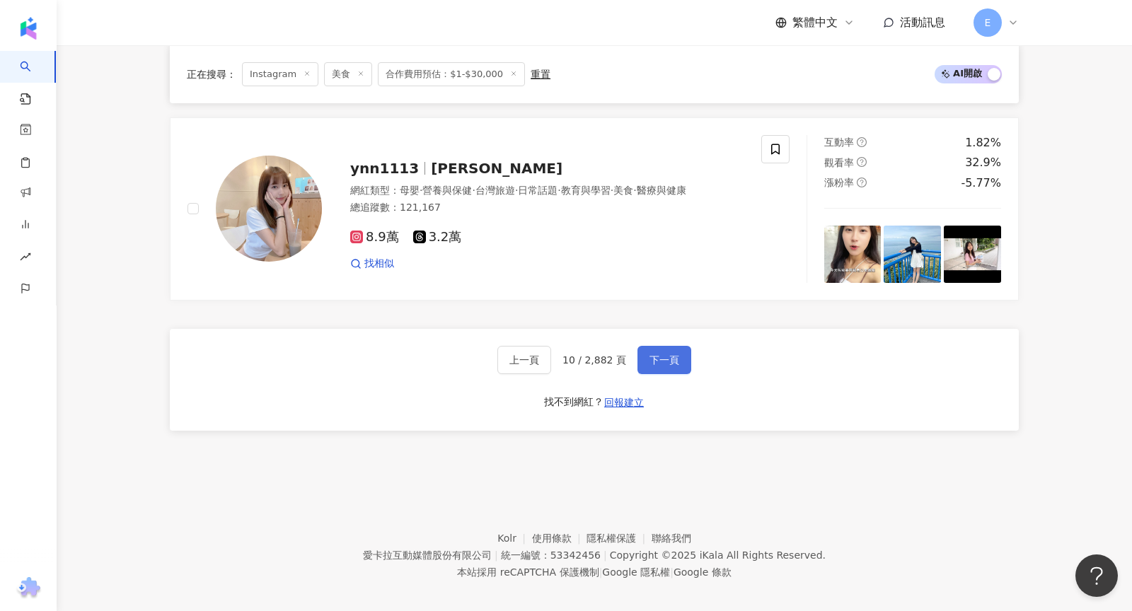
click at [664, 354] on span "下一頁" at bounding box center [664, 359] width 30 height 11
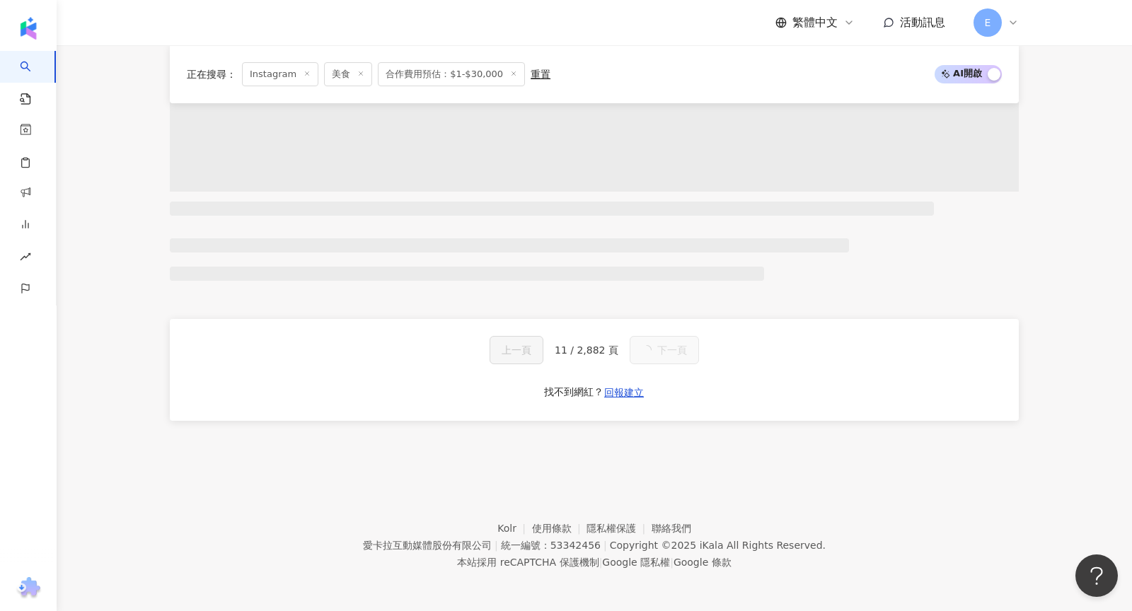
scroll to position [2395, 0]
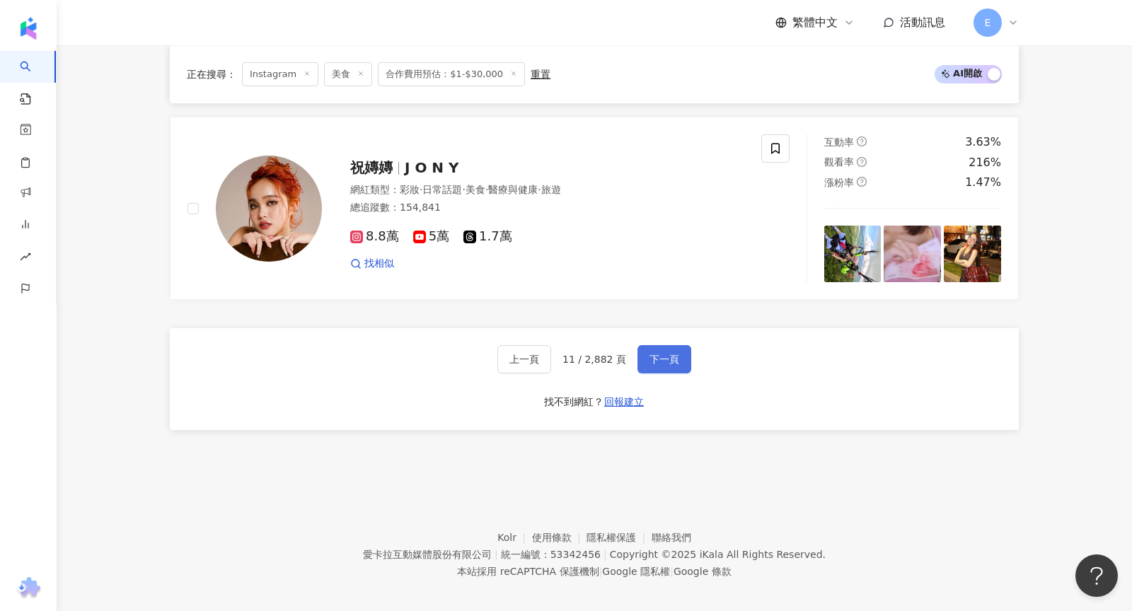
click at [665, 357] on button "下一頁" at bounding box center [664, 359] width 54 height 28
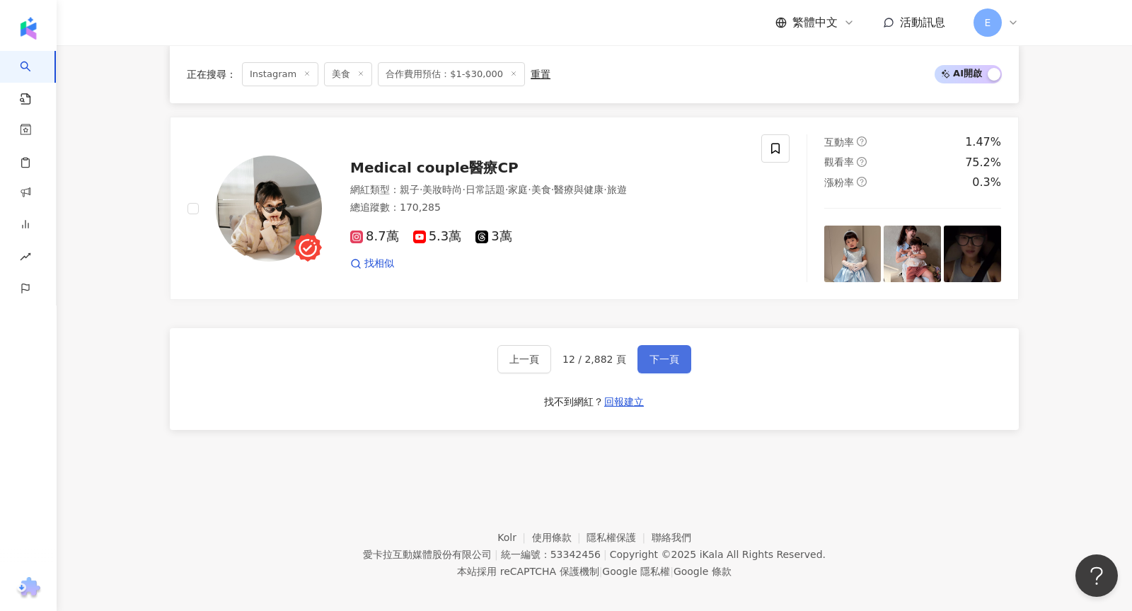
click at [660, 354] on button "下一頁" at bounding box center [664, 359] width 54 height 28
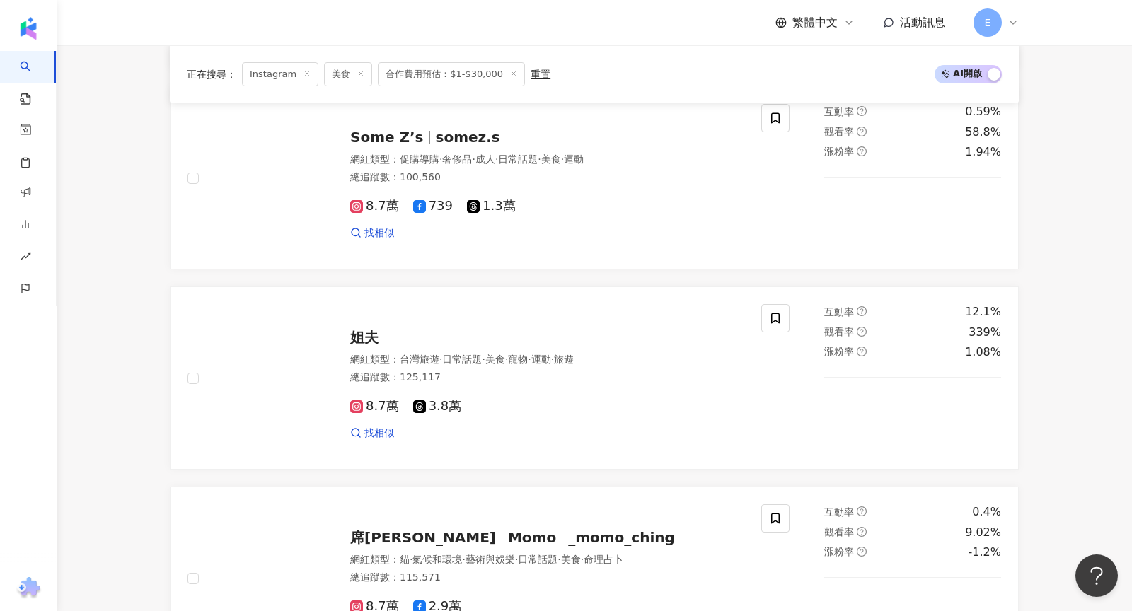
scroll to position [2410, 0]
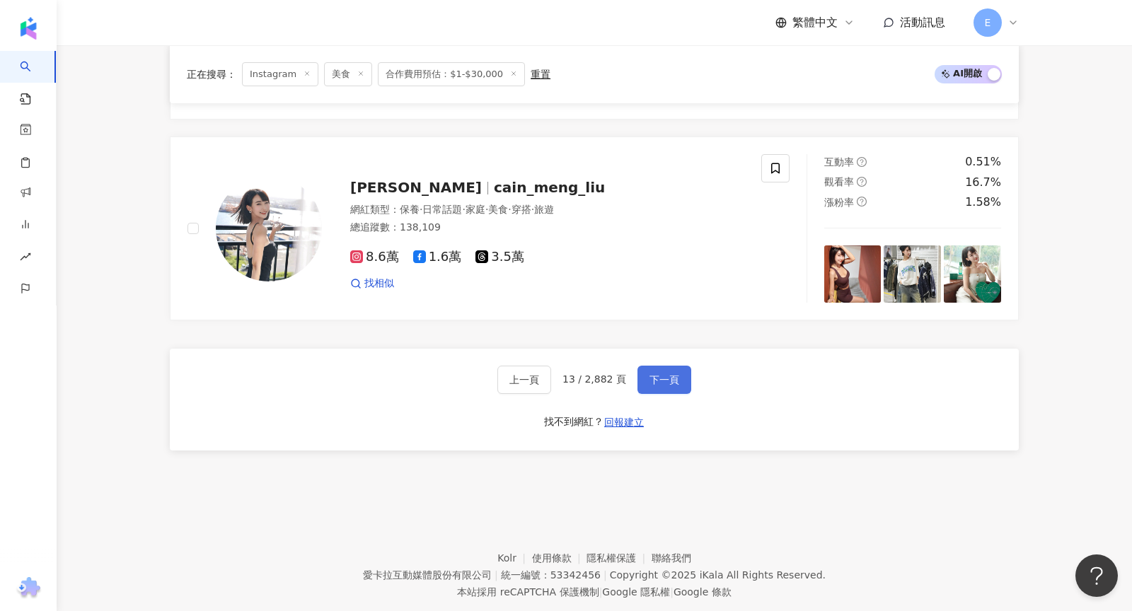
click at [660, 366] on button "下一頁" at bounding box center [664, 380] width 54 height 28
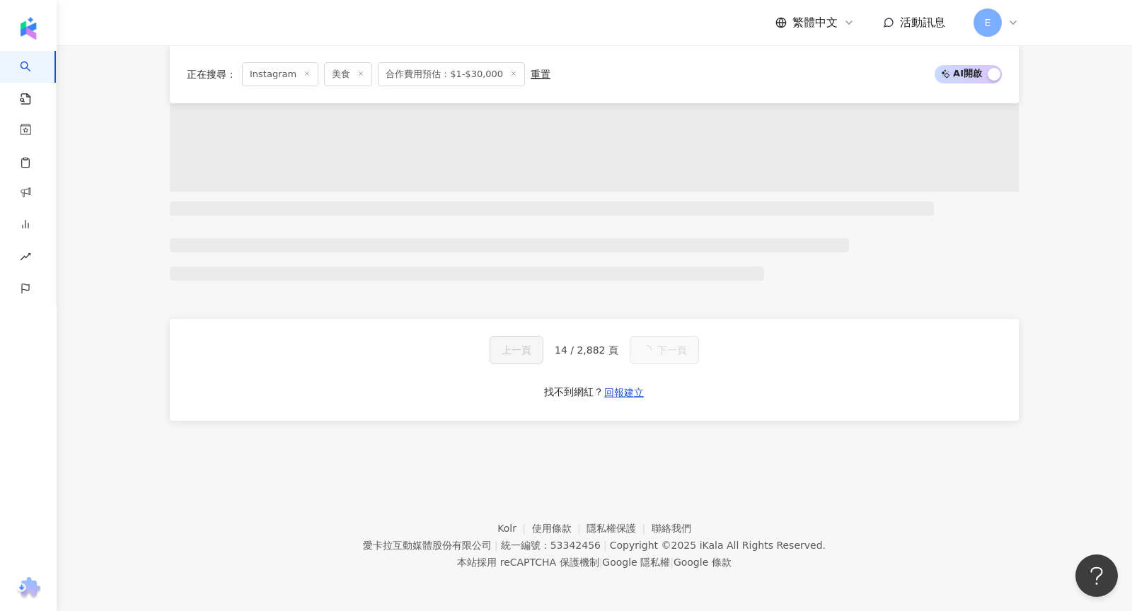
scroll to position [2395, 0]
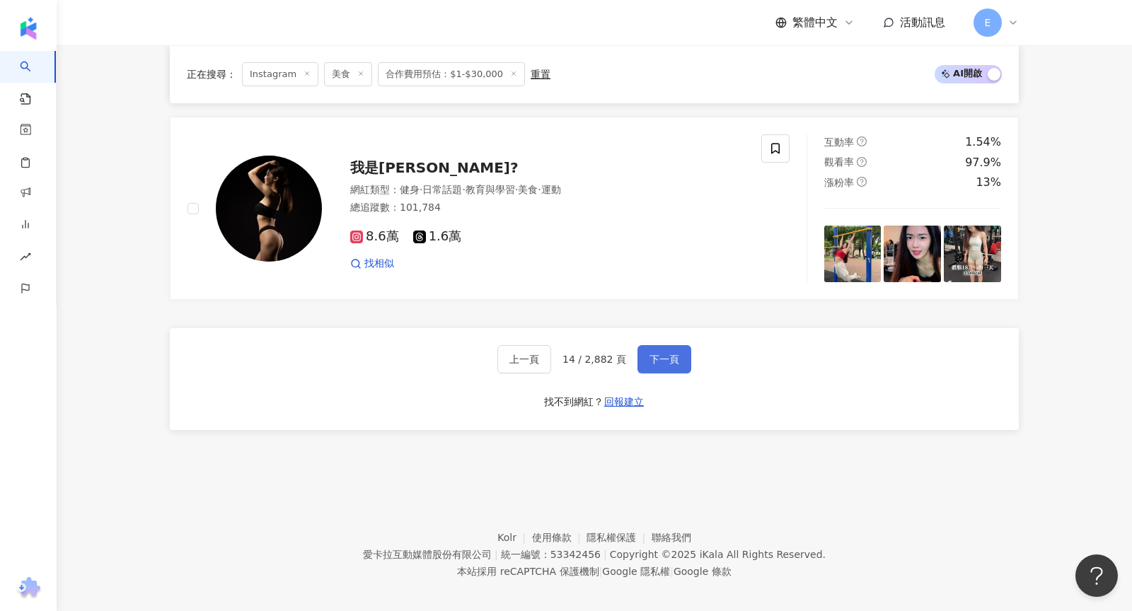
click at [660, 354] on button "下一頁" at bounding box center [664, 359] width 54 height 28
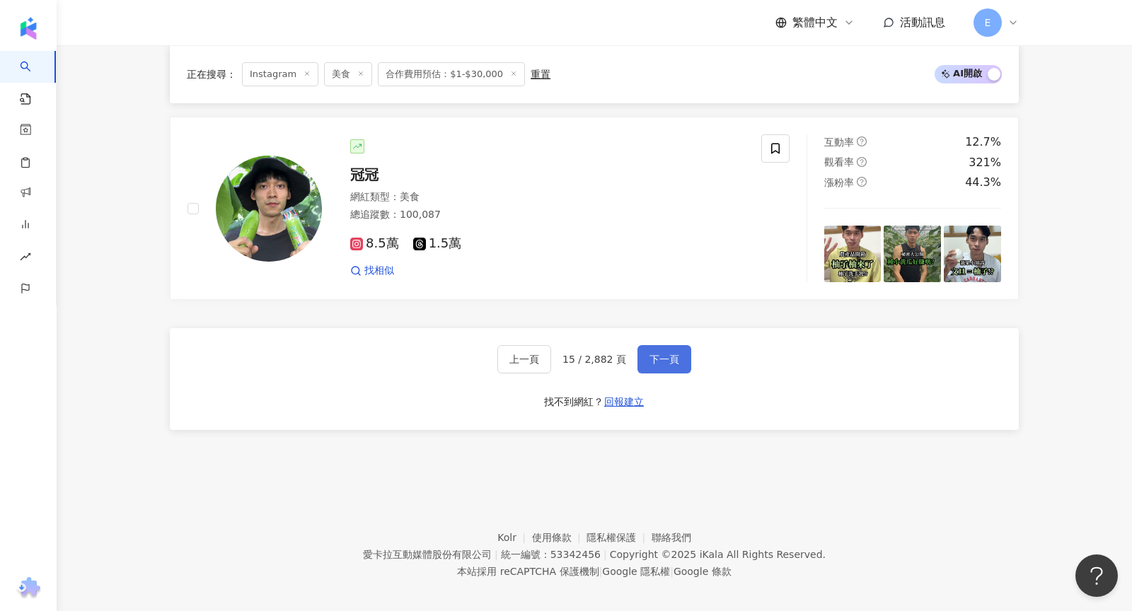
click at [657, 354] on span "下一頁" at bounding box center [664, 359] width 30 height 11
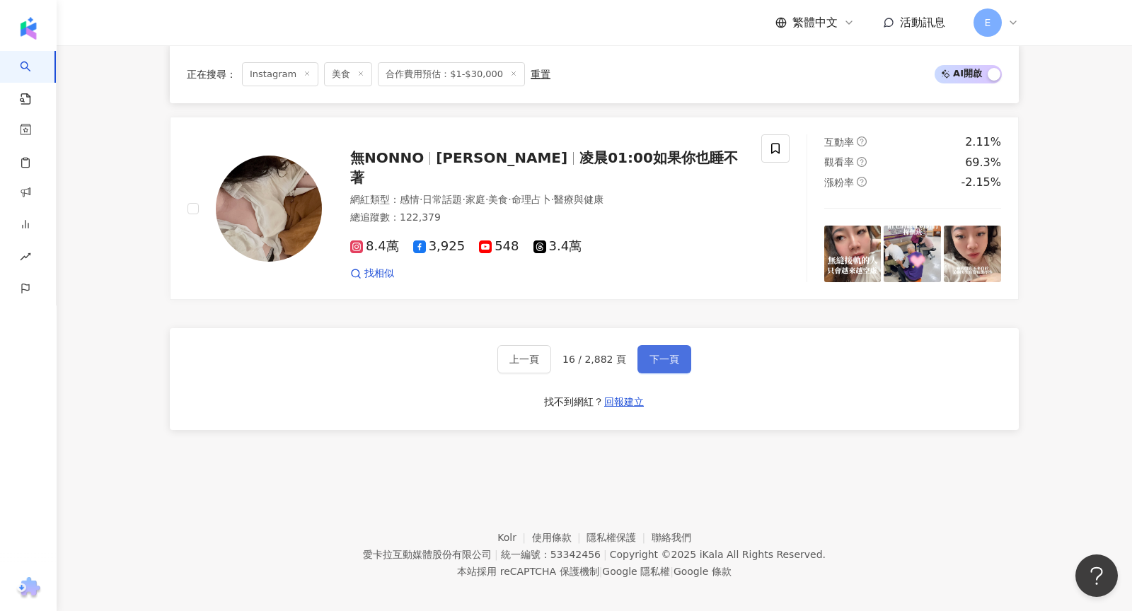
click at [653, 354] on span "下一頁" at bounding box center [664, 359] width 30 height 11
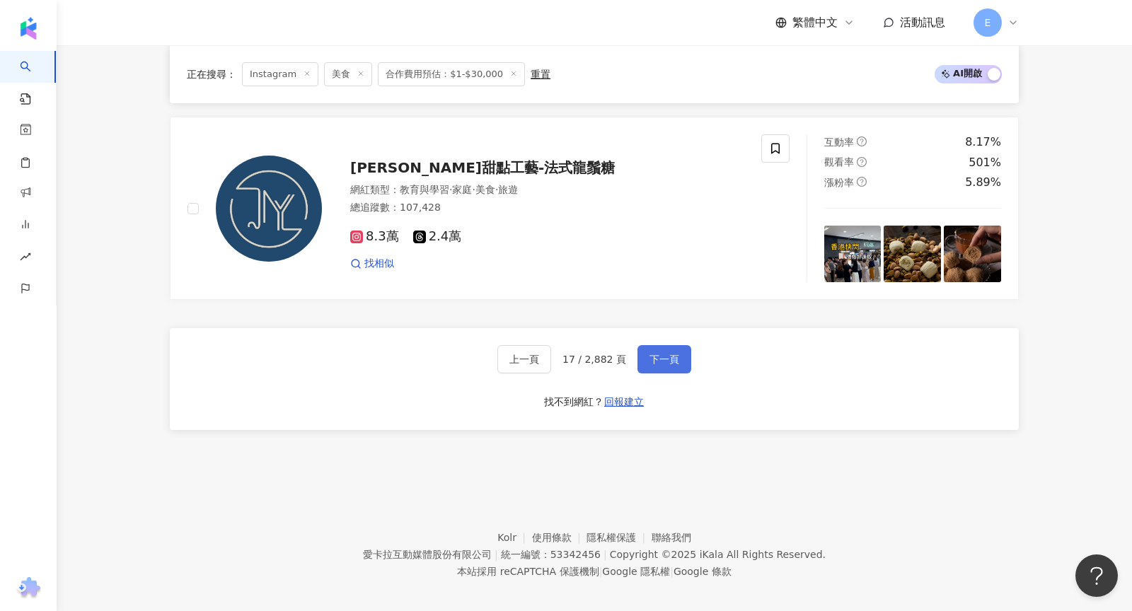
click at [662, 354] on span "下一頁" at bounding box center [664, 359] width 30 height 11
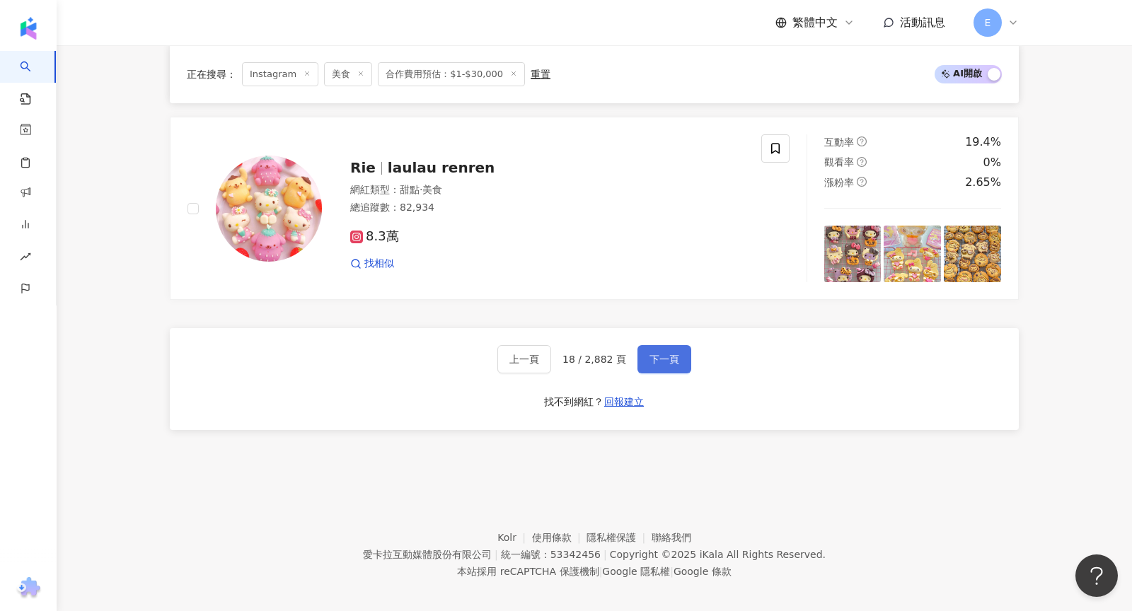
click at [660, 354] on span "下一頁" at bounding box center [664, 359] width 30 height 11
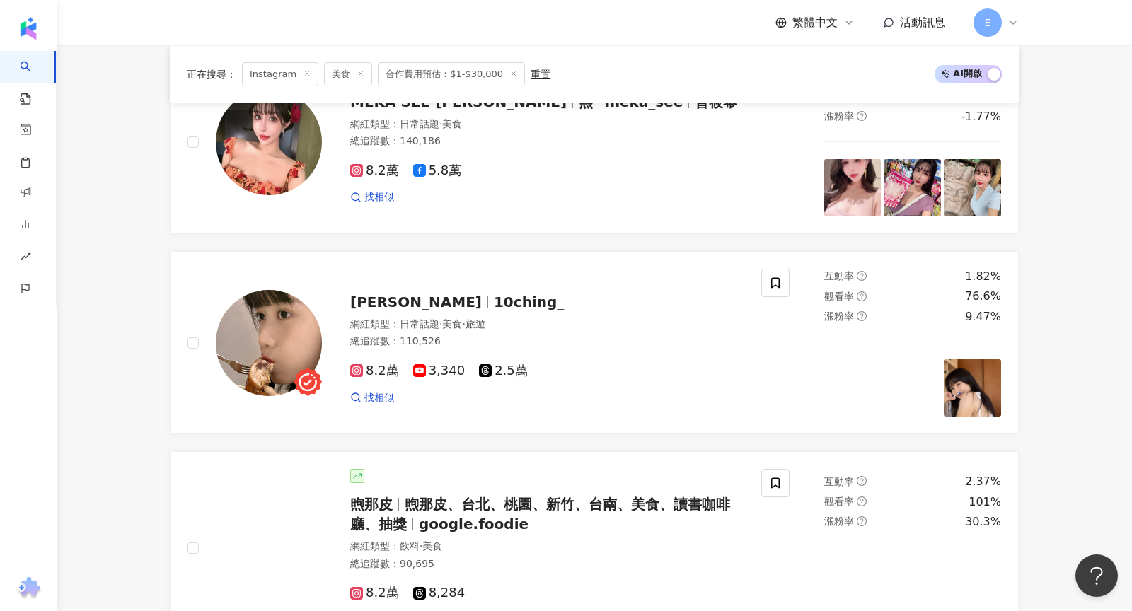
scroll to position [2406, 0]
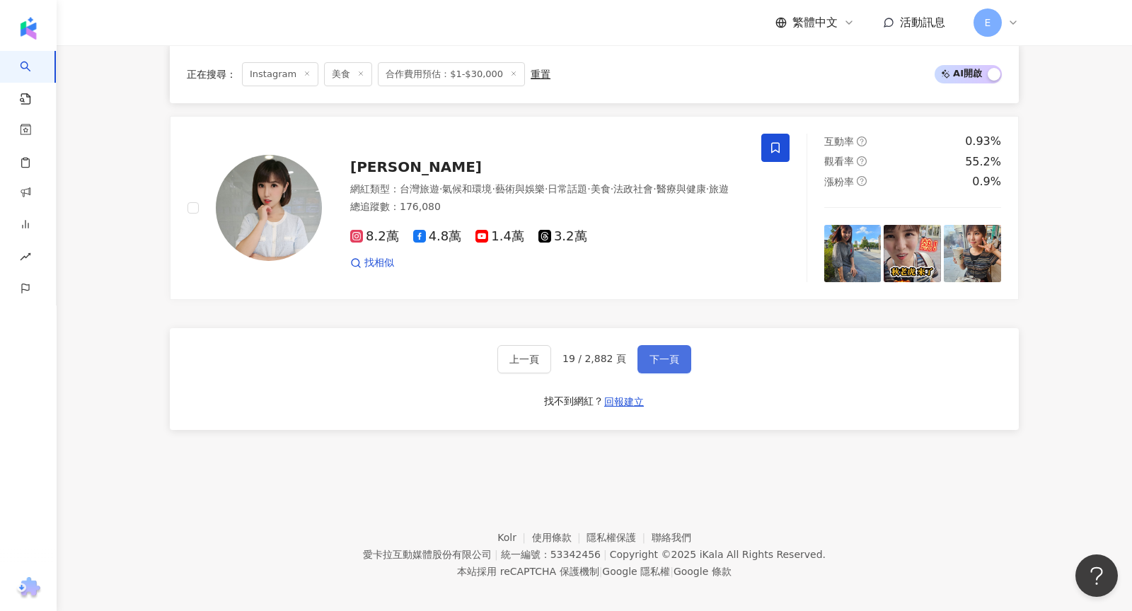
click at [662, 354] on span "下一頁" at bounding box center [664, 359] width 30 height 11
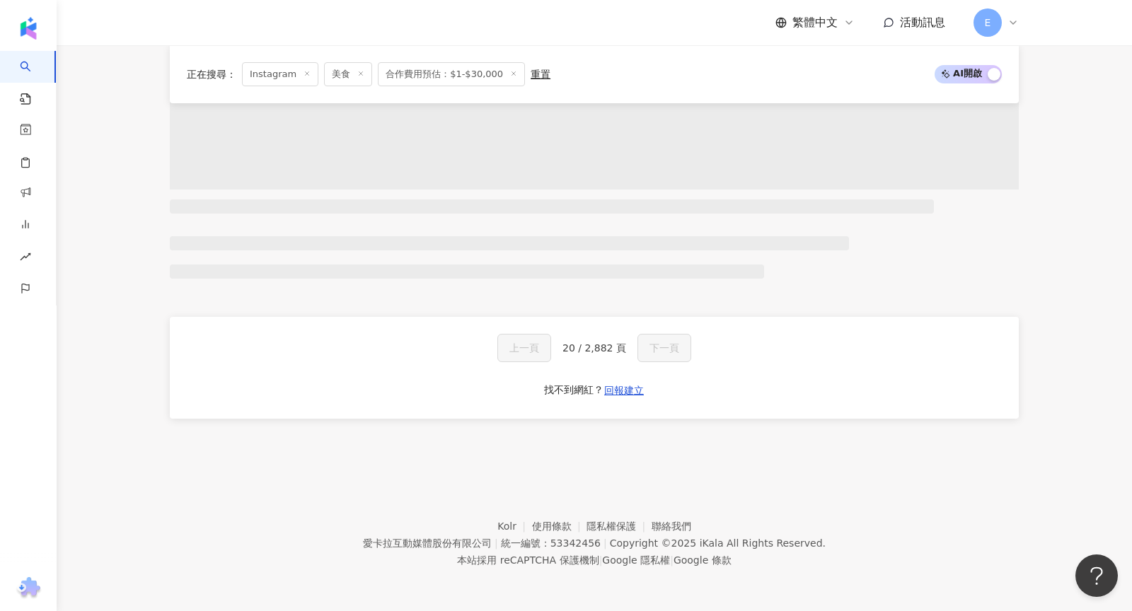
scroll to position [859, 0]
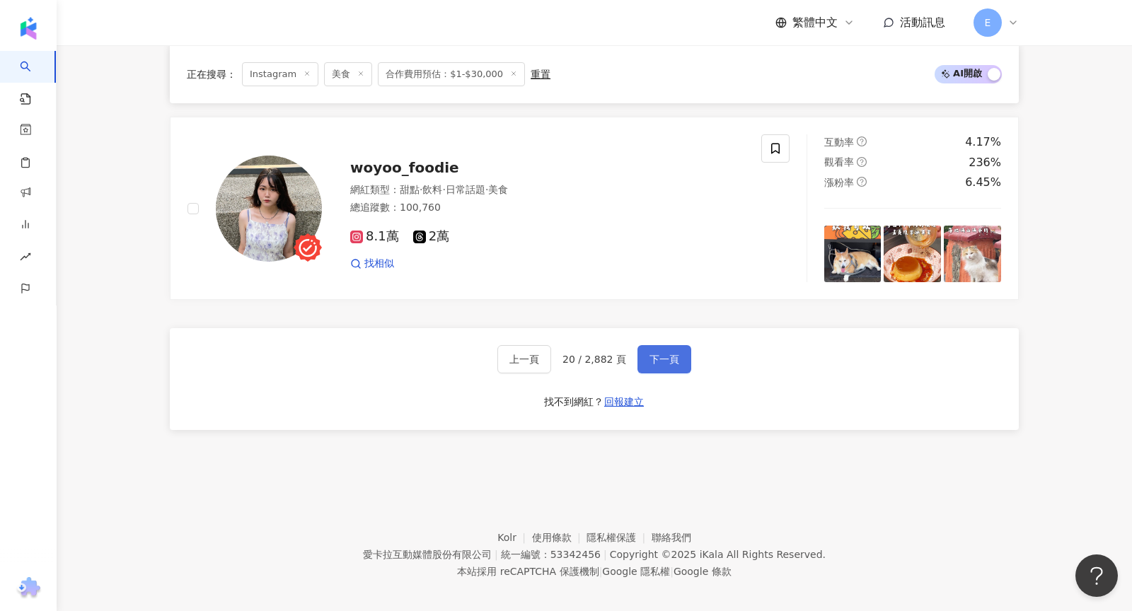
click at [663, 354] on span "下一頁" at bounding box center [664, 359] width 30 height 11
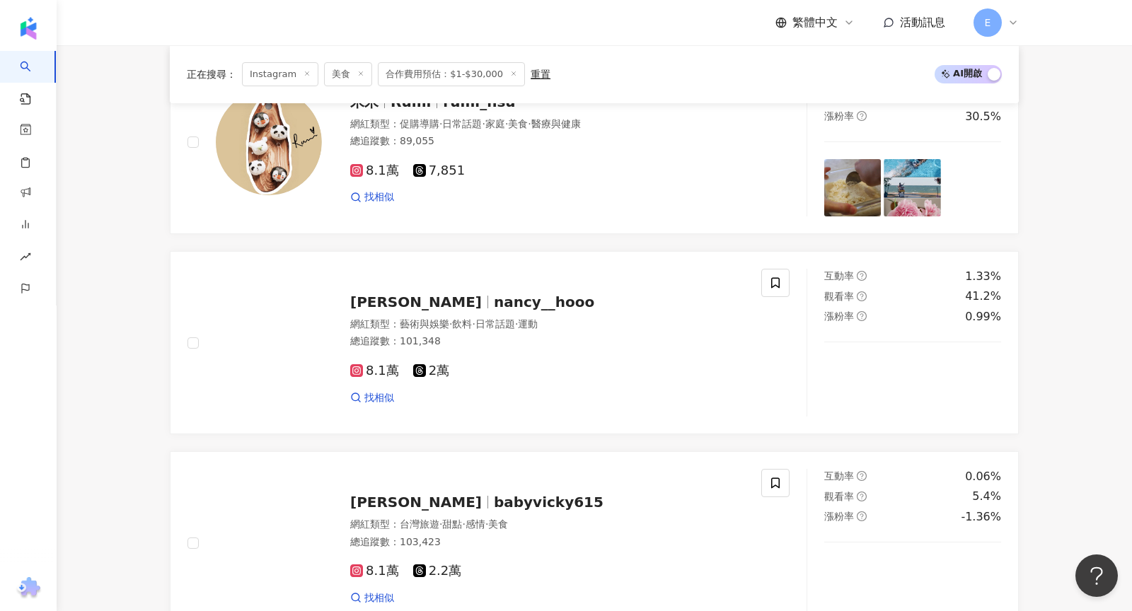
scroll to position [2395, 0]
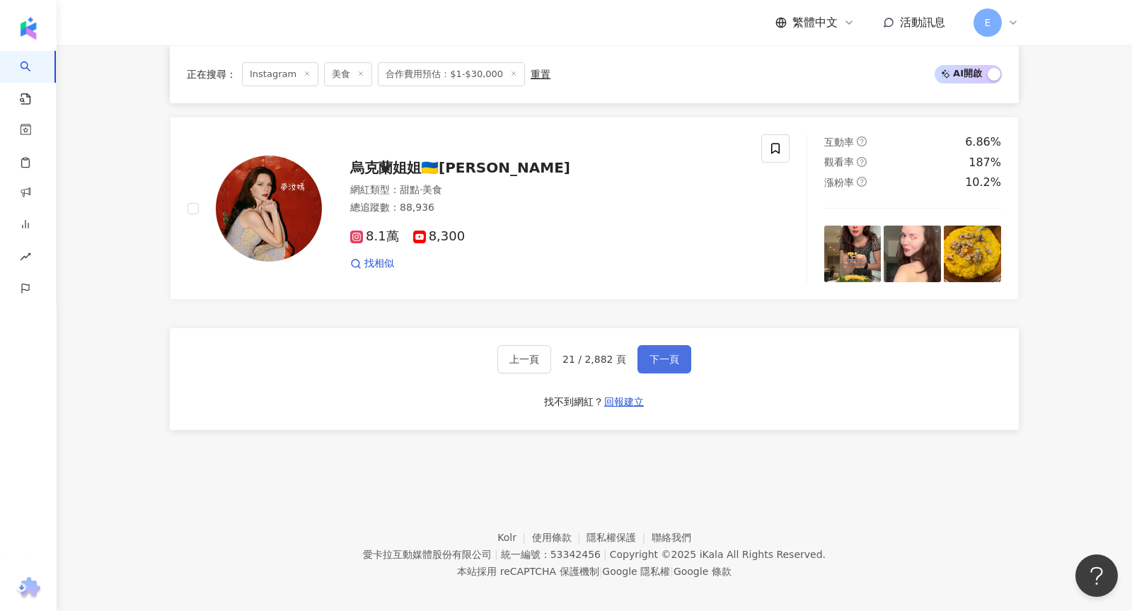
click at [664, 354] on button "下一頁" at bounding box center [664, 359] width 54 height 28
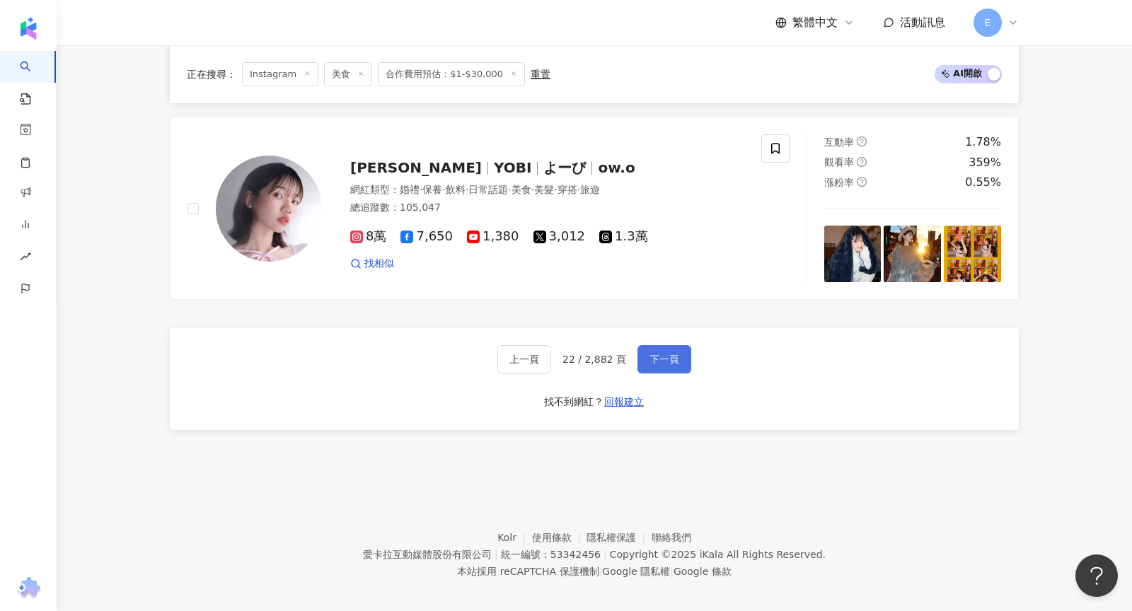
click at [666, 354] on button "下一頁" at bounding box center [664, 359] width 54 height 28
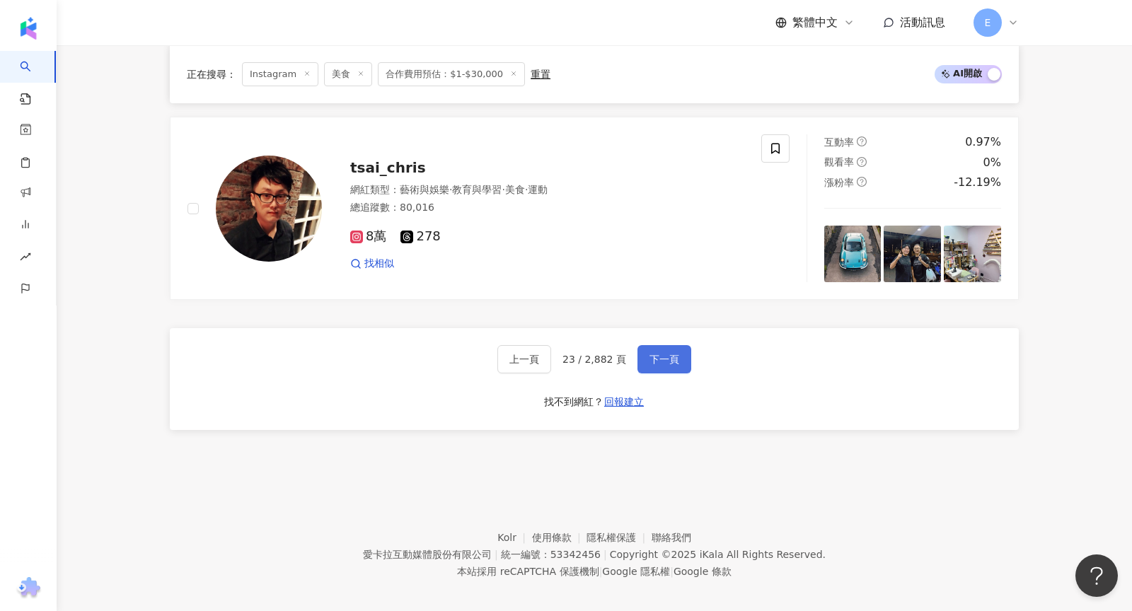
click at [667, 355] on button "下一頁" at bounding box center [664, 359] width 54 height 28
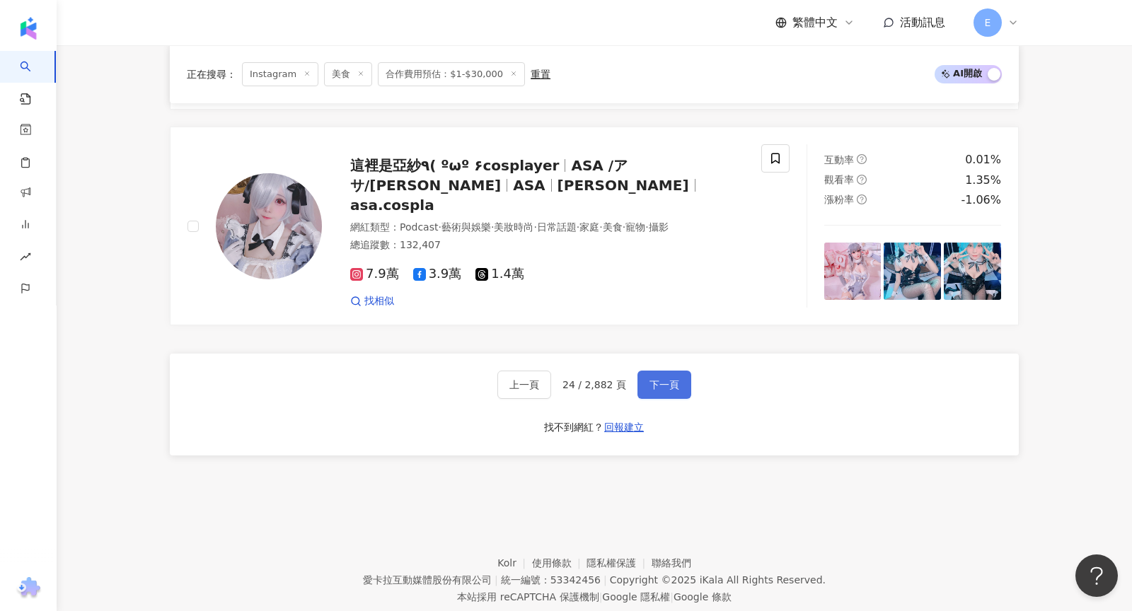
click at [667, 371] on button "下一頁" at bounding box center [664, 385] width 54 height 28
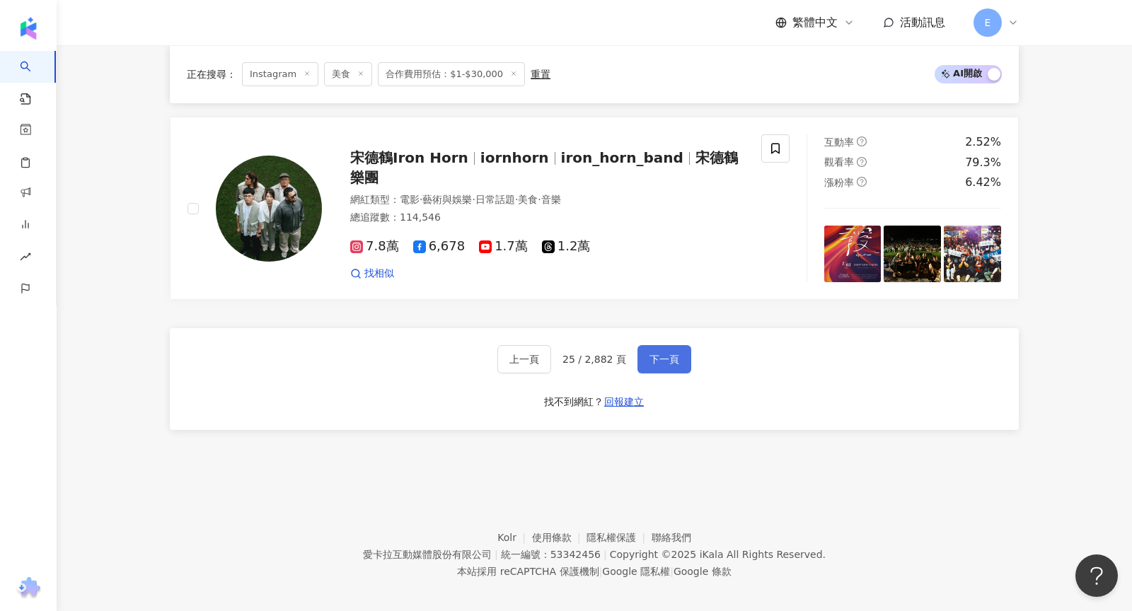
click at [668, 357] on button "下一頁" at bounding box center [664, 359] width 54 height 28
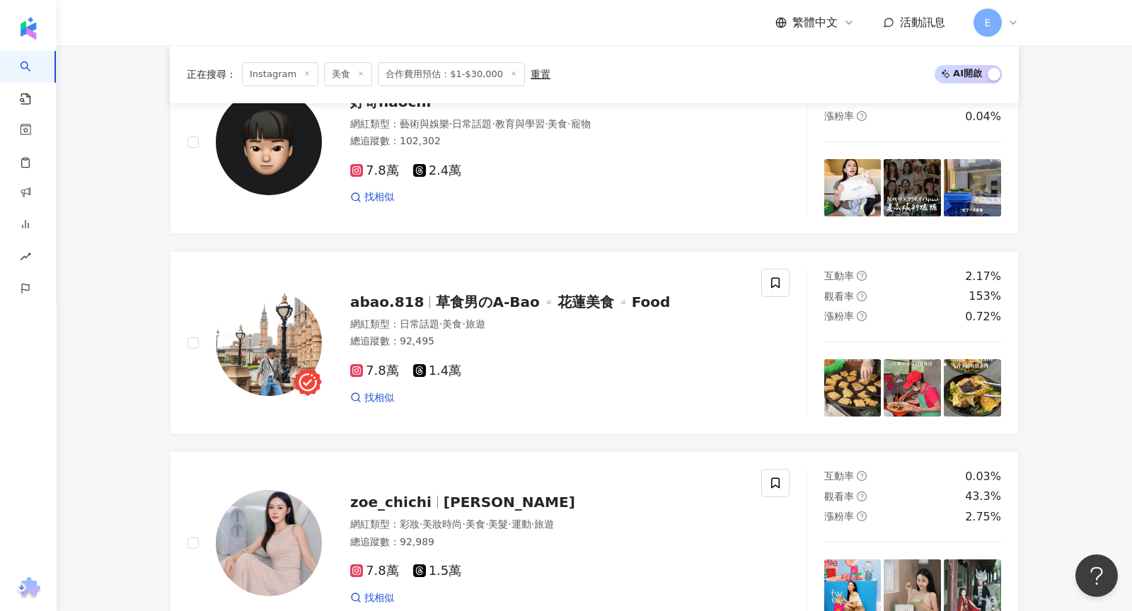
scroll to position [2435, 0]
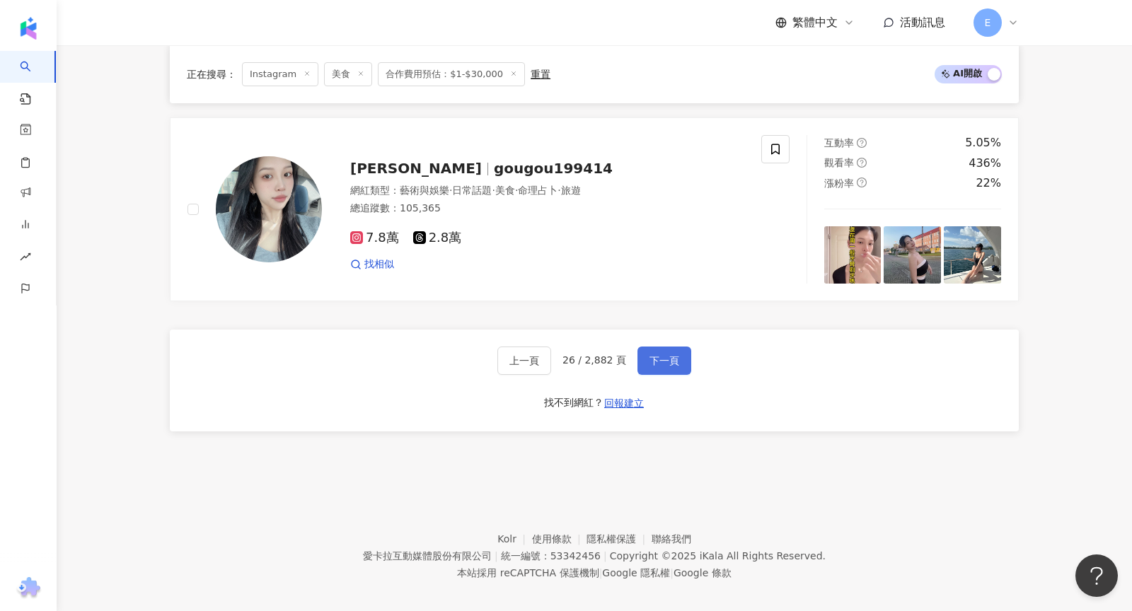
click at [668, 357] on button "下一頁" at bounding box center [664, 361] width 54 height 28
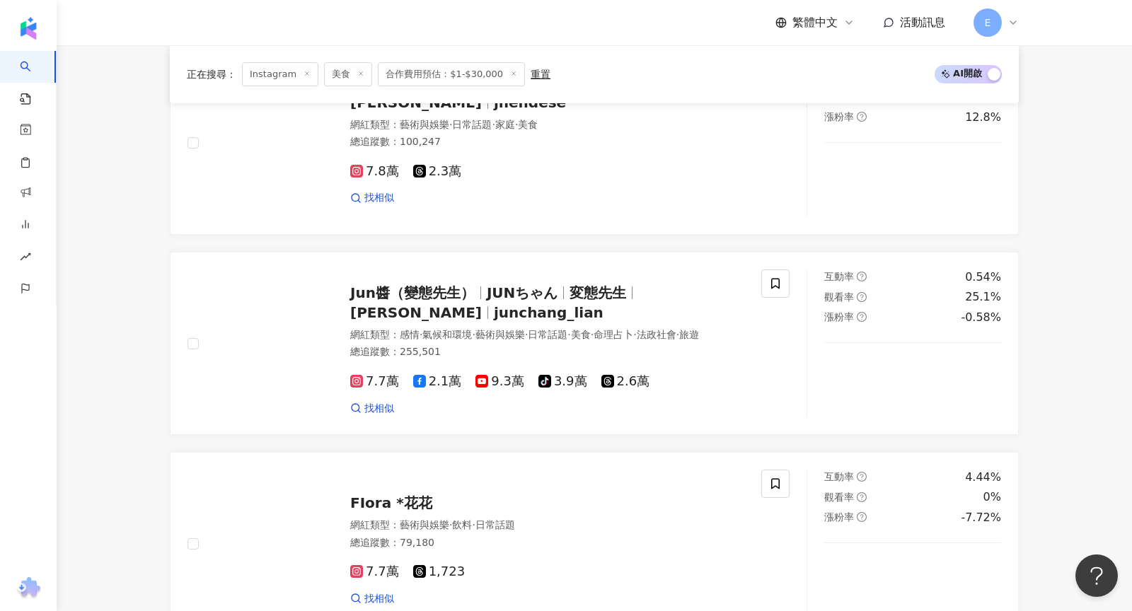
scroll to position [2394, 0]
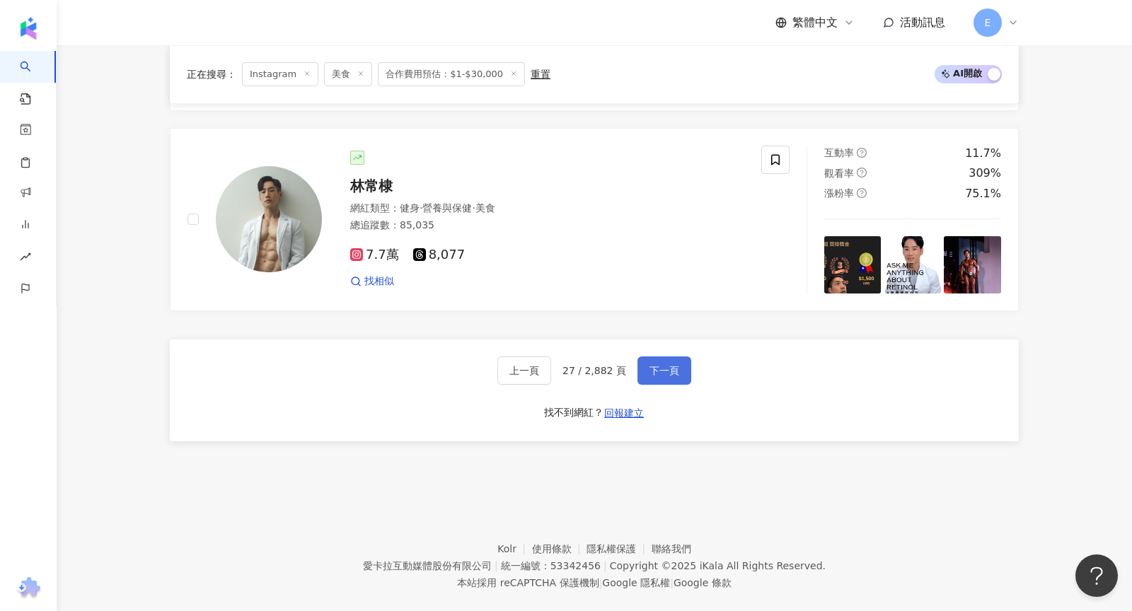
click at [666, 365] on span "下一頁" at bounding box center [664, 370] width 30 height 11
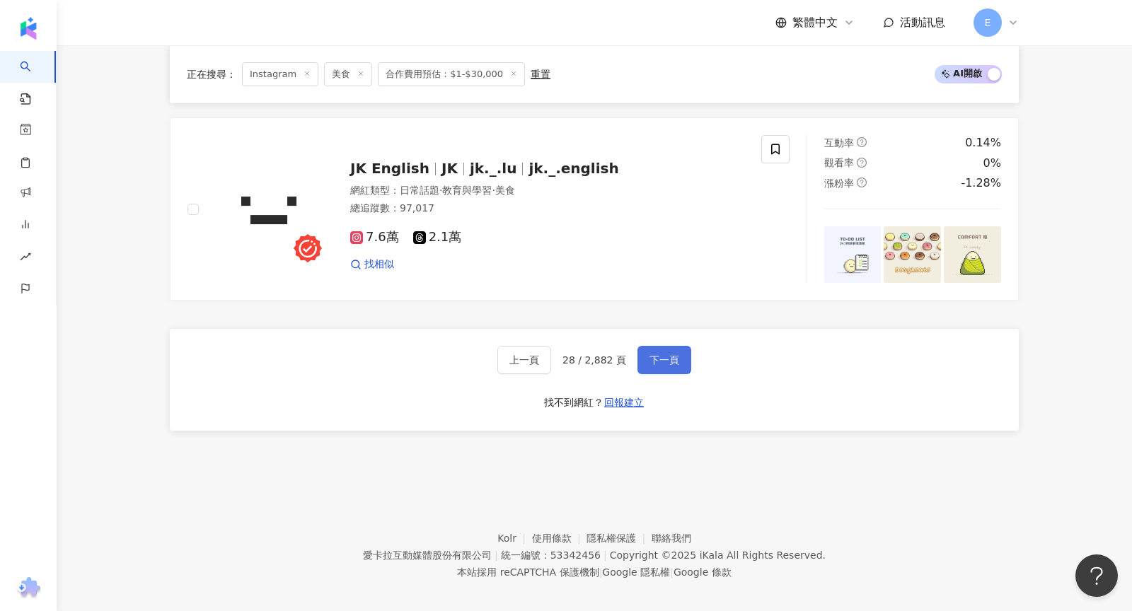
click at [667, 354] on button "下一頁" at bounding box center [664, 360] width 54 height 28
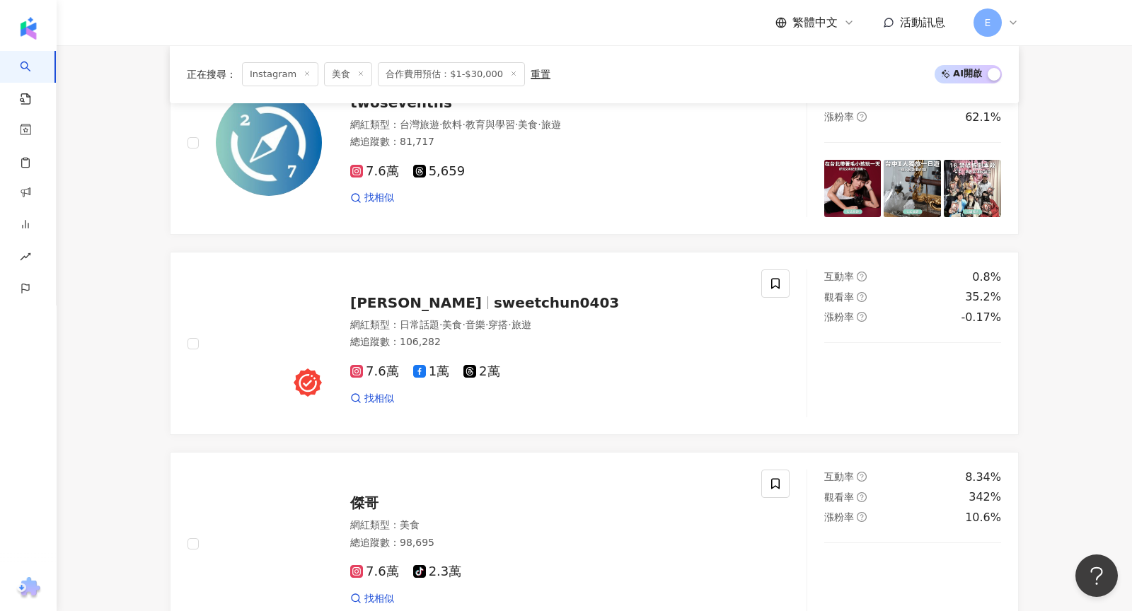
scroll to position [2435, 0]
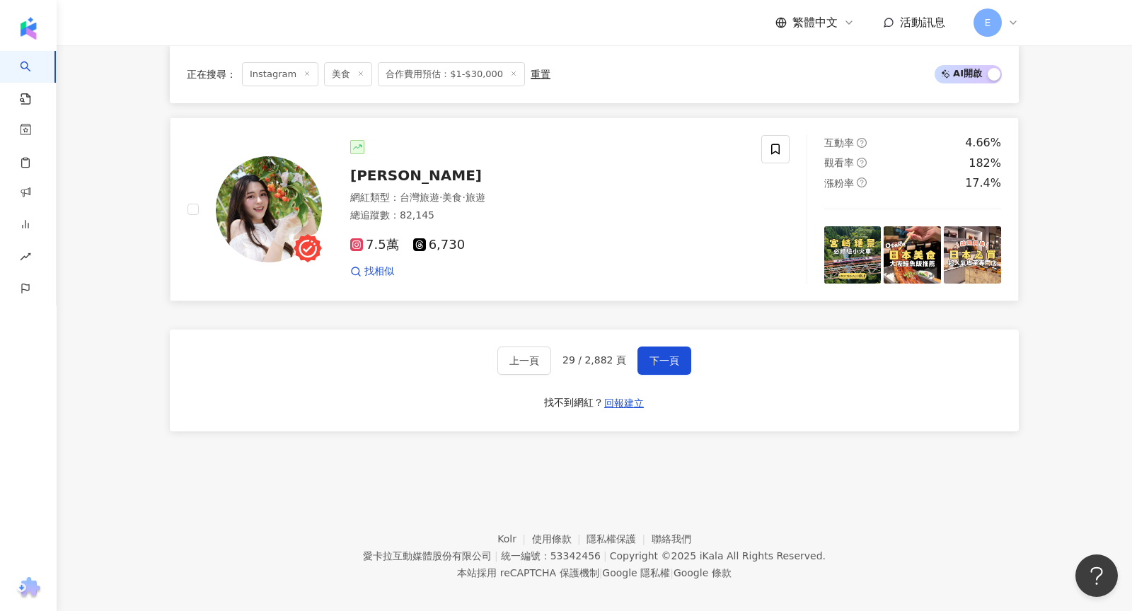
click at [382, 167] on span "Lena Chen" at bounding box center [416, 175] width 132 height 17
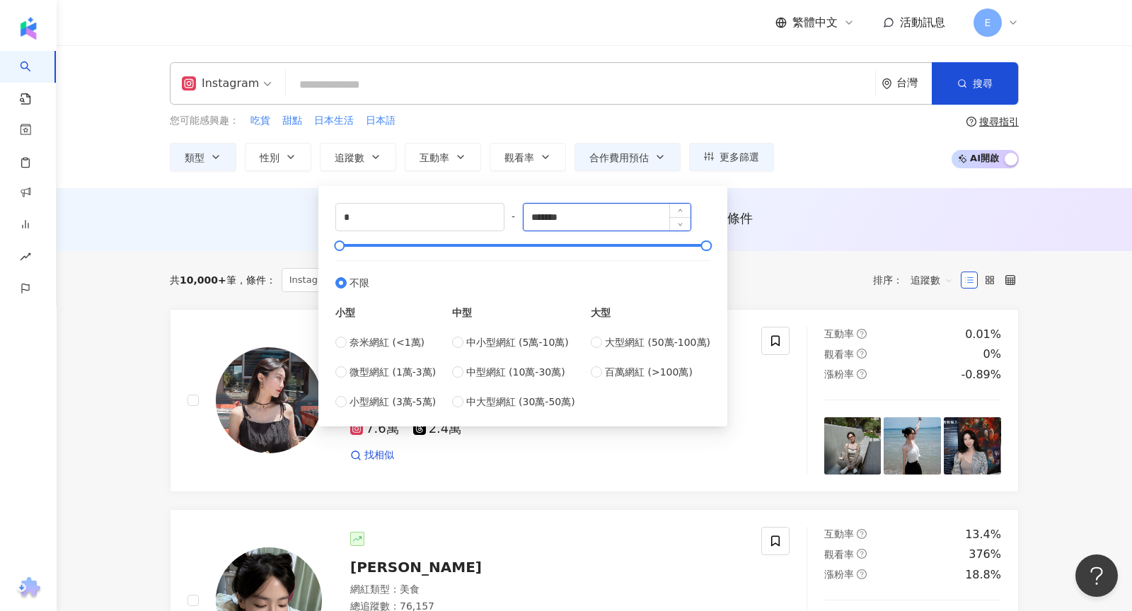
click at [549, 217] on input "*******" at bounding box center [608, 217] width 168 height 27
type input "*"
type input "*****"
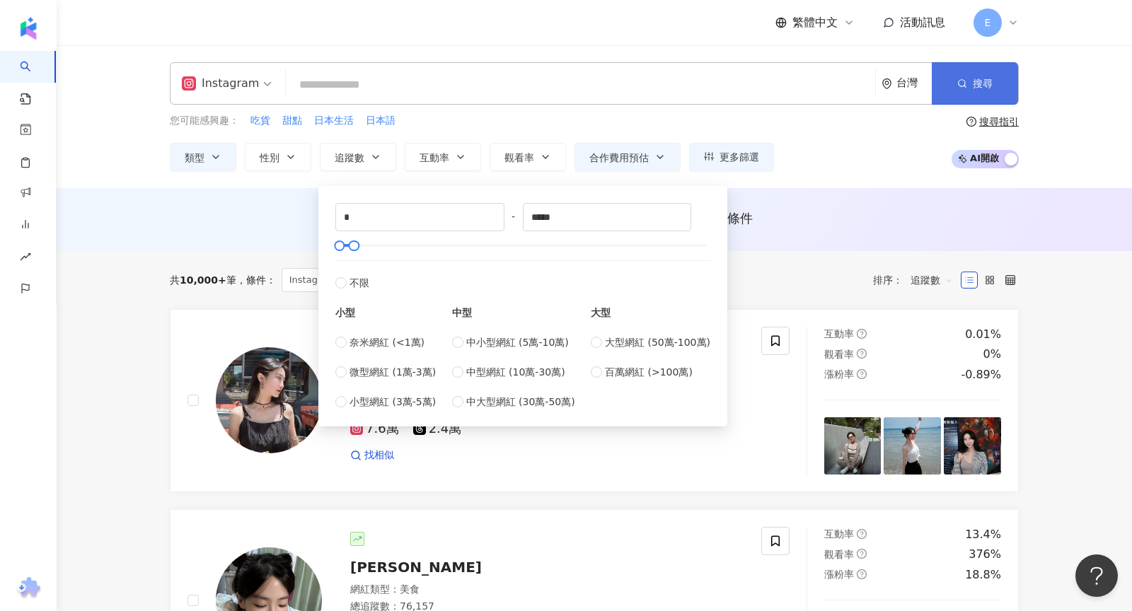
click at [964, 89] on button "搜尋" at bounding box center [975, 83] width 86 height 42
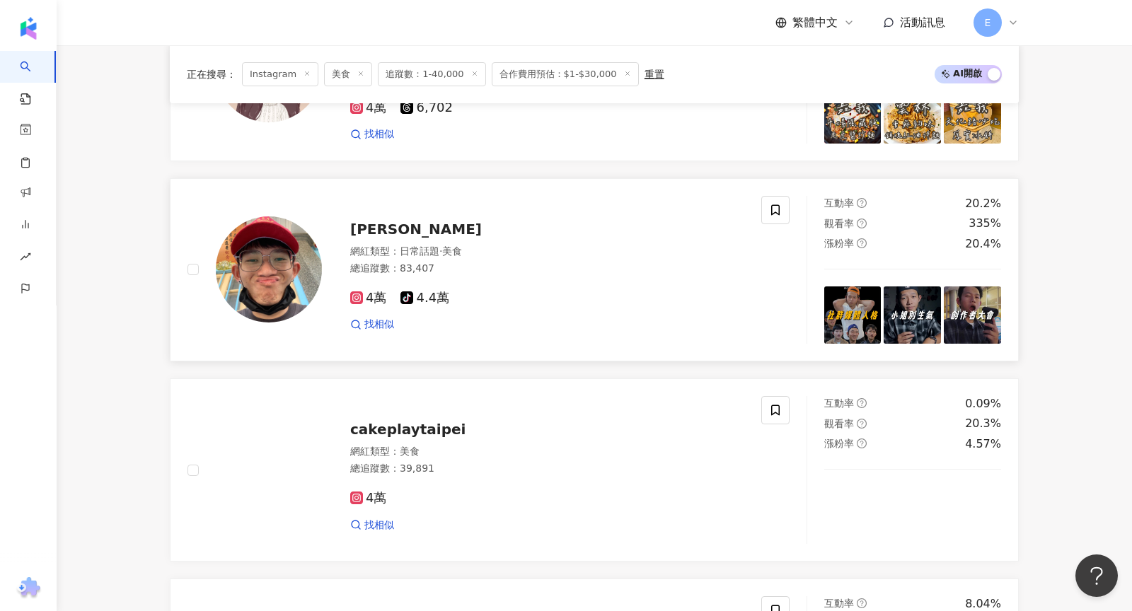
scroll to position [729, 0]
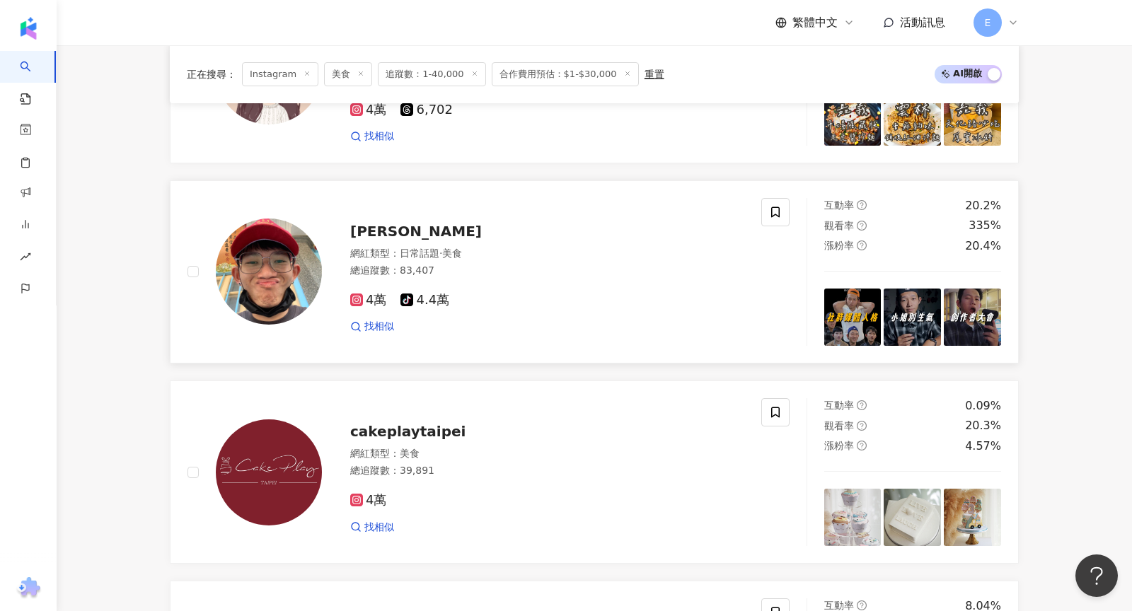
click at [379, 229] on span "吳立謙" at bounding box center [416, 231] width 132 height 17
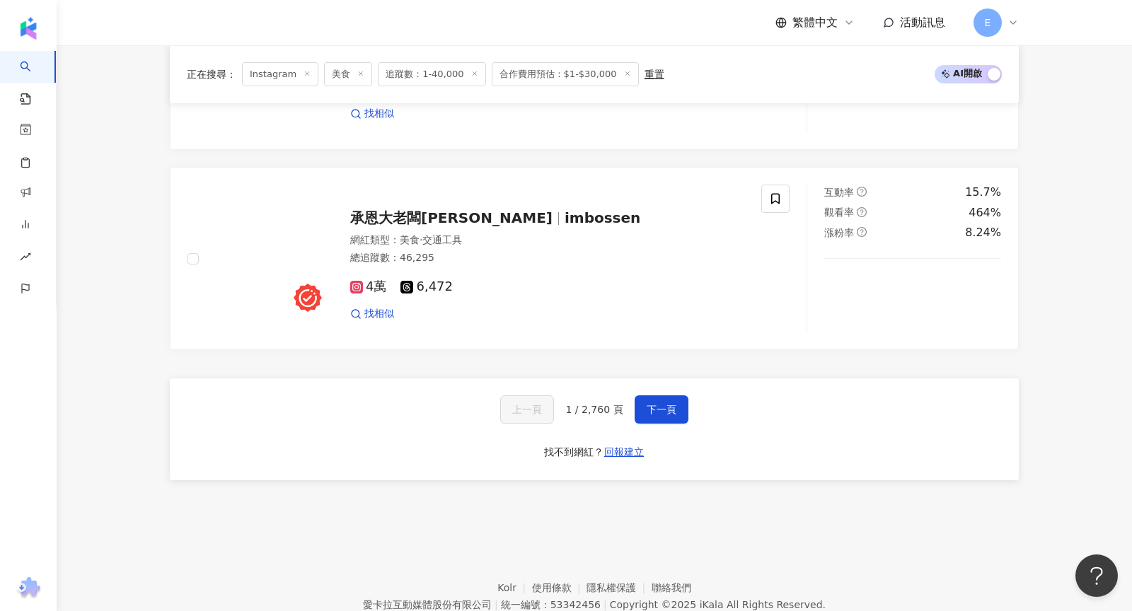
scroll to position [2346, 0]
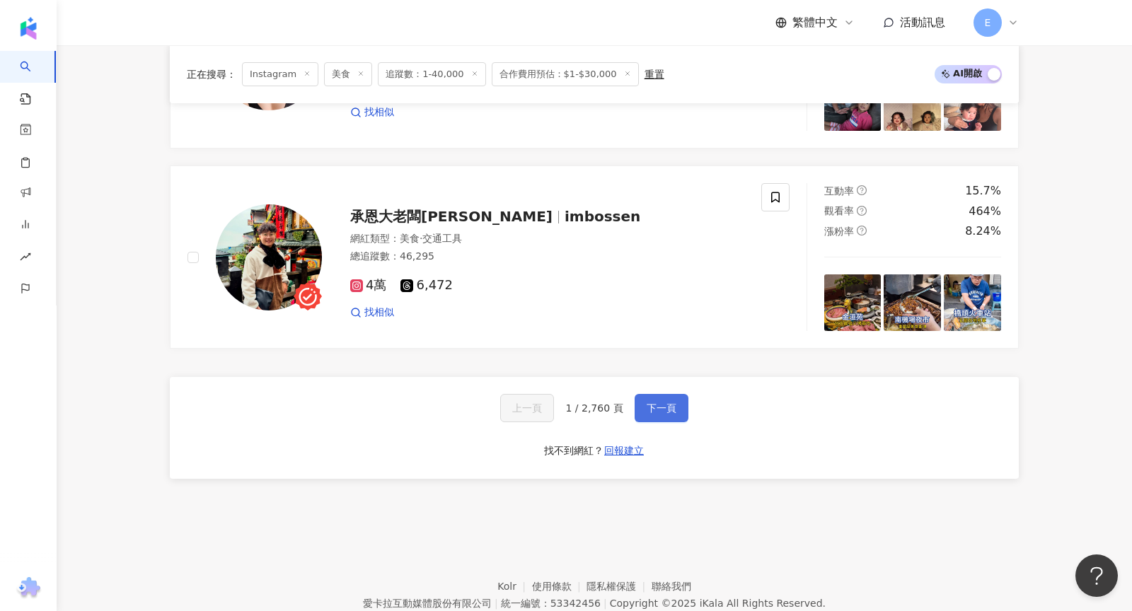
click at [657, 403] on span "下一頁" at bounding box center [662, 408] width 30 height 11
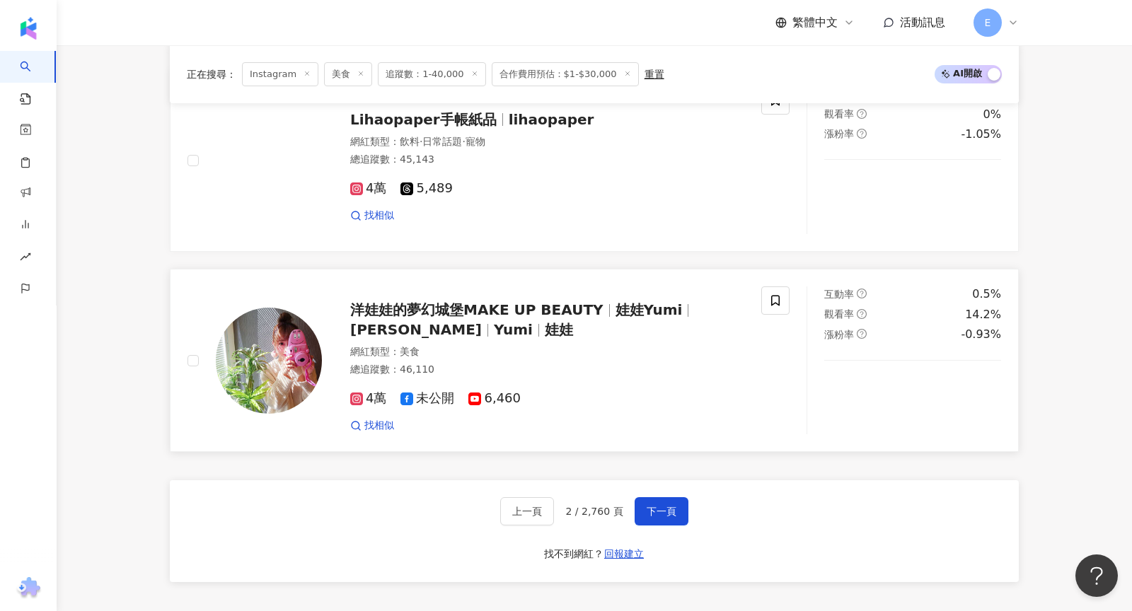
scroll to position [2395, 0]
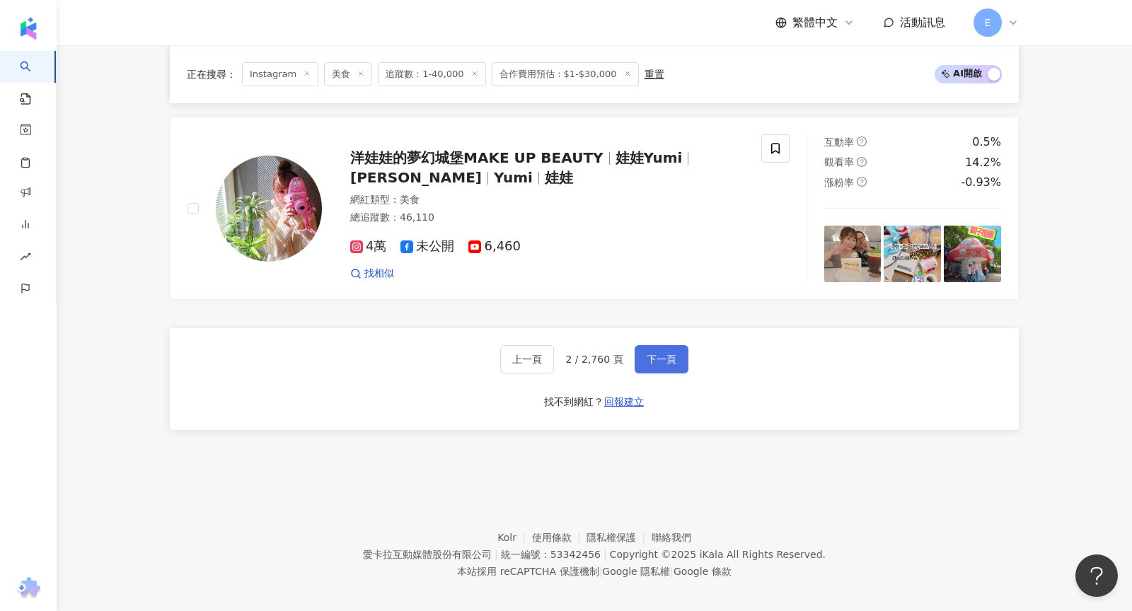
click at [657, 354] on span "下一頁" at bounding box center [662, 359] width 30 height 11
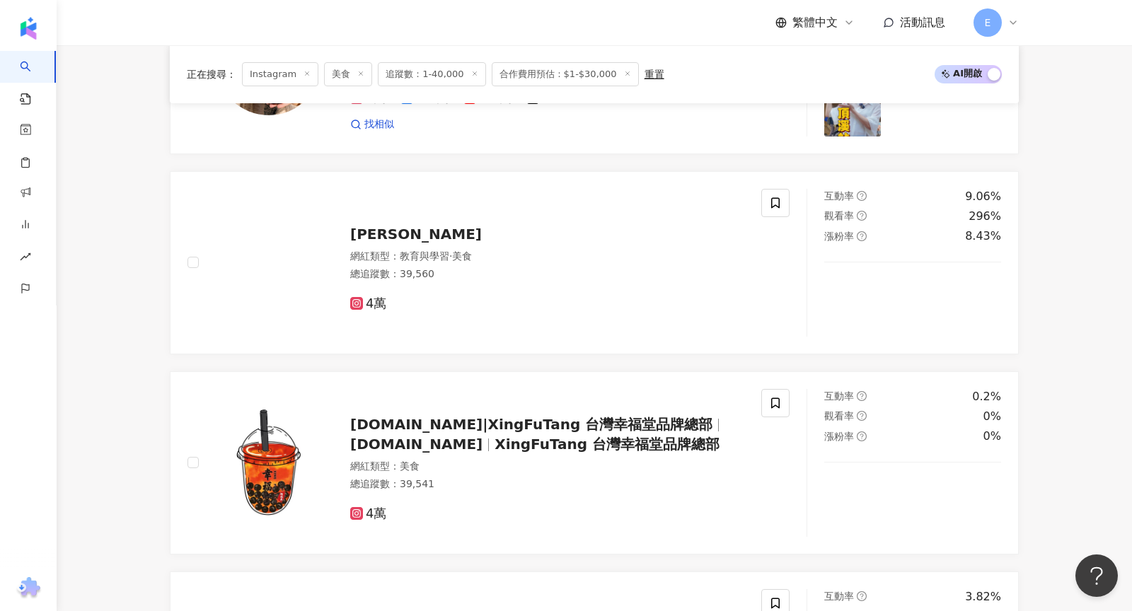
scroll to position [2515, 0]
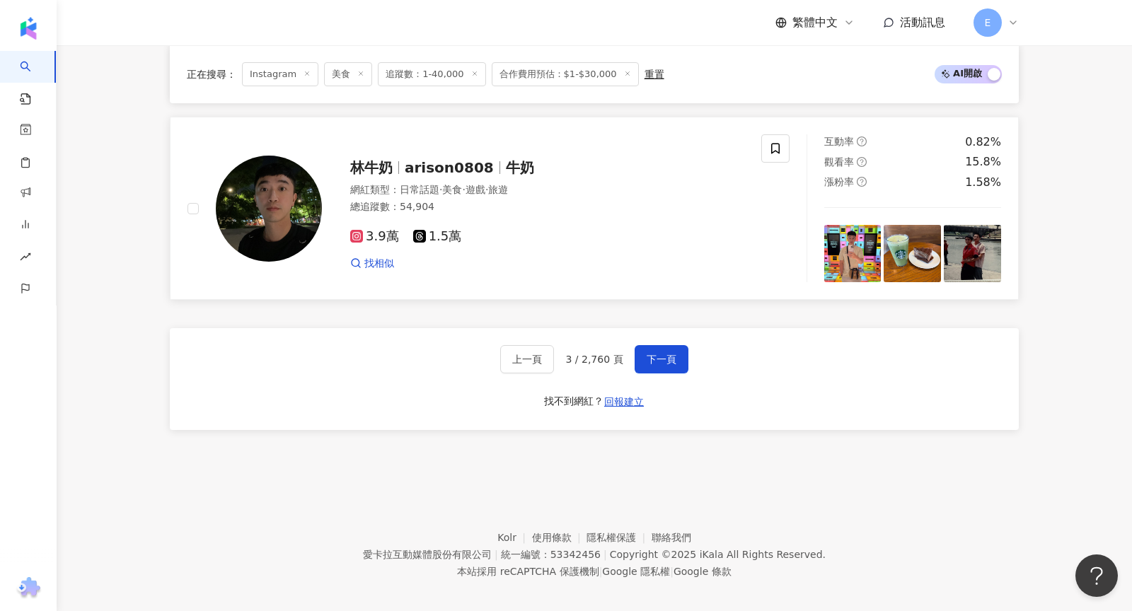
click at [484, 161] on span "arison0808" at bounding box center [455, 167] width 101 height 17
click at [653, 354] on span "下一頁" at bounding box center [662, 359] width 30 height 11
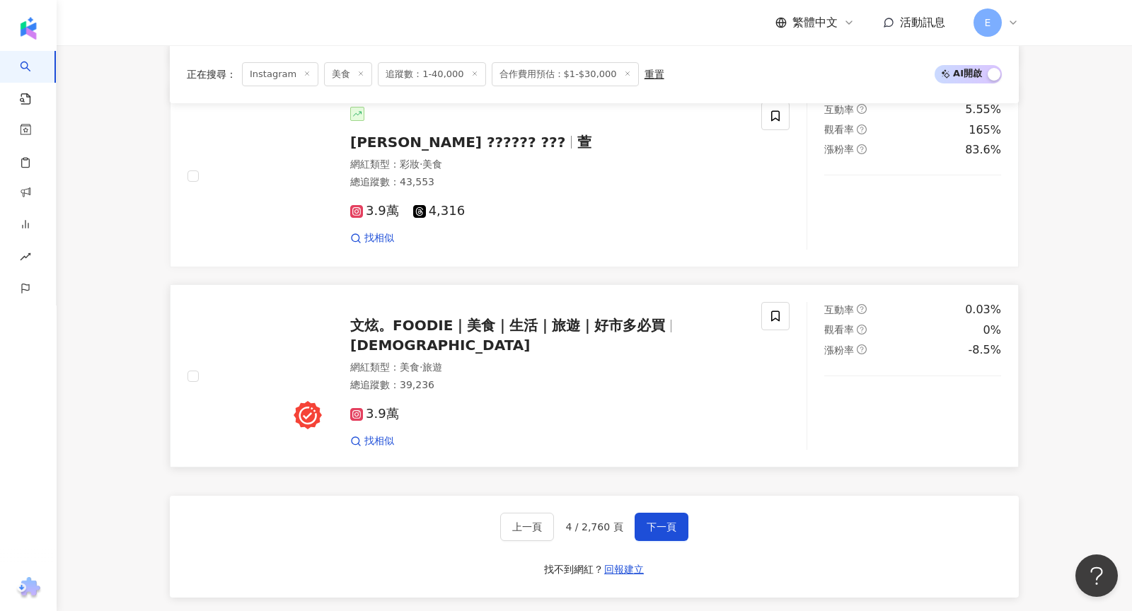
scroll to position [2200, 0]
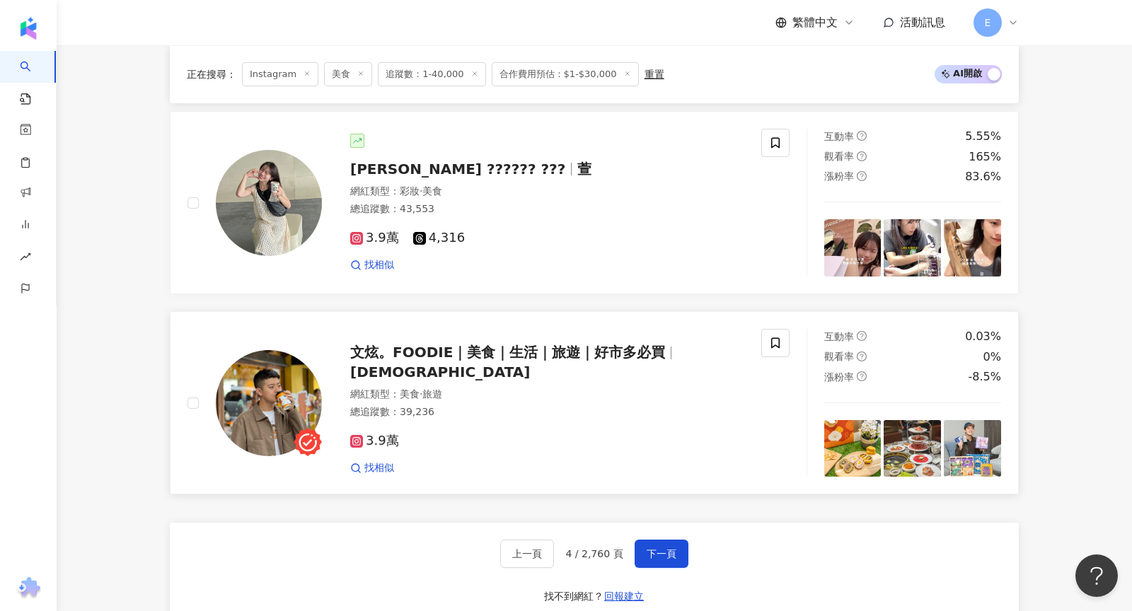
click at [534, 344] on span "文炫。FOODIE｜美食｜生活｜旅遊｜好市多必買" at bounding box center [507, 352] width 315 height 17
click at [665, 516] on span "下一頁" at bounding box center [662, 553] width 30 height 11
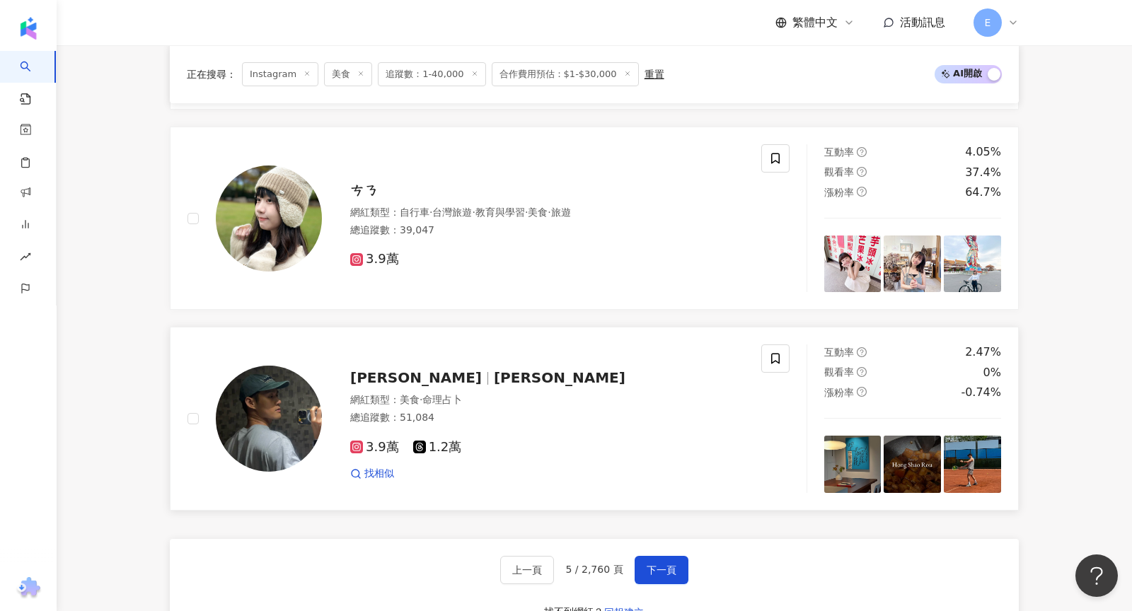
click at [494, 369] on span "張彼得" at bounding box center [560, 377] width 132 height 17
click at [663, 516] on span "下一頁" at bounding box center [662, 570] width 30 height 11
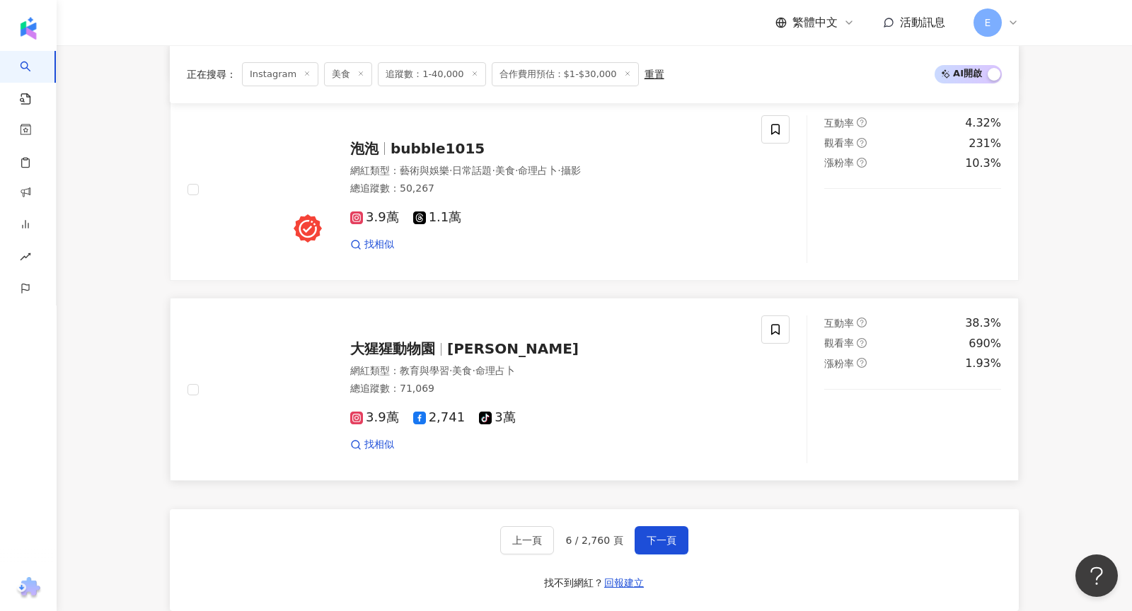
scroll to position [2395, 0]
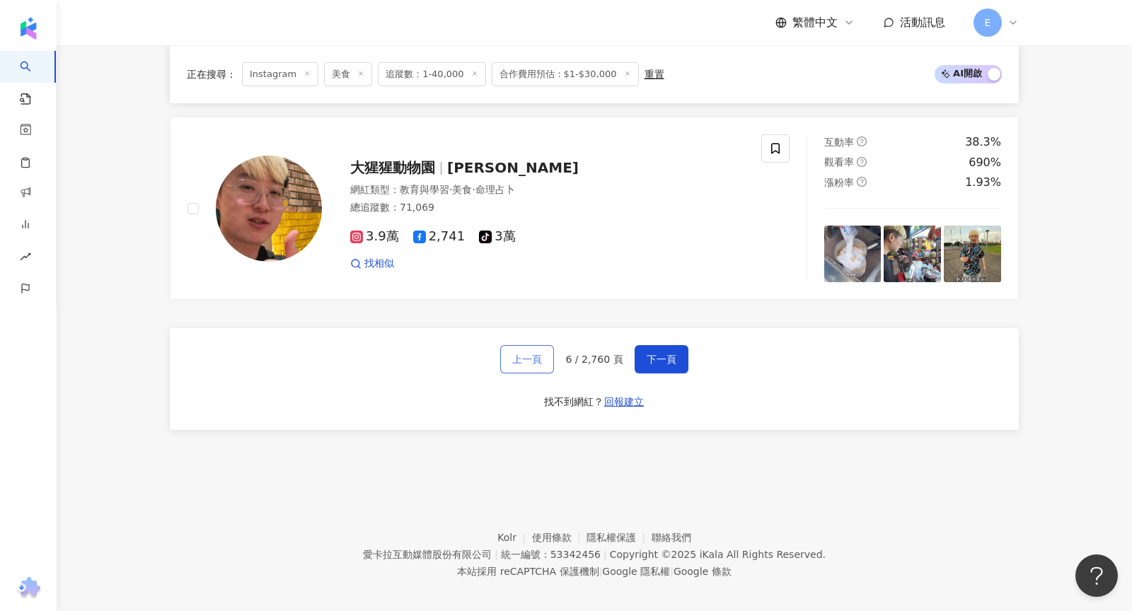
click at [536, 354] on span "上一頁" at bounding box center [527, 359] width 30 height 11
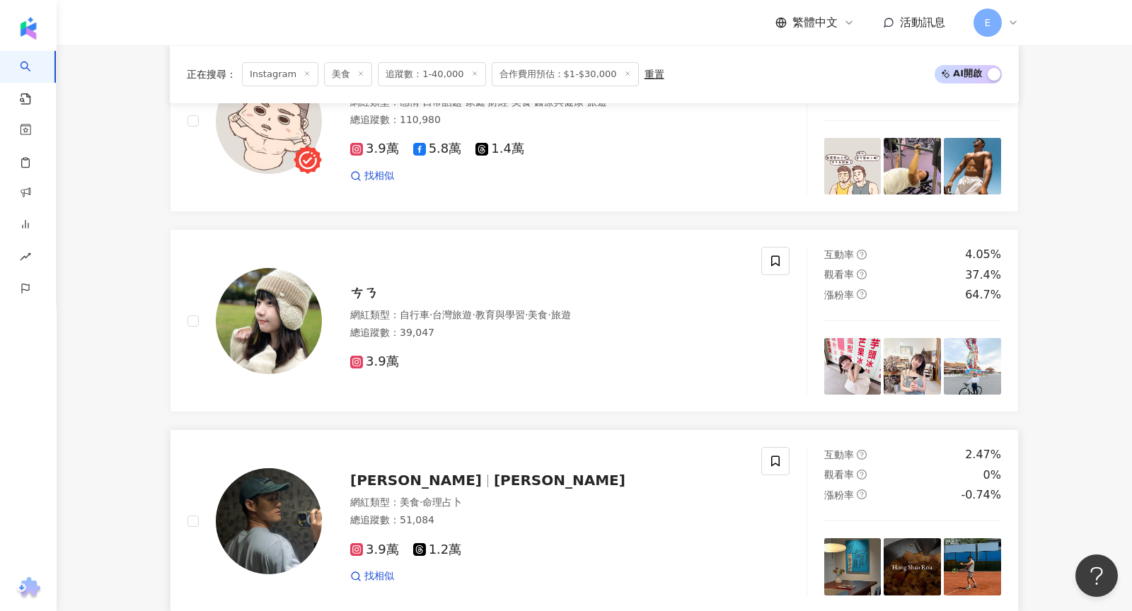
scroll to position [2094, 0]
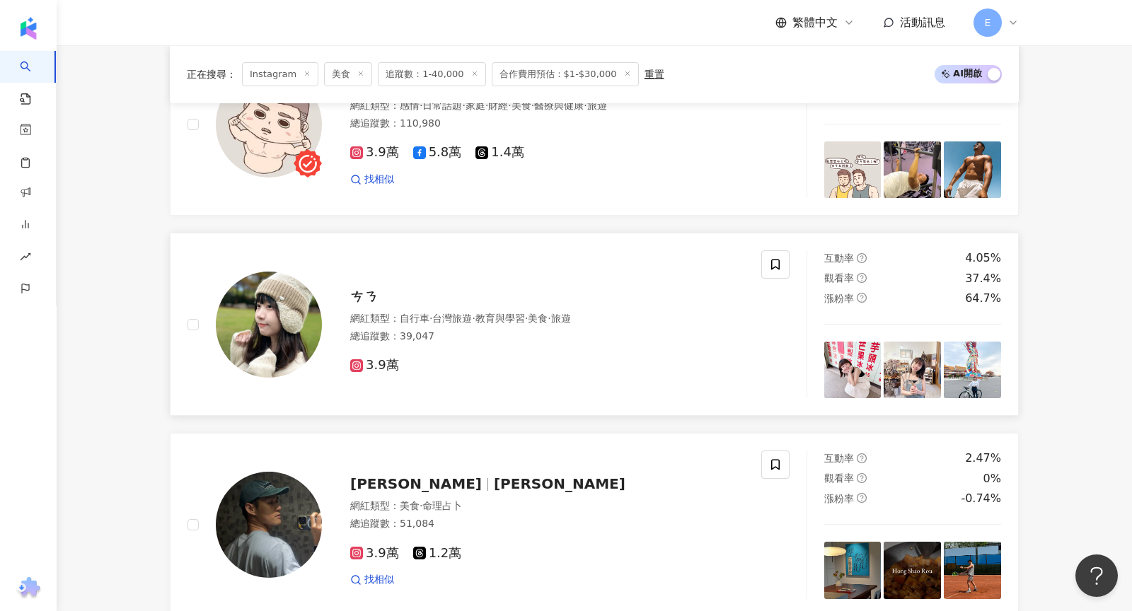
click at [367, 288] on span "ㄘㄋ" at bounding box center [364, 296] width 28 height 17
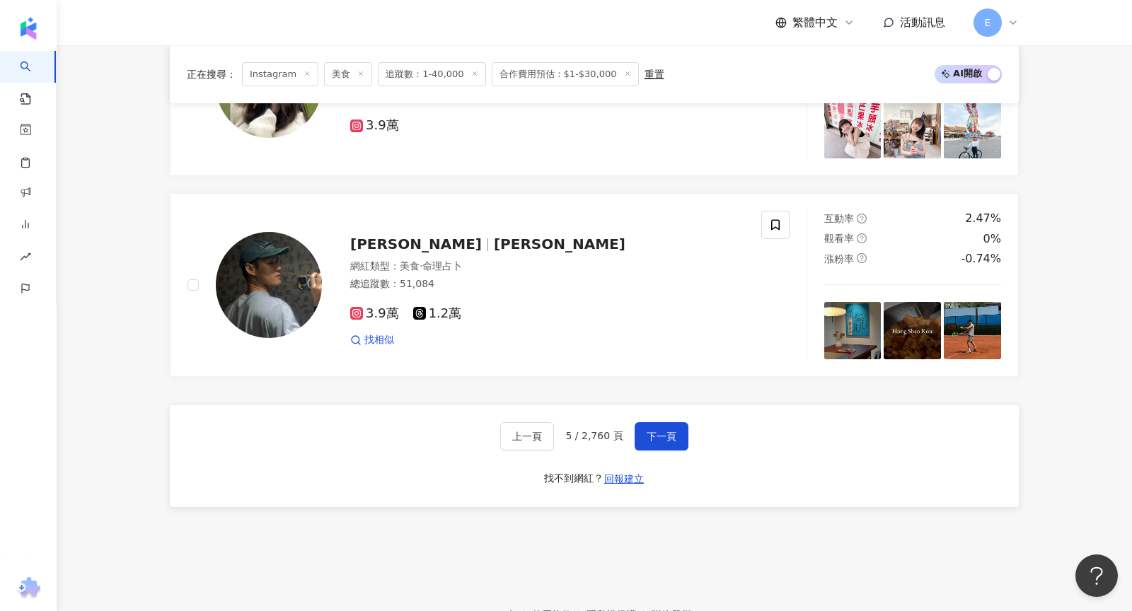
scroll to position [2395, 0]
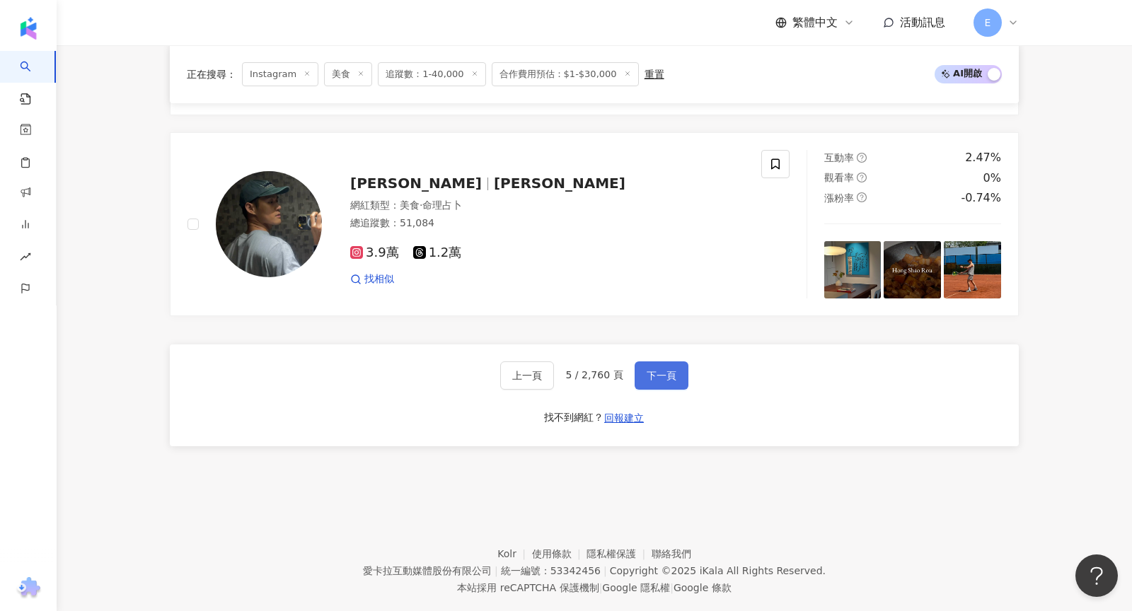
click at [651, 370] on span "下一頁" at bounding box center [662, 375] width 30 height 11
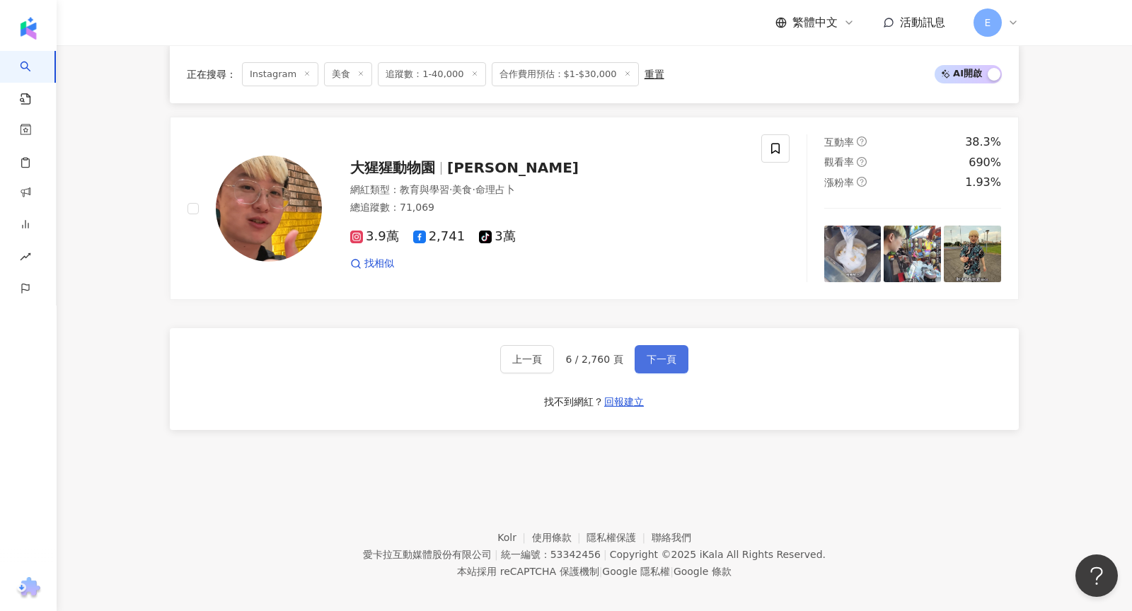
click at [651, 354] on span "下一頁" at bounding box center [662, 359] width 30 height 11
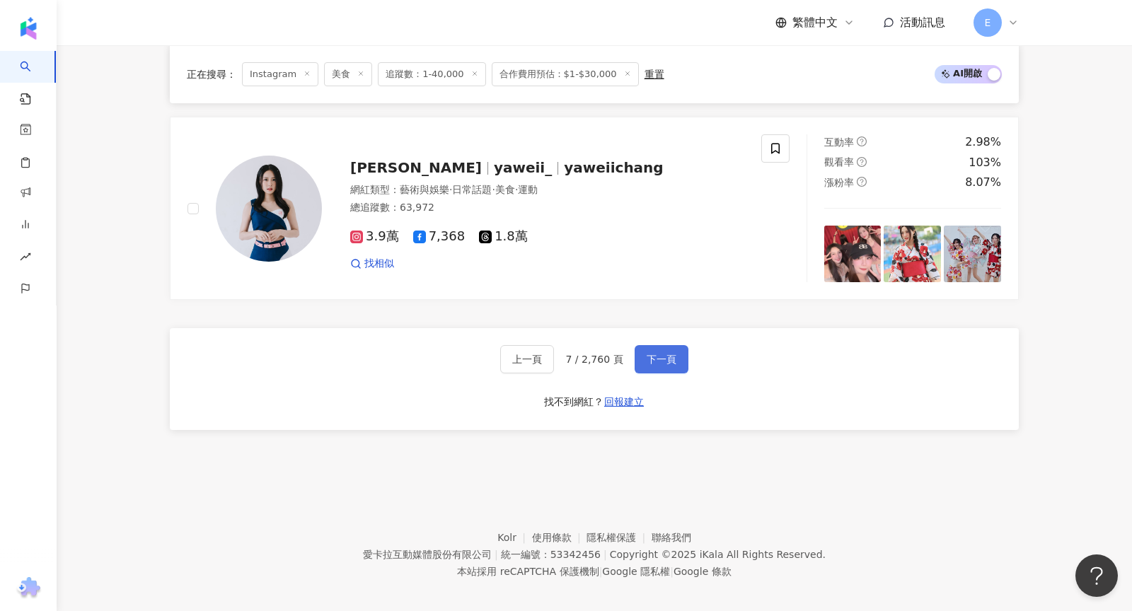
click at [650, 354] on span "下一頁" at bounding box center [662, 359] width 30 height 11
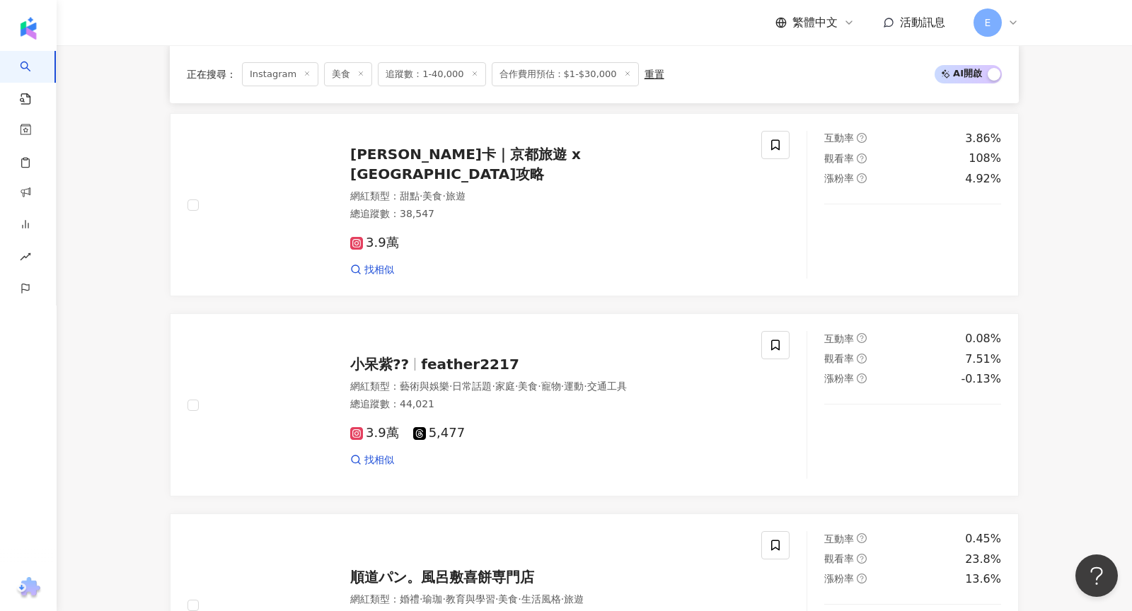
scroll to position [1397, 0]
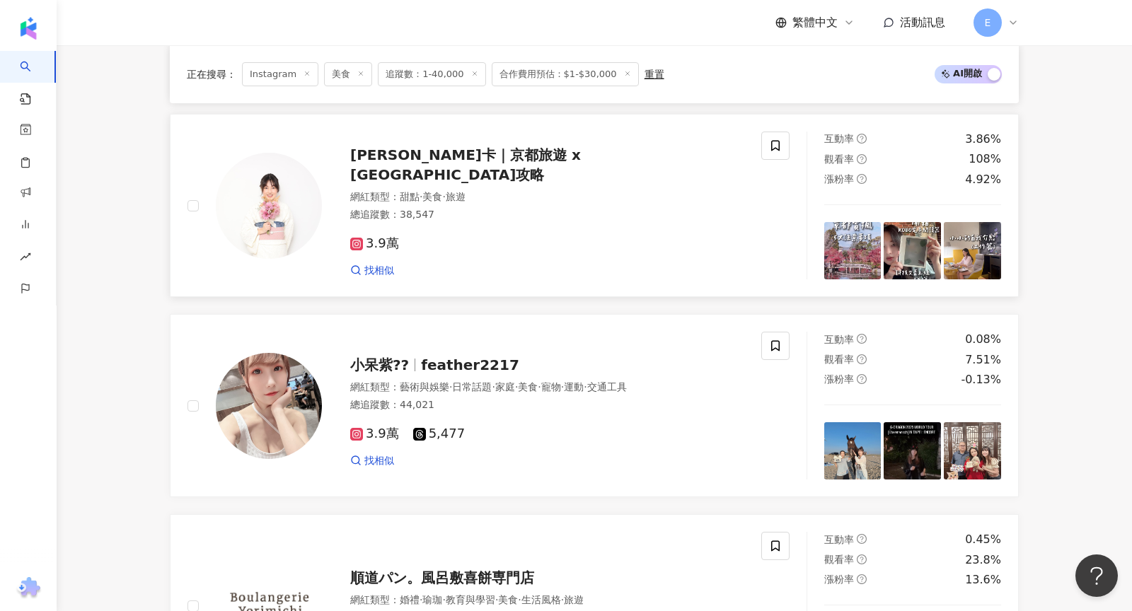
click at [568, 158] on span "潔西卡｜京都旅遊 x 大阪環球影城攻略" at bounding box center [465, 164] width 231 height 37
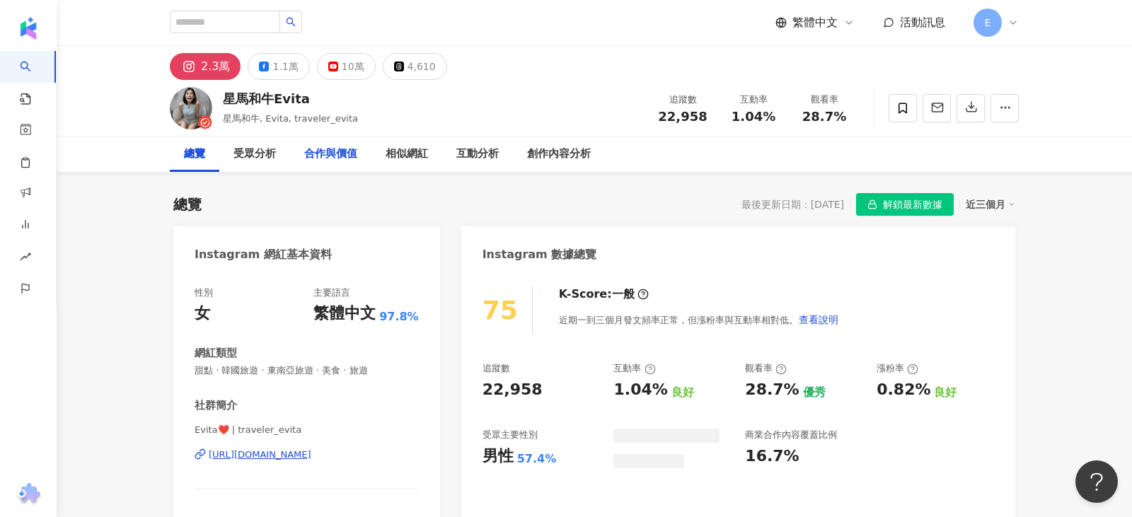
click at [327, 155] on div "合作與價值" at bounding box center [330, 154] width 53 height 17
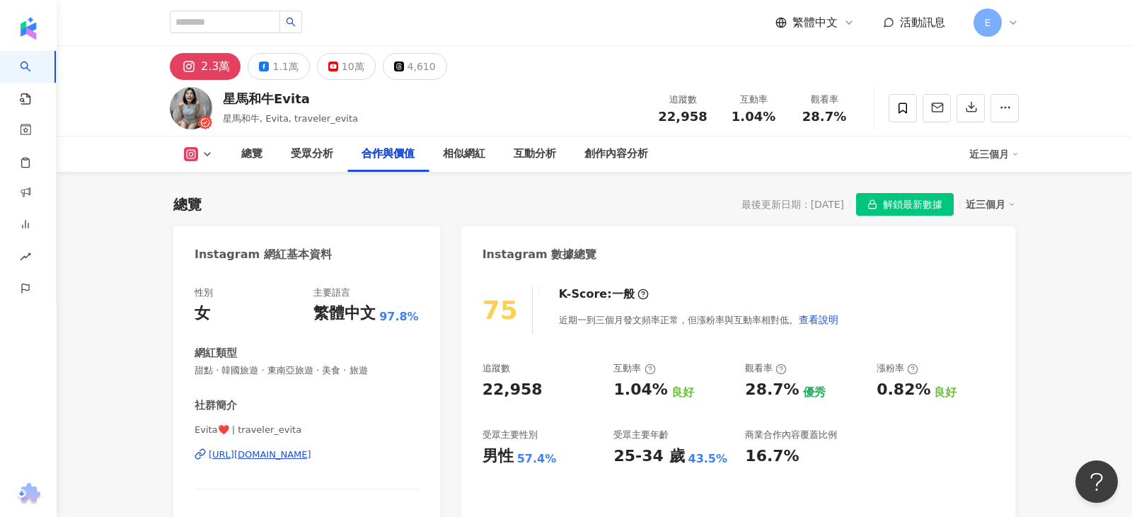
scroll to position [1918, 0]
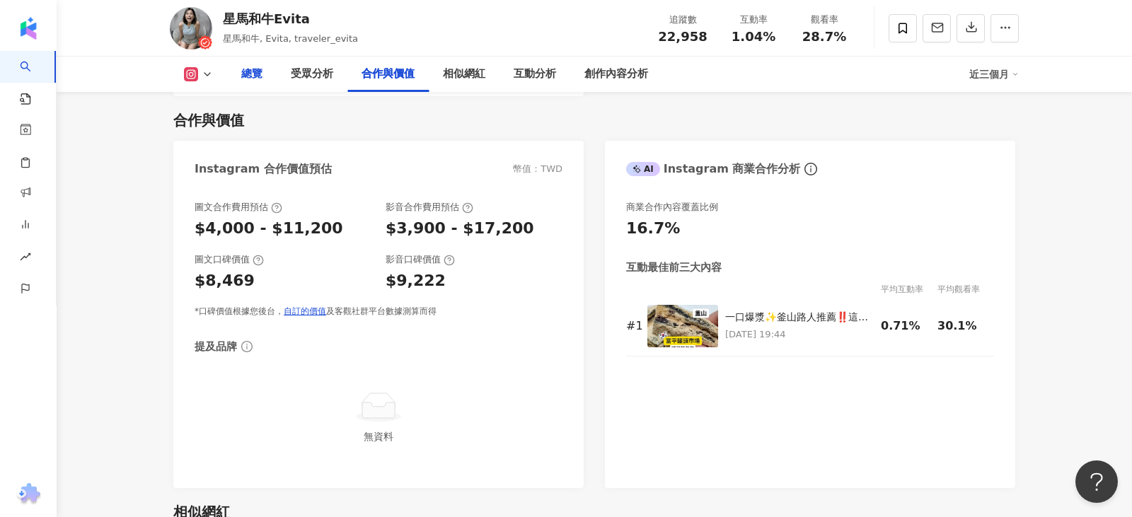
click at [253, 75] on div "總覽" at bounding box center [251, 74] width 21 height 17
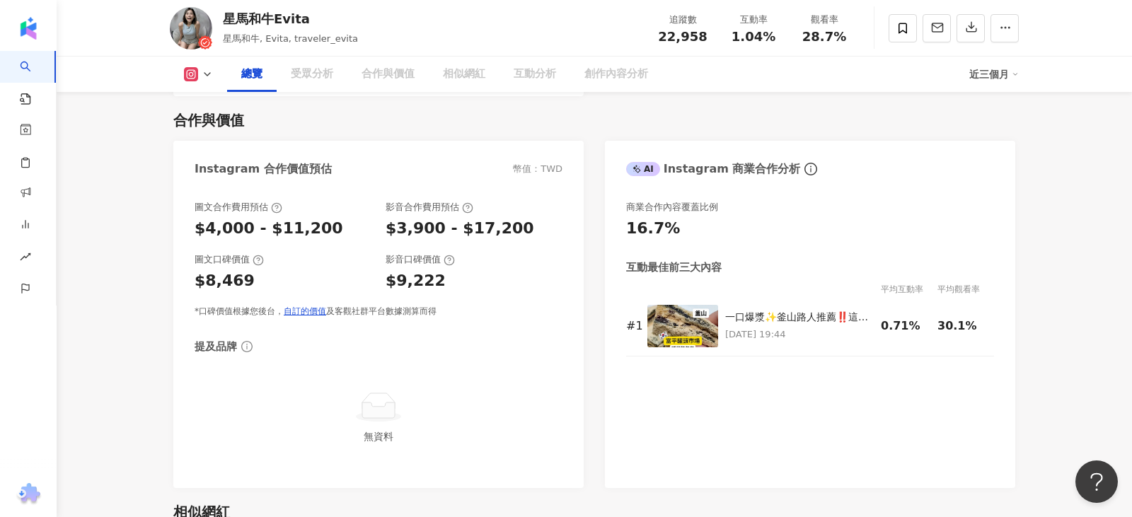
scroll to position [86, 0]
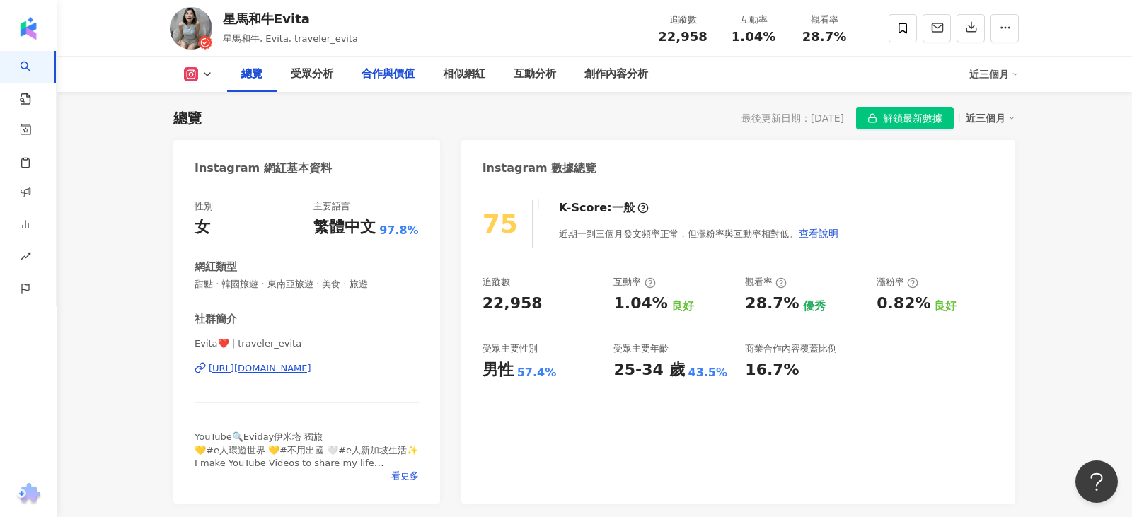
click at [376, 79] on div "合作與價值" at bounding box center [388, 74] width 53 height 17
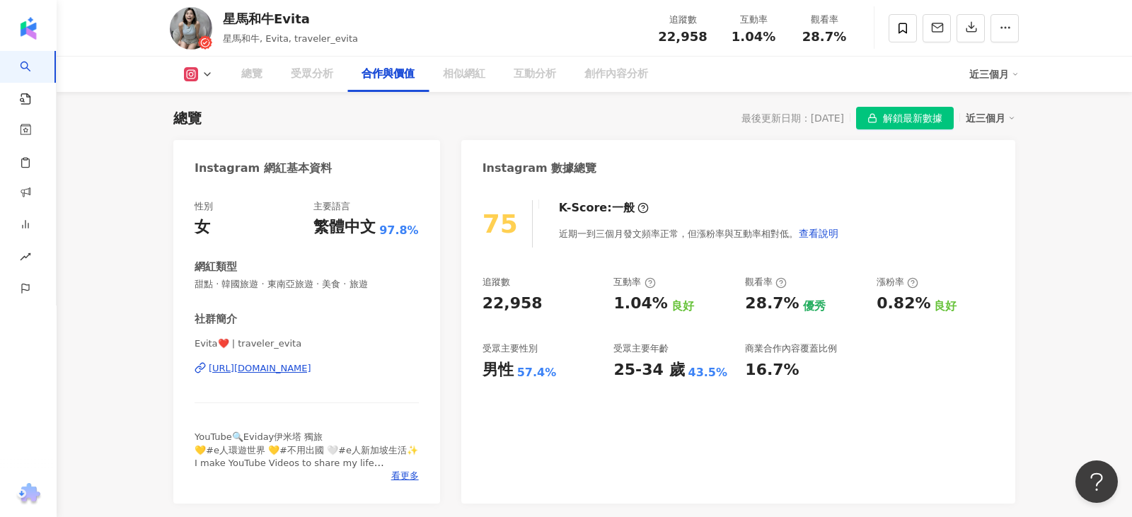
scroll to position [1918, 0]
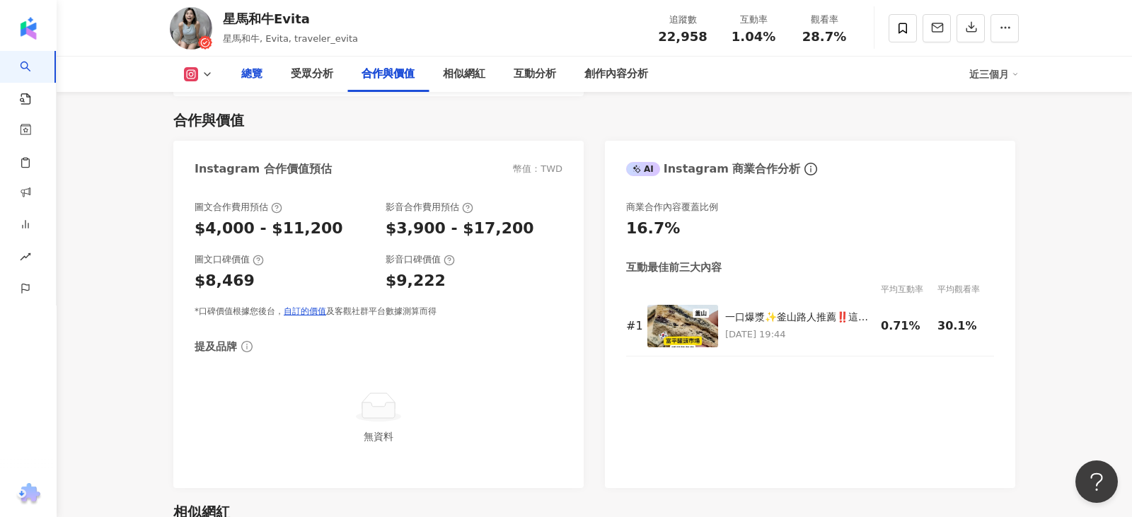
click at [255, 76] on div "總覽" at bounding box center [251, 74] width 21 height 17
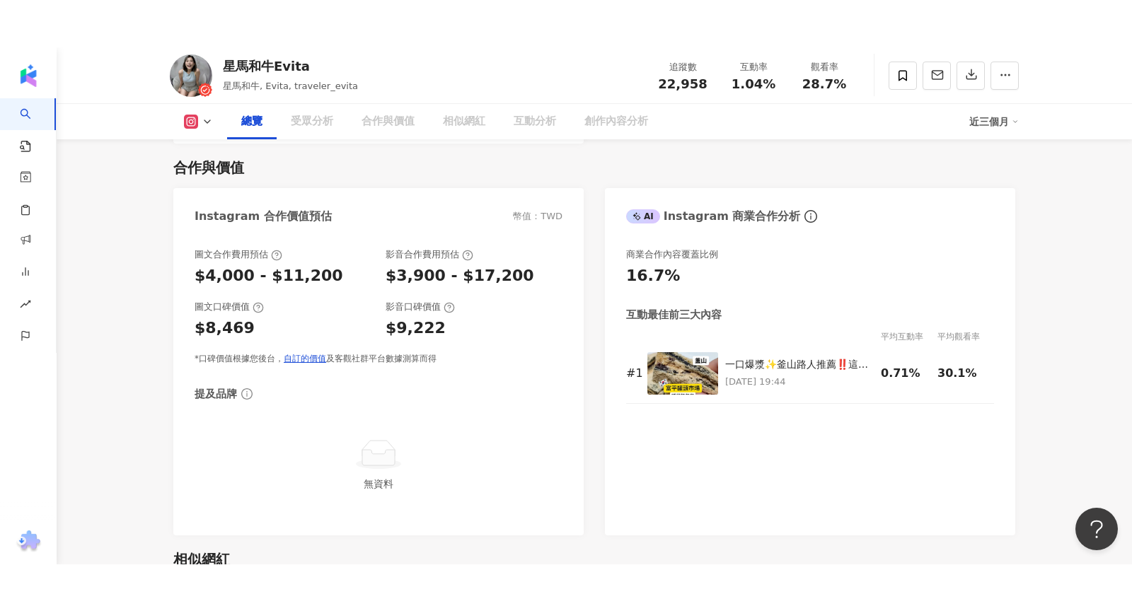
scroll to position [86, 0]
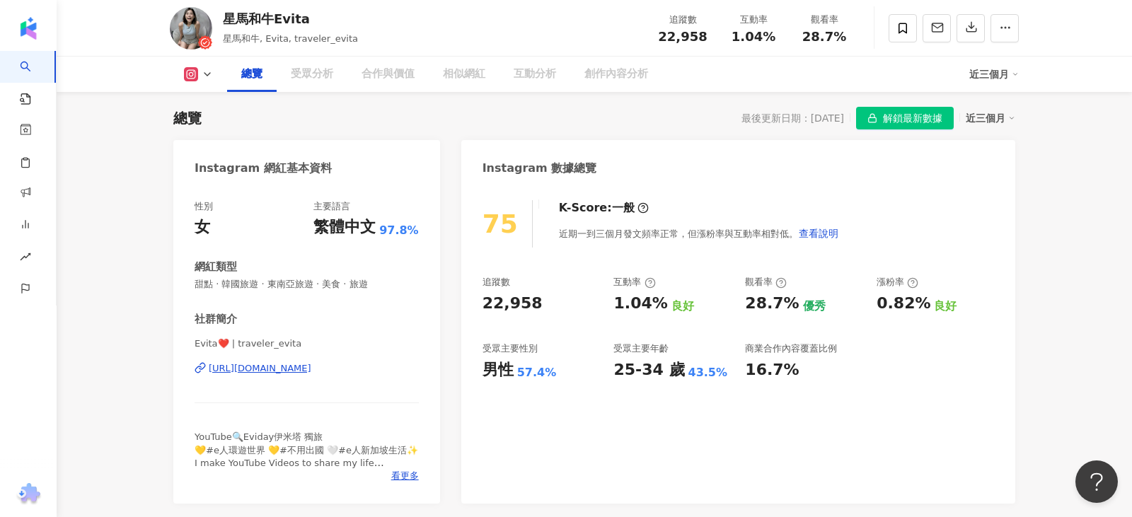
click at [277, 372] on div "https://www.instagram.com/traveler_evita/" at bounding box center [260, 368] width 103 height 13
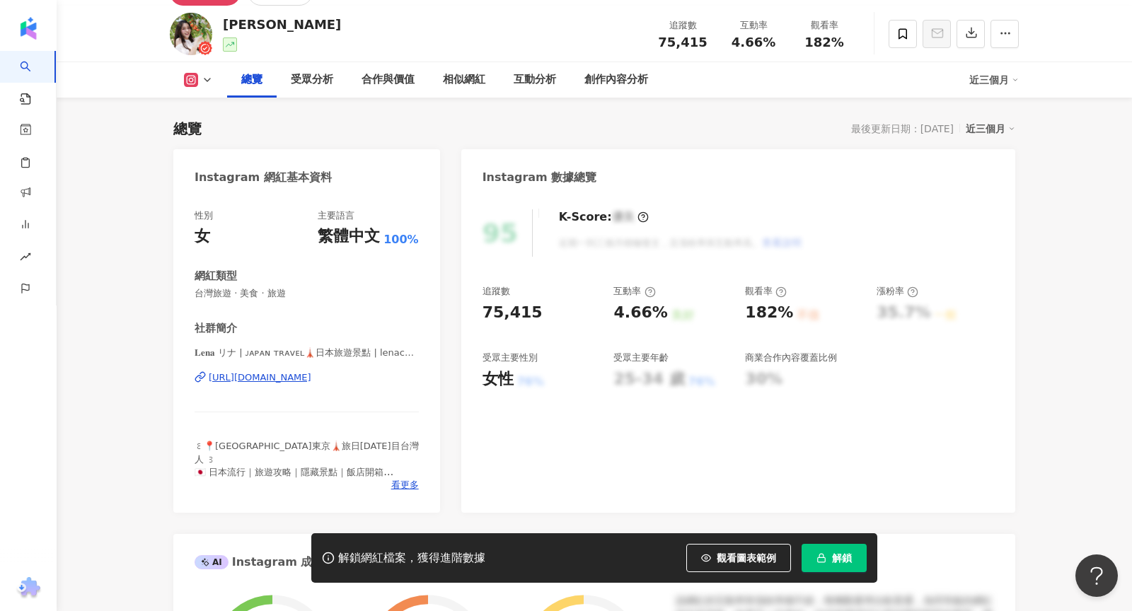
scroll to position [75, 0]
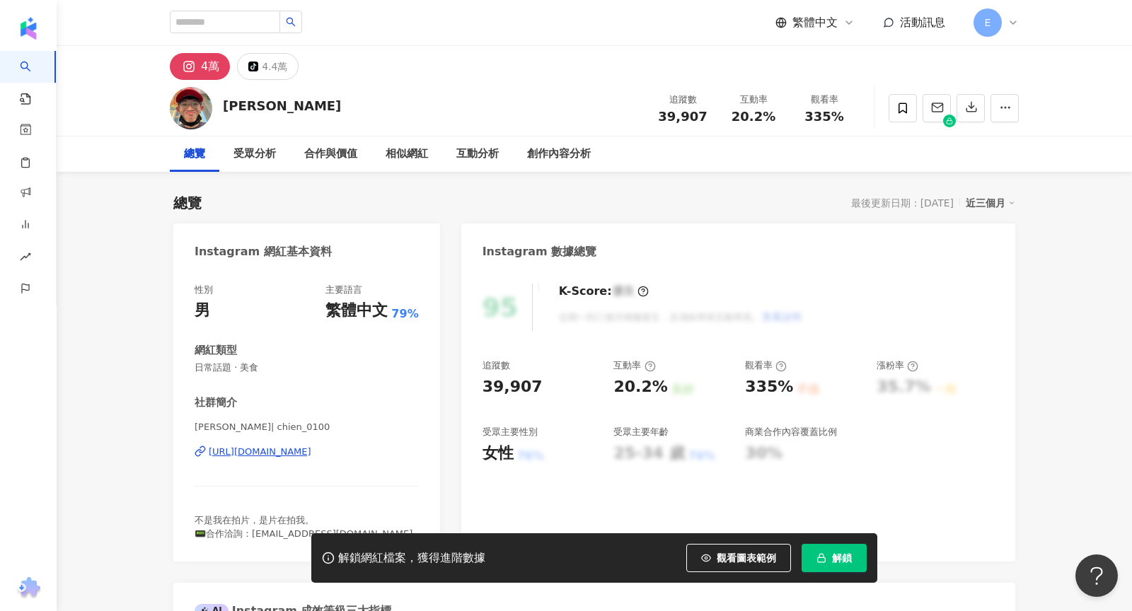
click at [828, 555] on button "解鎖" at bounding box center [834, 558] width 65 height 28
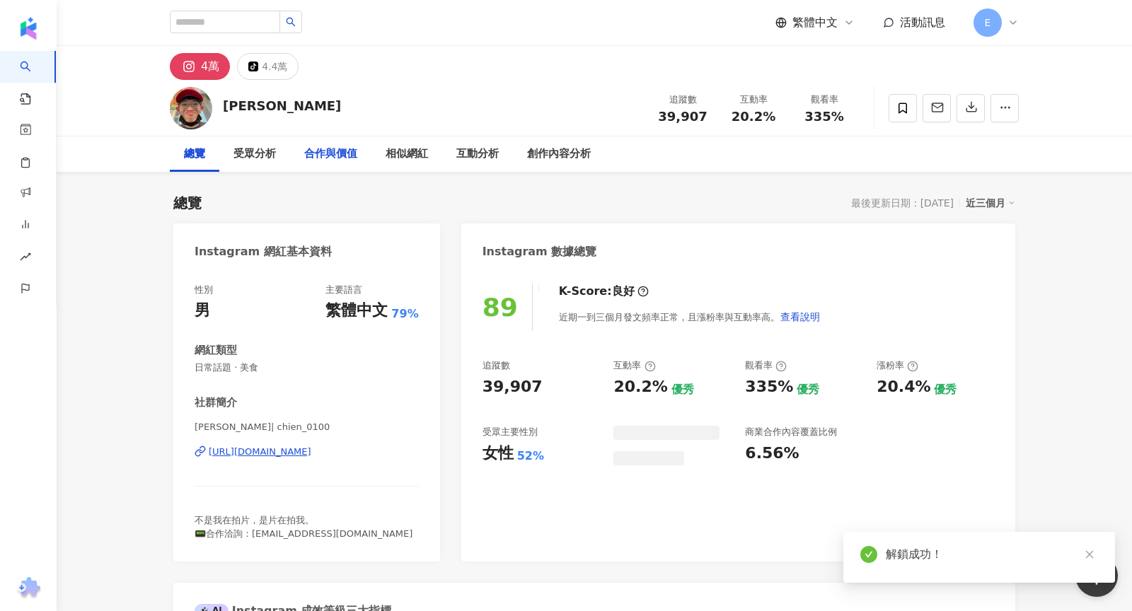
click at [335, 158] on div "合作與價值" at bounding box center [330, 154] width 53 height 17
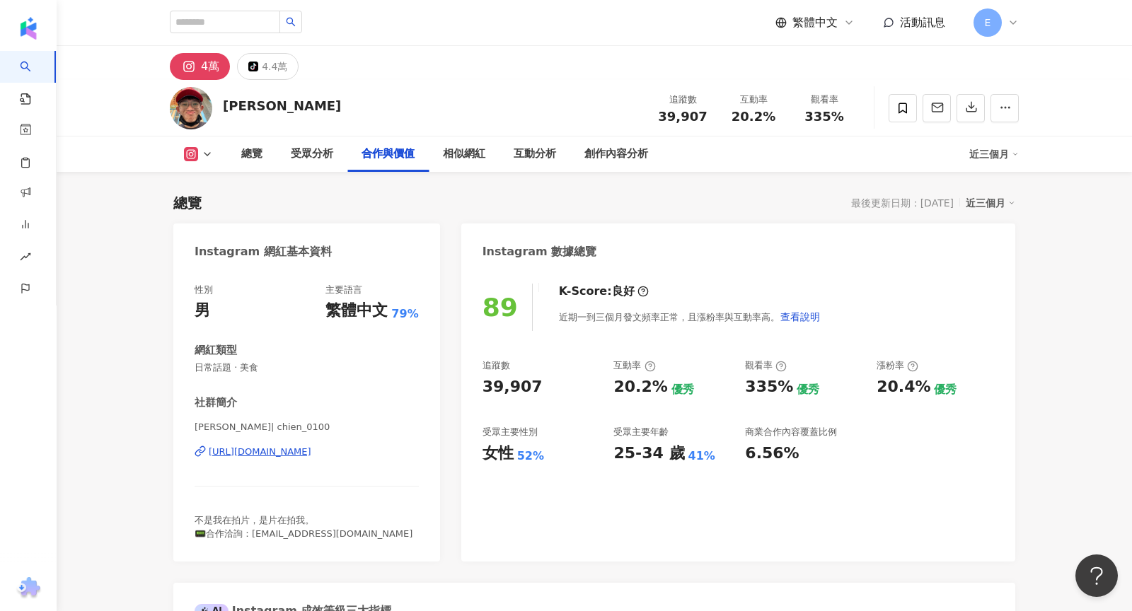
scroll to position [1890, 0]
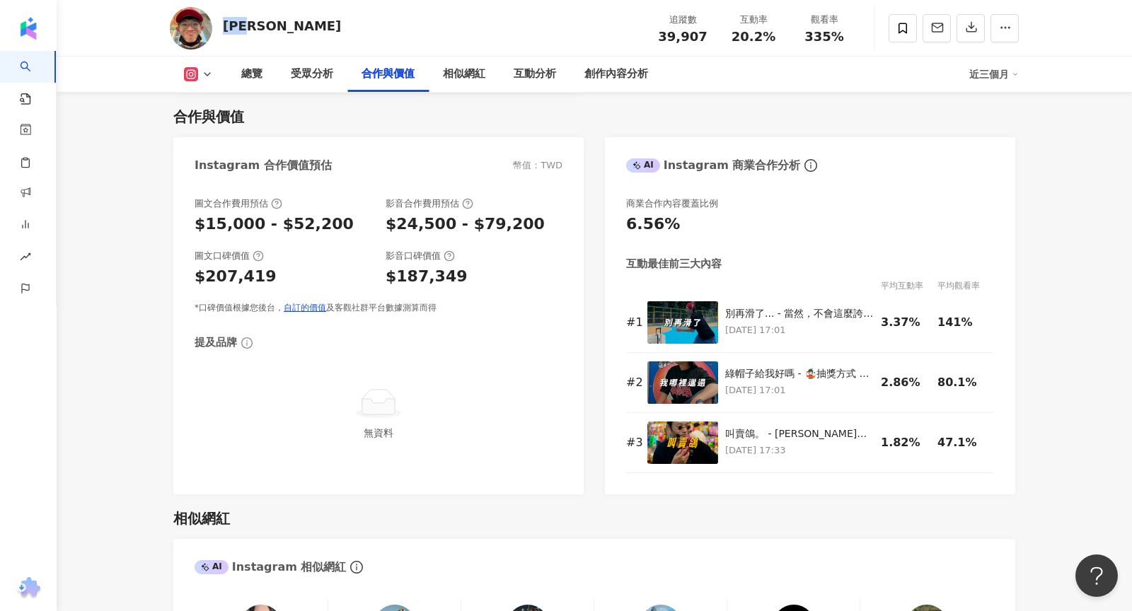
drag, startPoint x: 272, startPoint y: 29, endPoint x: 228, endPoint y: 27, distance: 44.6
click at [228, 27] on div "[PERSON_NAME] 追蹤數 39,907 互動率 20.2% 觀看率 335%" at bounding box center [595, 28] width 906 height 56
copy div "吳立謙"
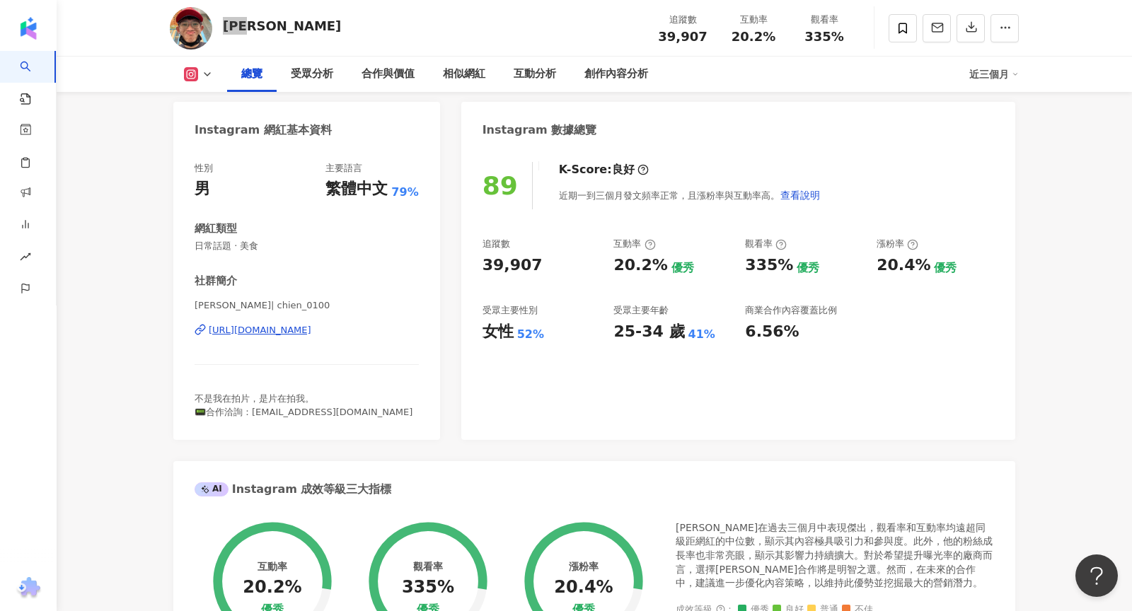
scroll to position [110, 0]
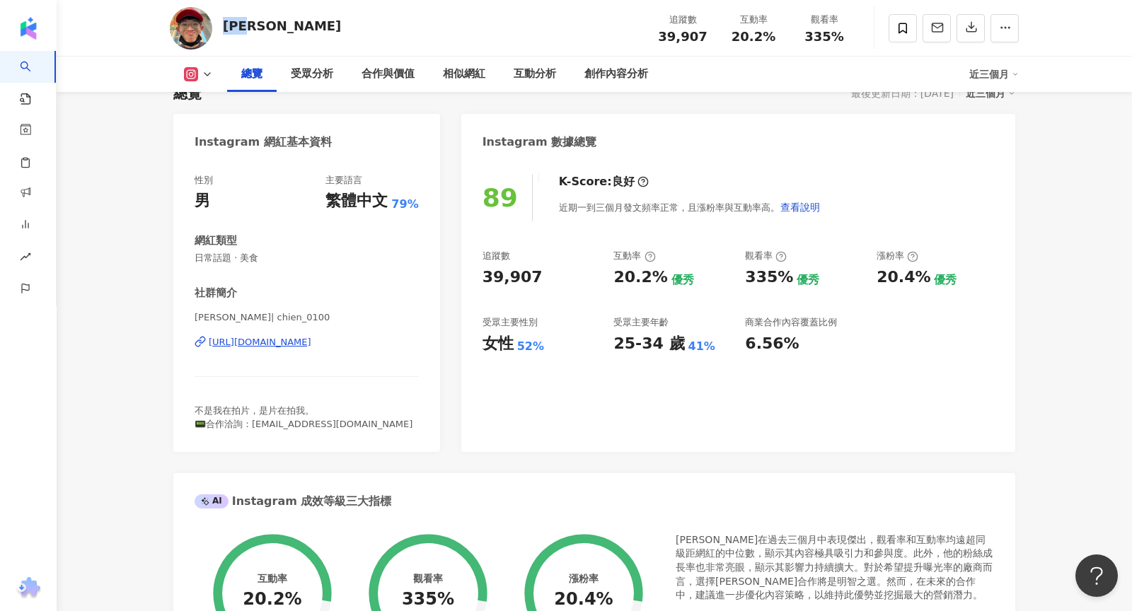
click at [311, 342] on div "https://www.instagram.com/chien_0100/" at bounding box center [260, 342] width 103 height 13
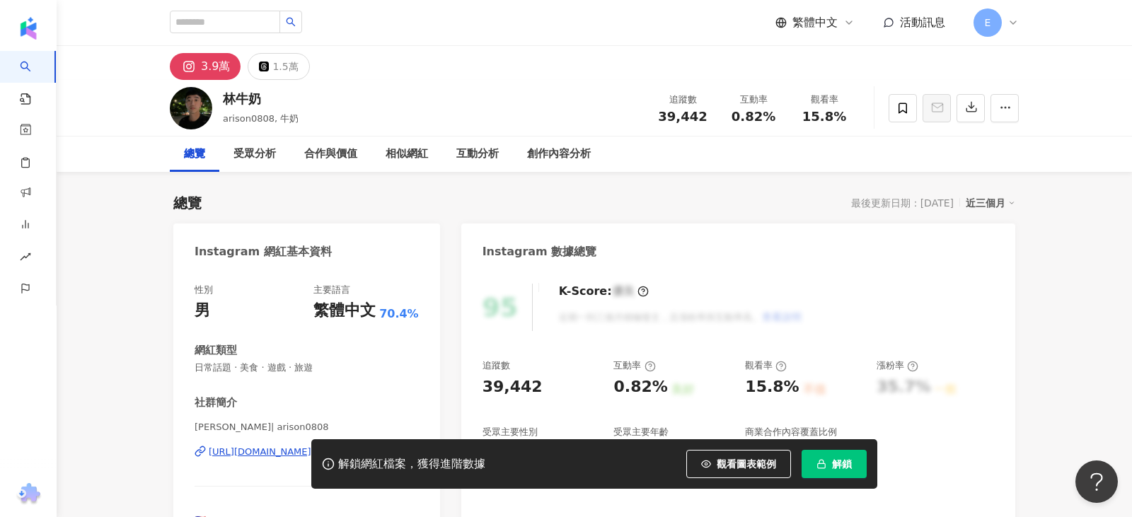
click at [835, 516] on div "95 K-Score : 優良 近期一到三個月積極發文，且漲粉率與互動率高。 查看說明 追蹤數 39,442 互動率 0.82% 良好 觀看率 15.8% 不…" at bounding box center [738, 429] width 554 height 318
click at [833, 478] on button "解鎖" at bounding box center [834, 464] width 65 height 28
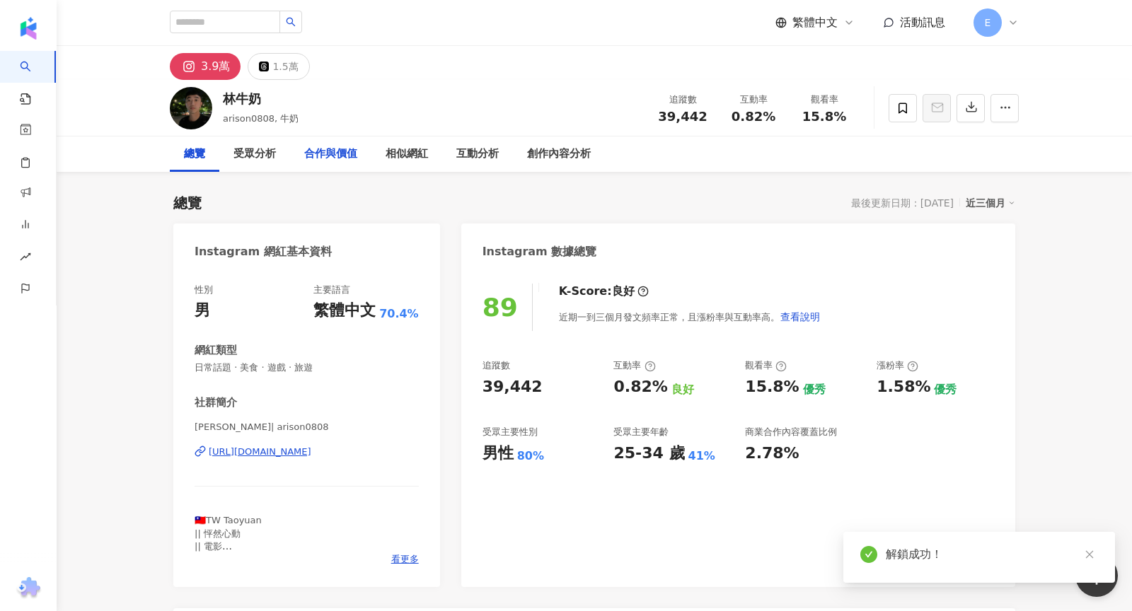
click at [318, 157] on div "合作與價值" at bounding box center [330, 154] width 53 height 17
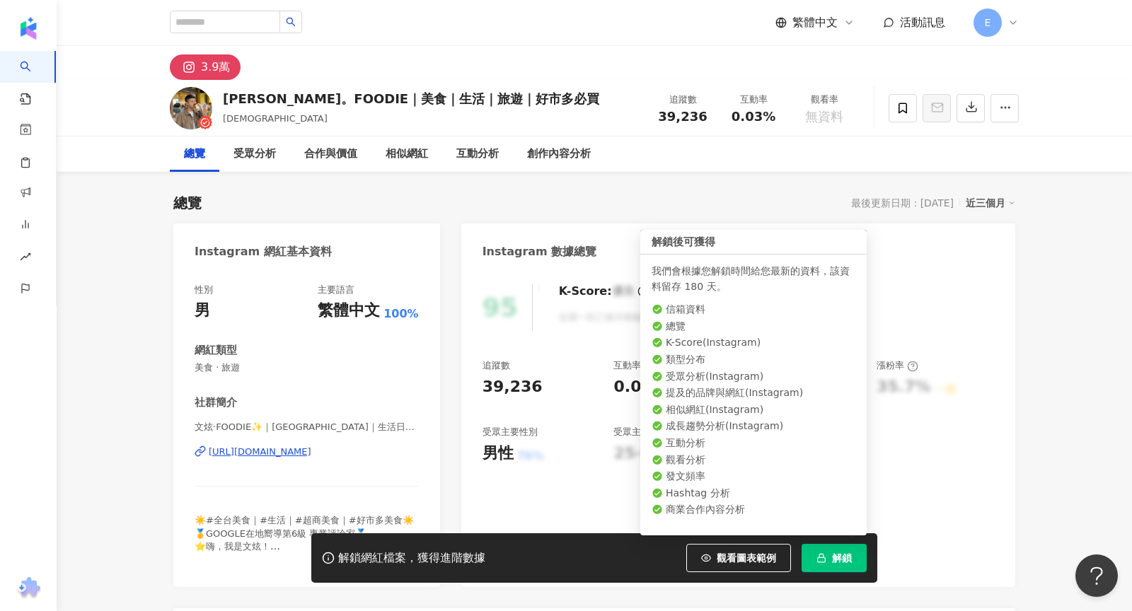
click at [838, 566] on button "解鎖" at bounding box center [834, 558] width 65 height 28
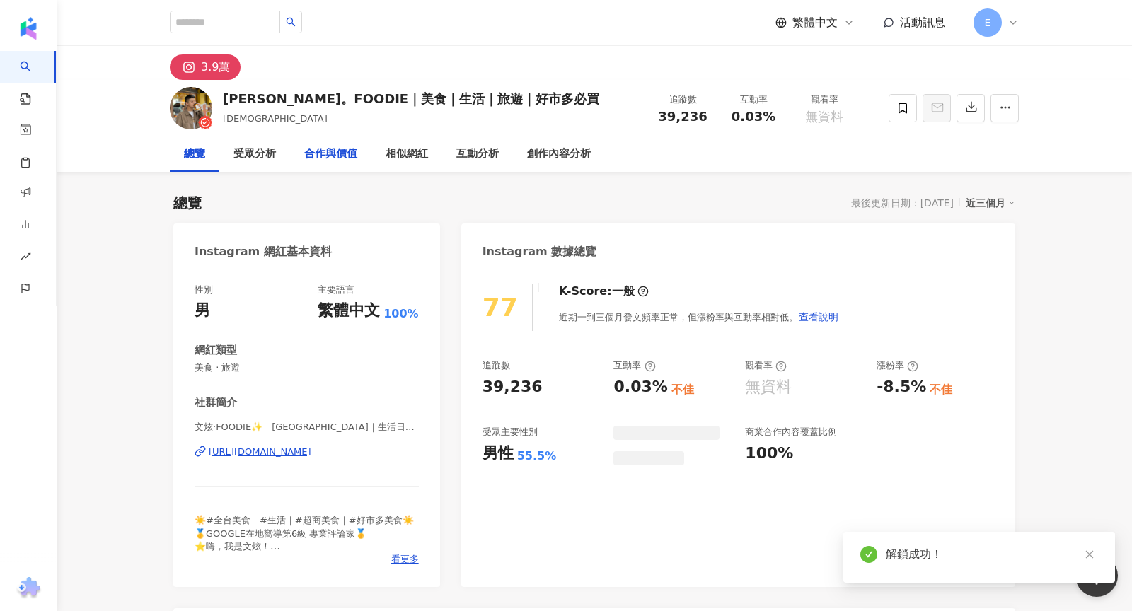
click at [338, 153] on div "合作與價值" at bounding box center [330, 154] width 53 height 17
click at [327, 161] on div "合作與價值" at bounding box center [330, 154] width 53 height 17
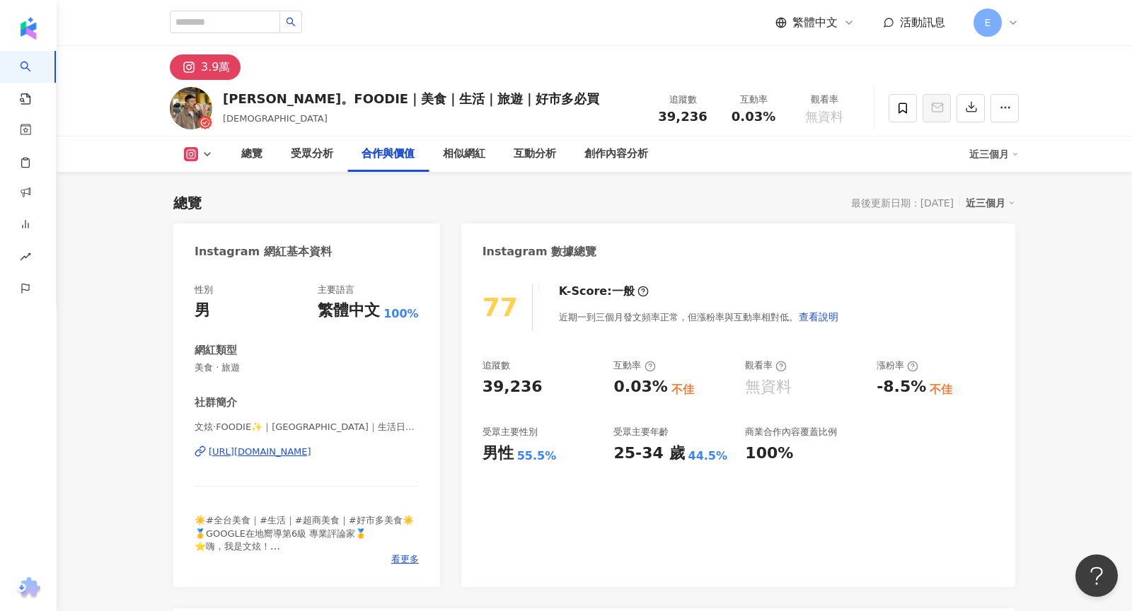
scroll to position [1915, 0]
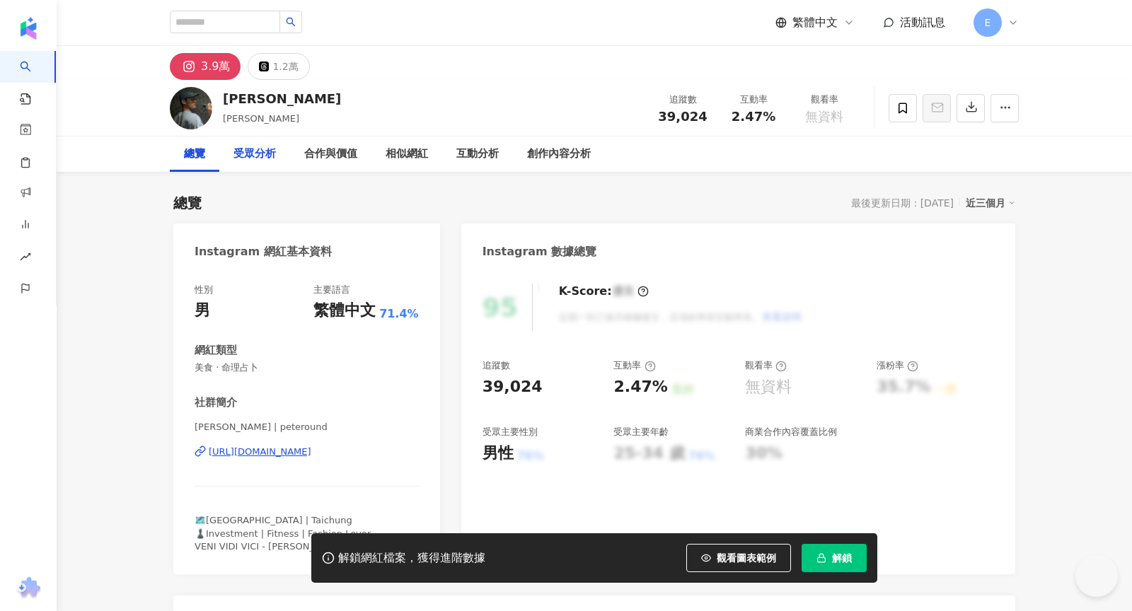
click at [260, 158] on div "受眾分析" at bounding box center [254, 154] width 42 height 17
click at [345, 156] on div "合作與價值" at bounding box center [330, 154] width 53 height 17
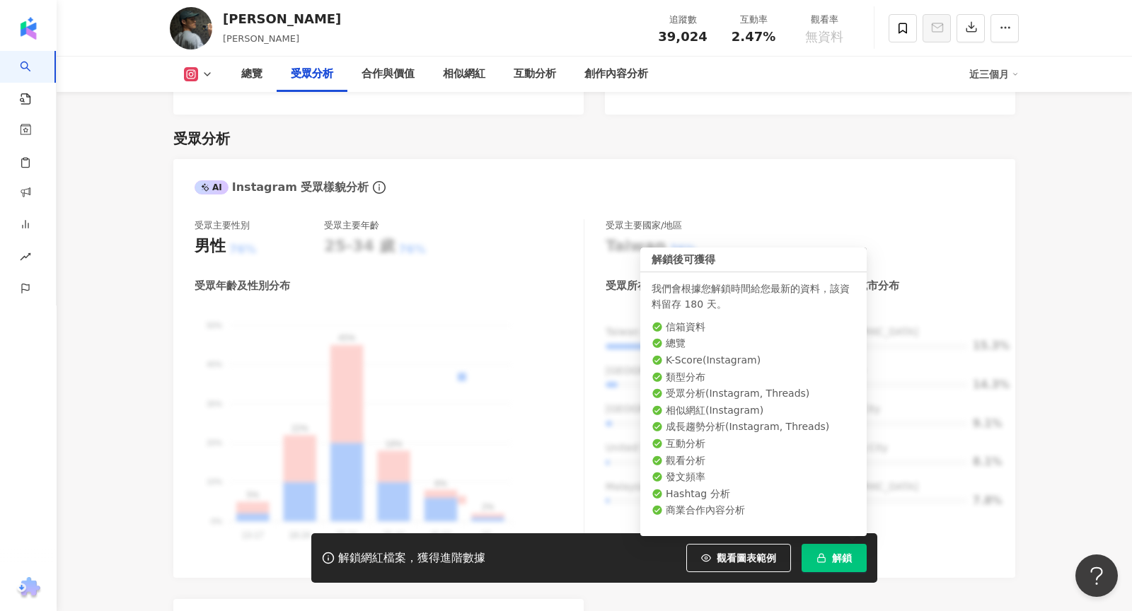
click at [831, 564] on button "解鎖" at bounding box center [834, 558] width 65 height 28
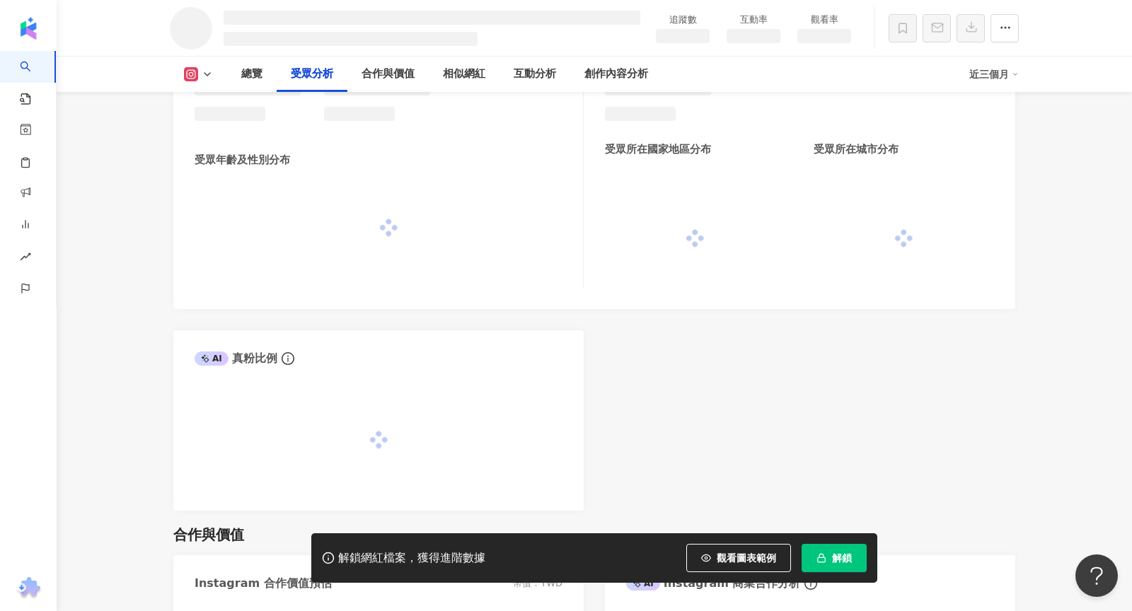
scroll to position [1165, 0]
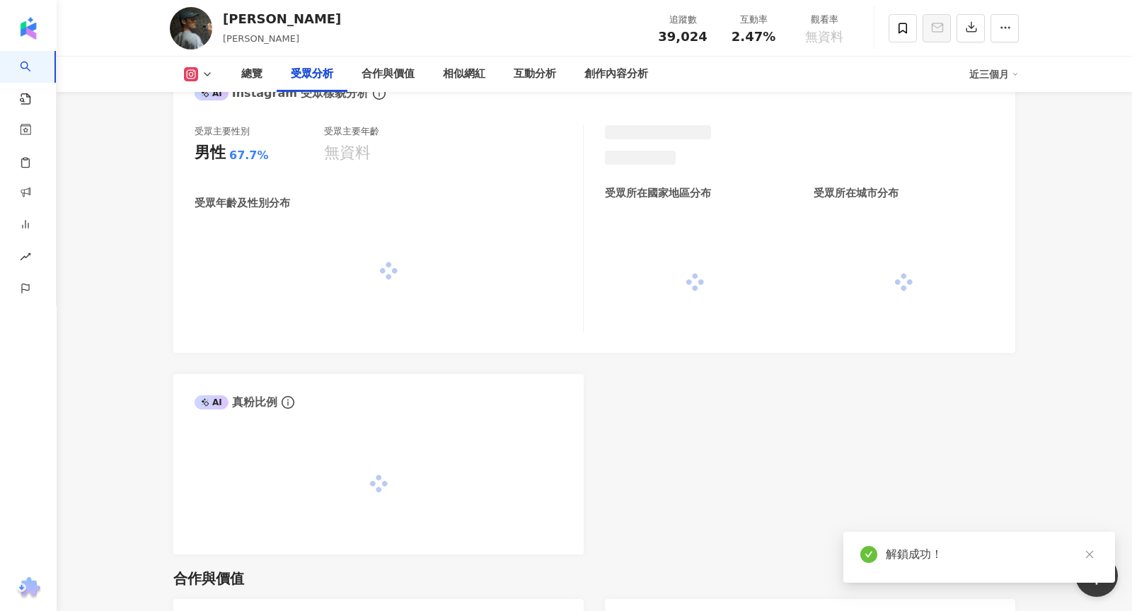
scroll to position [1297, 0]
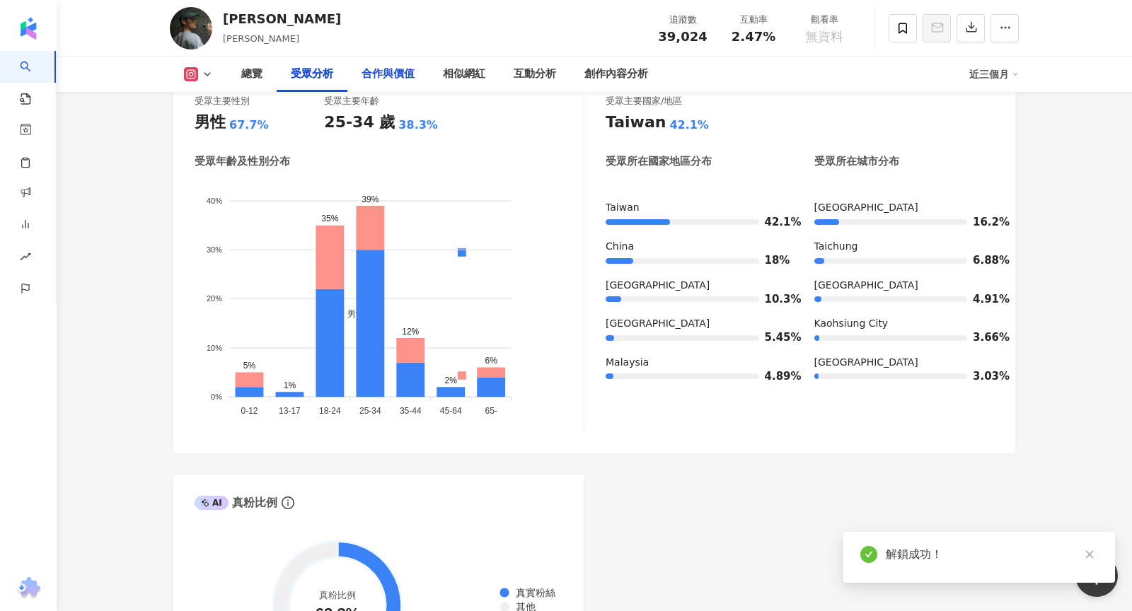
click at [386, 80] on div "合作與價值" at bounding box center [388, 74] width 53 height 17
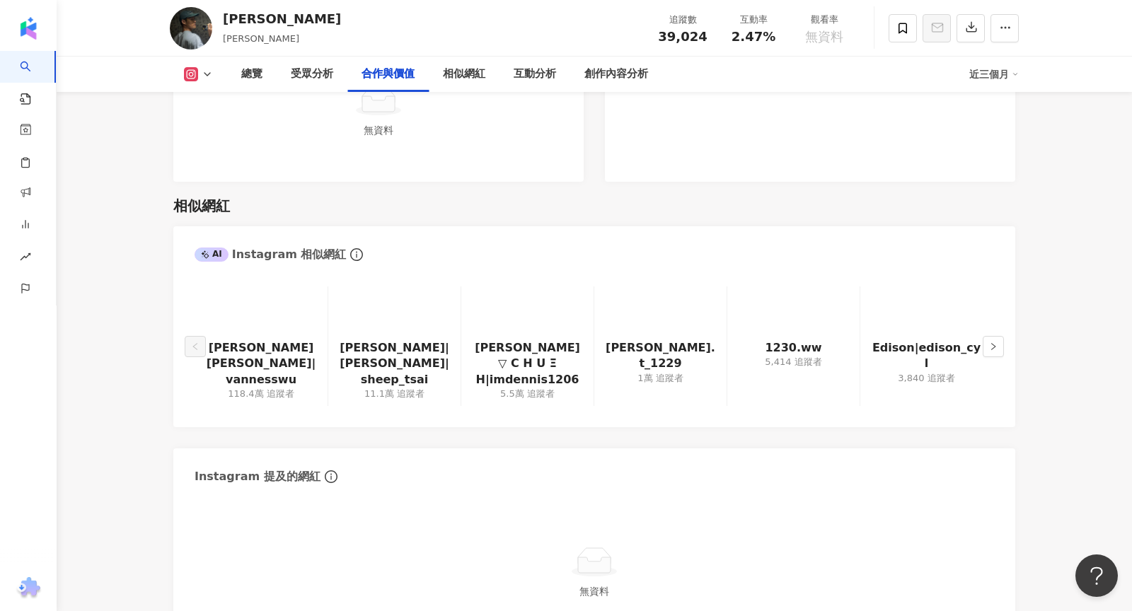
scroll to position [2207, 0]
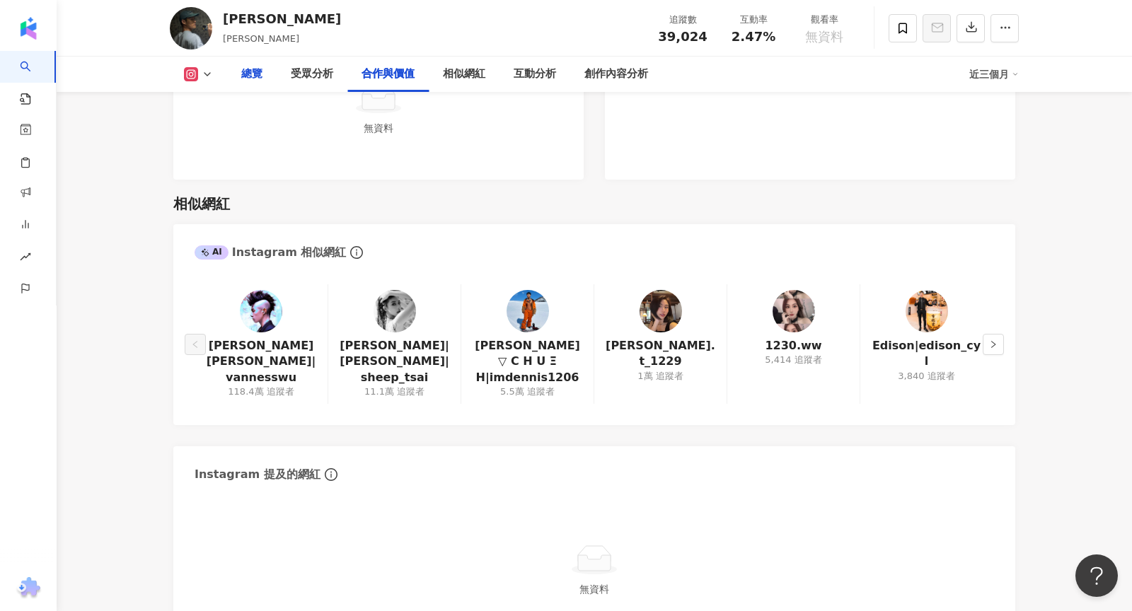
click at [244, 84] on div "總覽" at bounding box center [252, 74] width 50 height 35
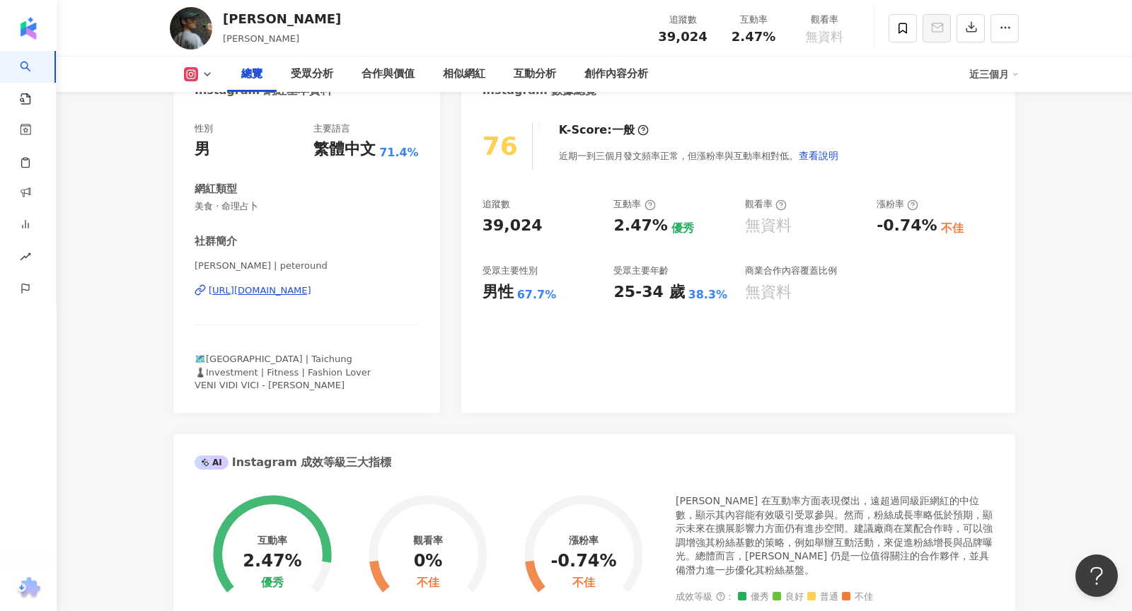
scroll to position [46, 0]
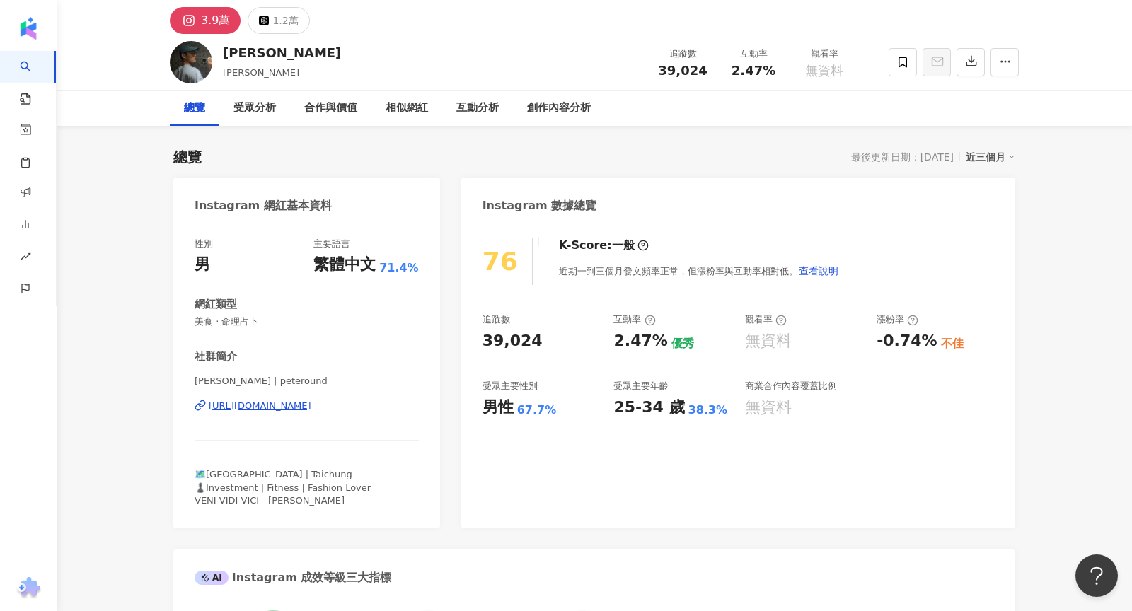
click at [276, 407] on div "[URL][DOMAIN_NAME]" at bounding box center [260, 406] width 103 height 13
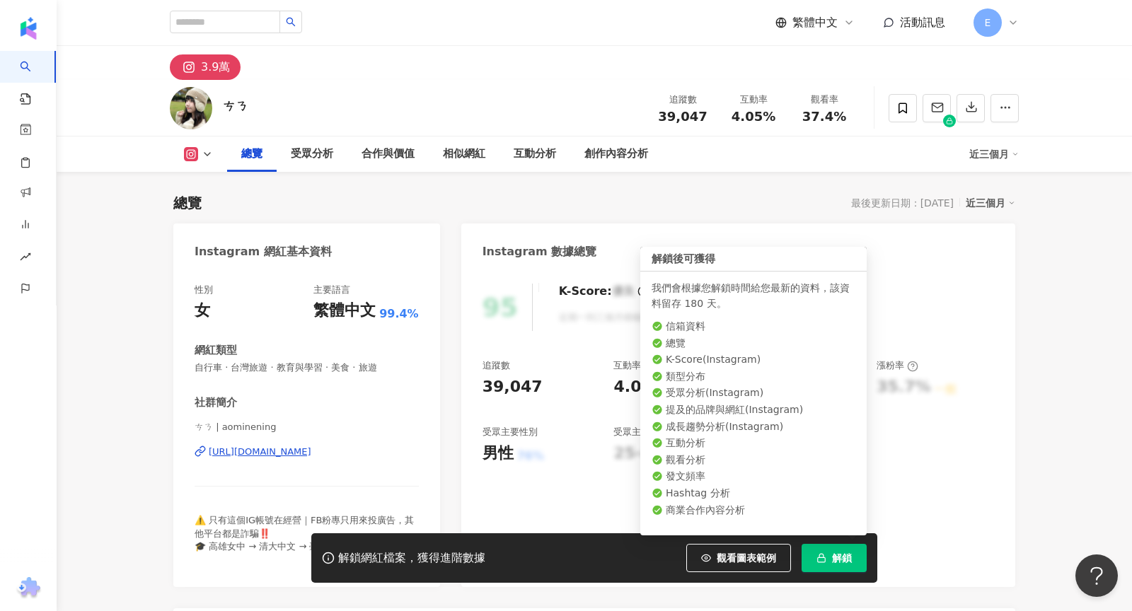
click at [823, 562] on rect "button" at bounding box center [822, 560] width 8 height 4
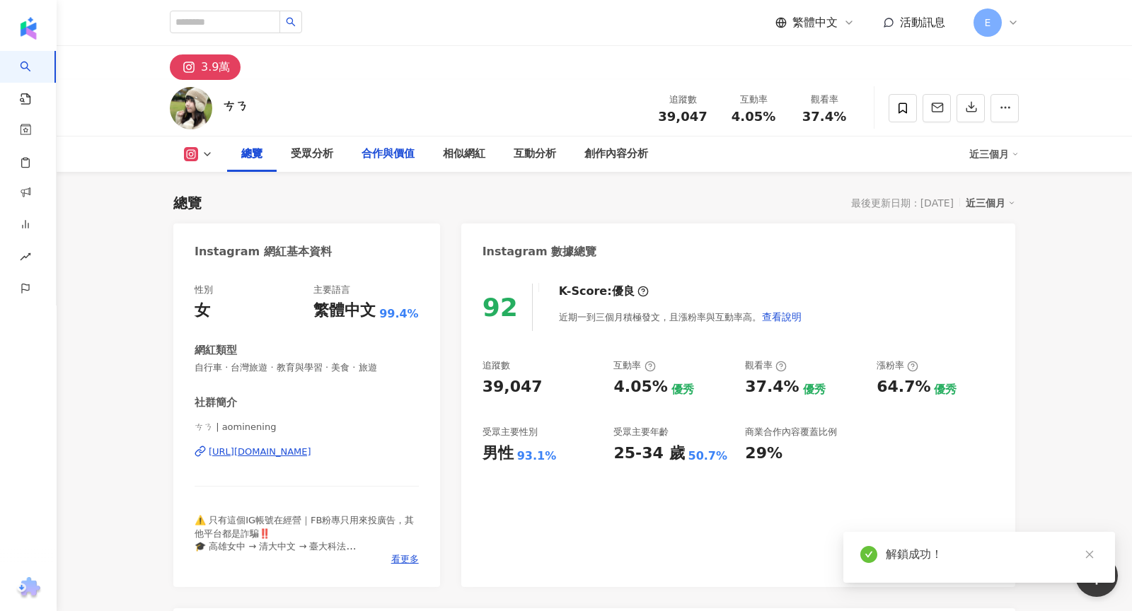
scroll to position [40, 0]
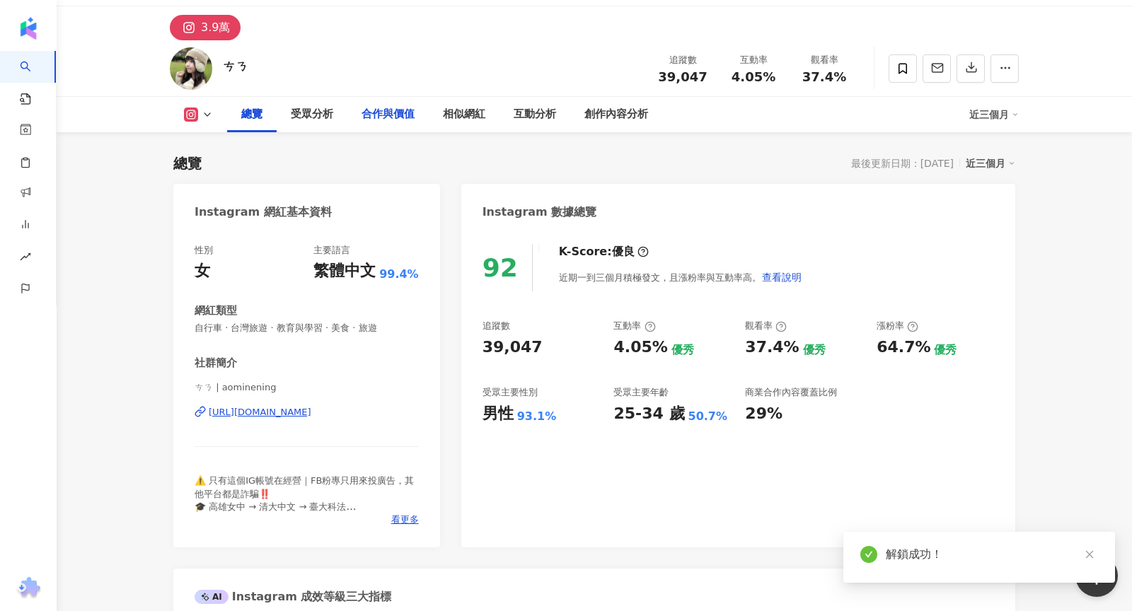
click at [393, 110] on div "合作與價值" at bounding box center [388, 114] width 53 height 17
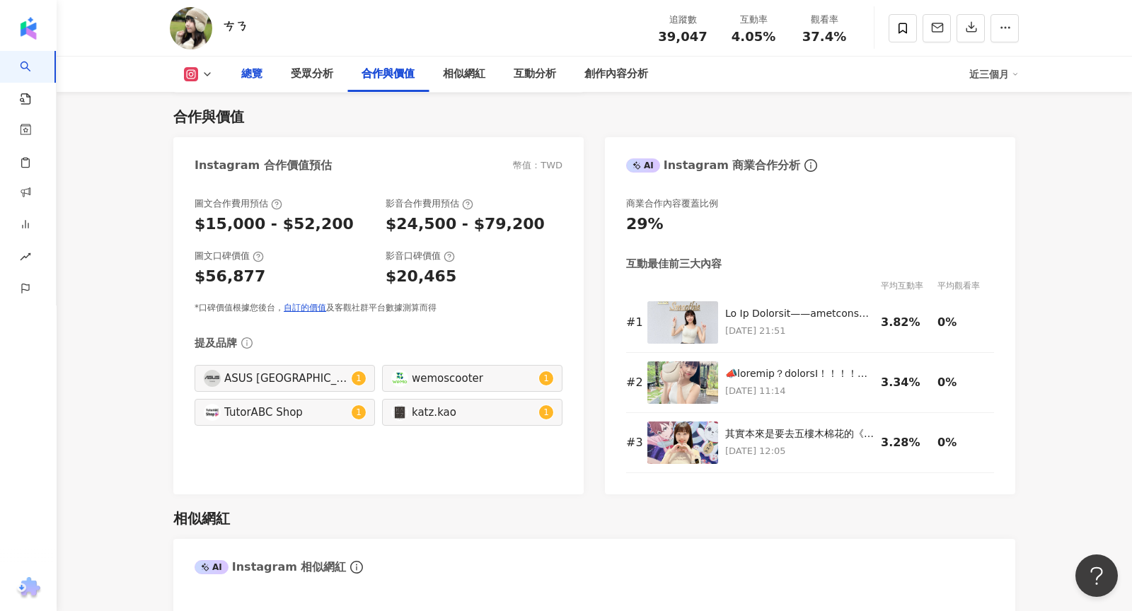
click at [252, 76] on div "總覽" at bounding box center [251, 74] width 21 height 17
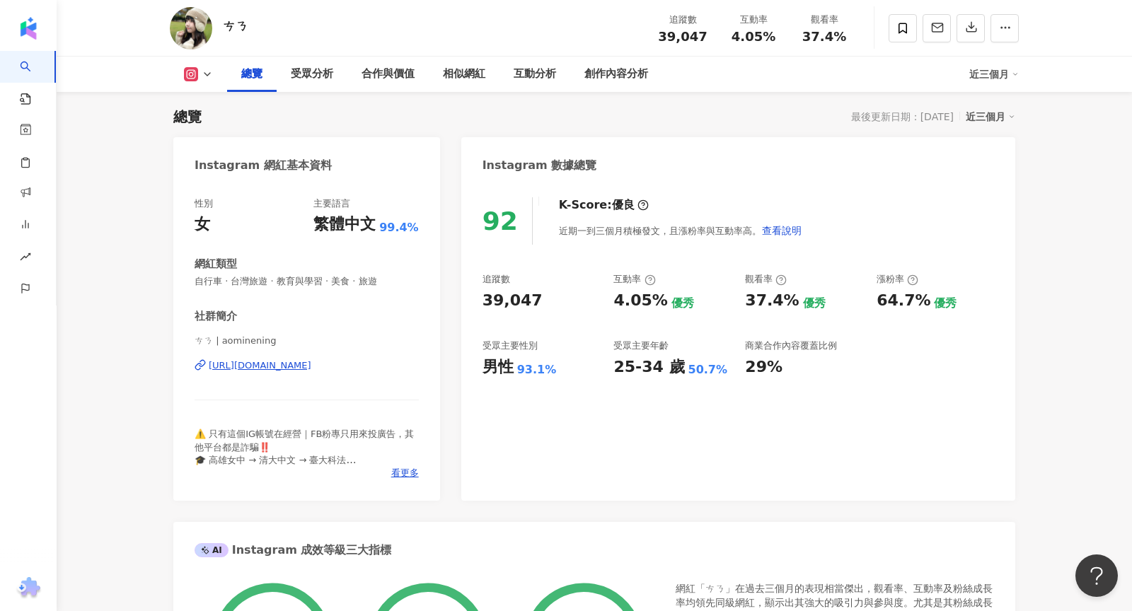
click at [311, 365] on div "[URL][DOMAIN_NAME]" at bounding box center [260, 365] width 103 height 13
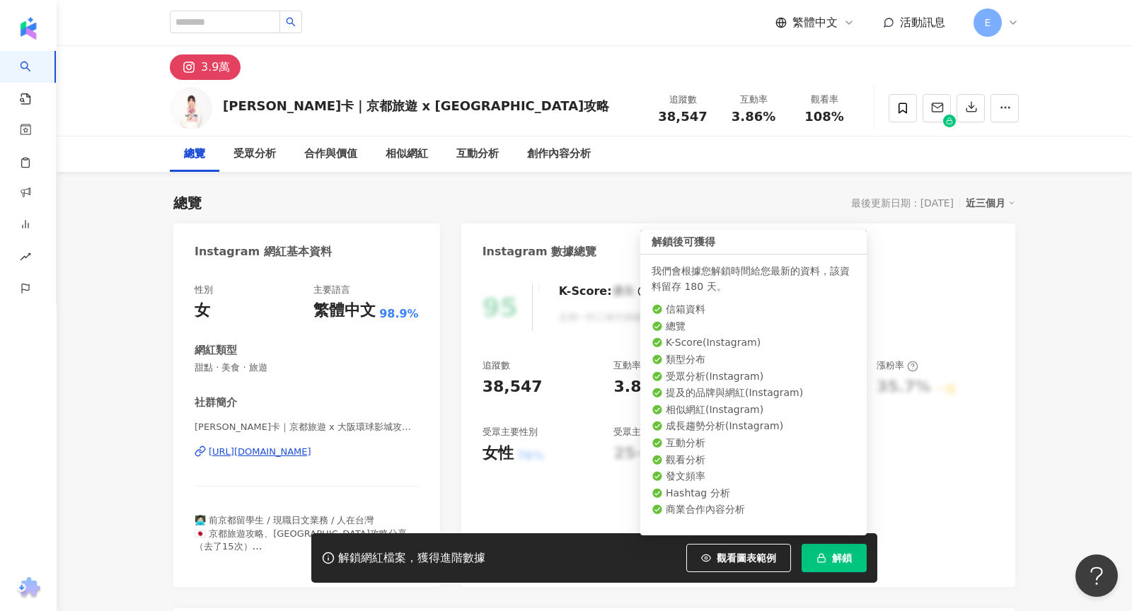
click at [822, 560] on icon "button" at bounding box center [821, 558] width 10 height 10
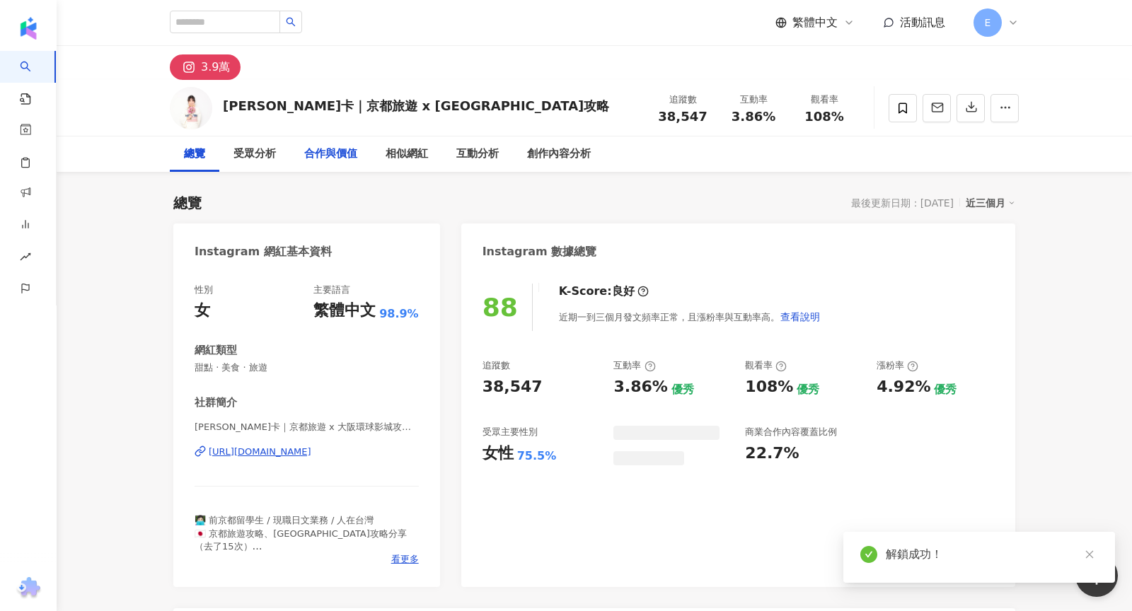
click at [330, 154] on div "合作與價值" at bounding box center [330, 154] width 53 height 17
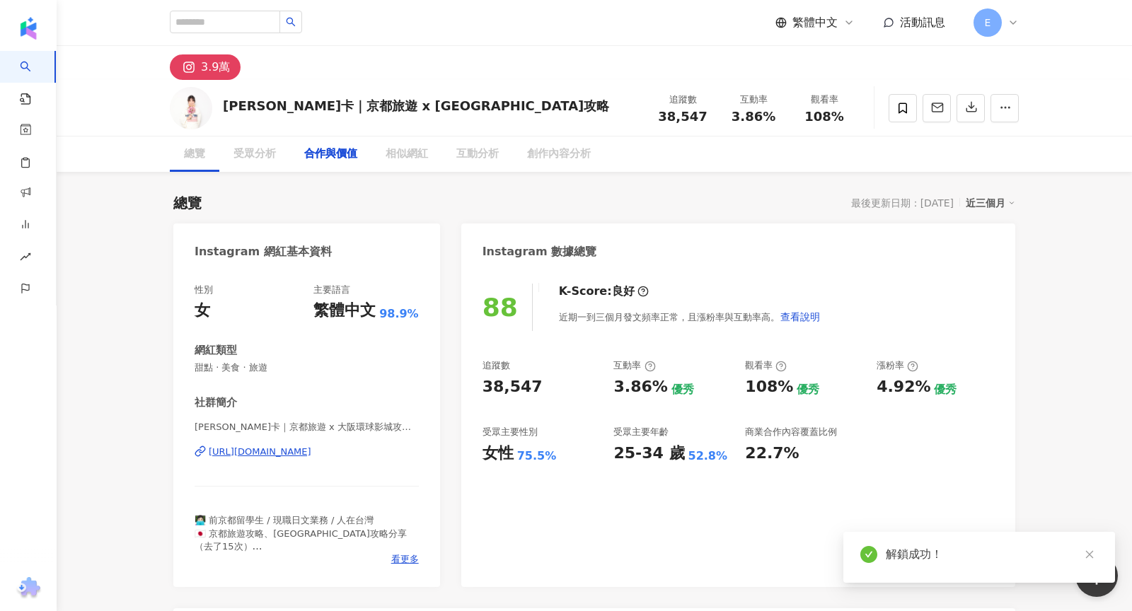
click at [330, 156] on div "合作與價值" at bounding box center [330, 154] width 53 height 17
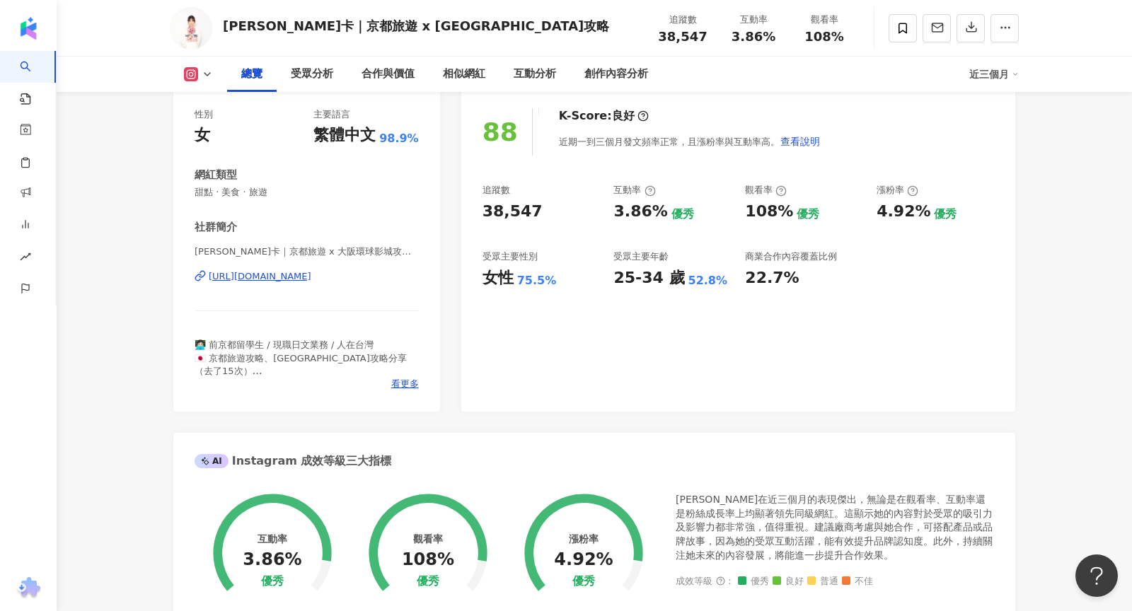
scroll to position [67, 0]
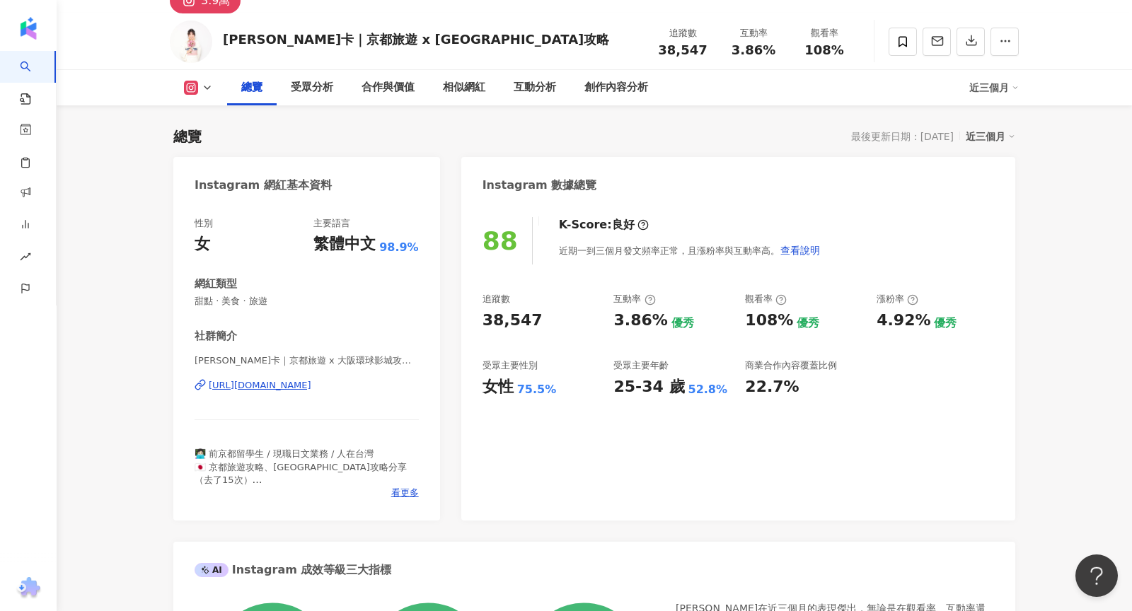
click at [311, 391] on div "https://www.instagram.com/letsgokyoto/" at bounding box center [260, 385] width 103 height 13
